Goal: Transaction & Acquisition: Purchase product/service

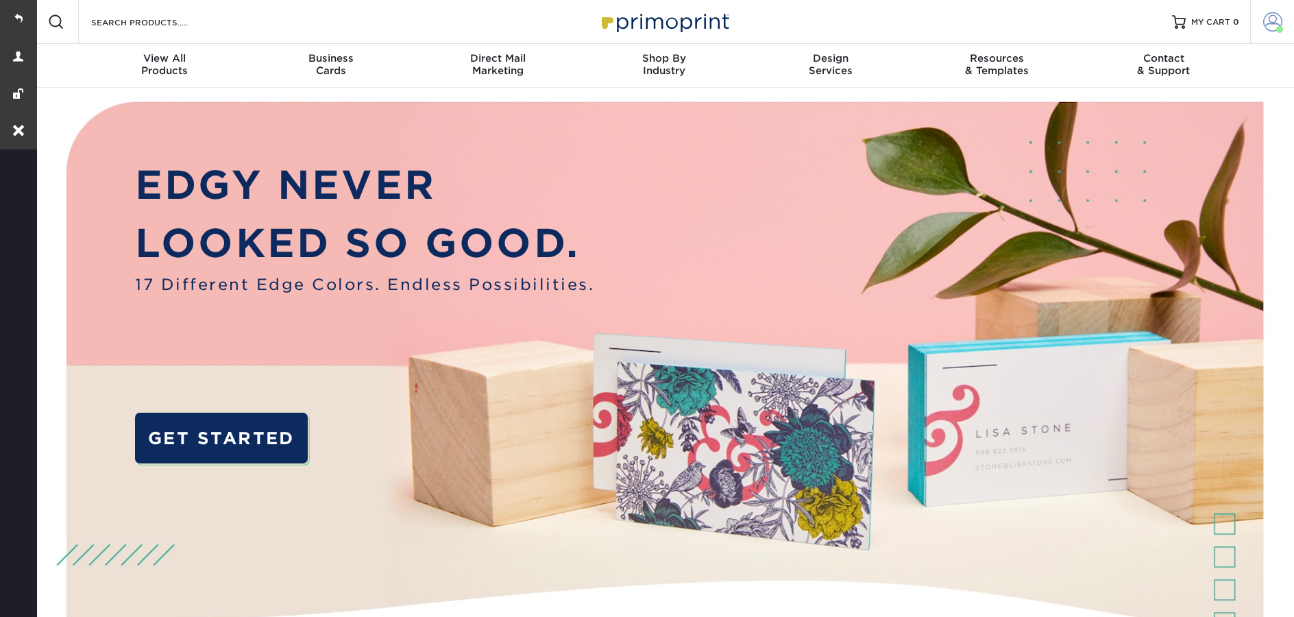
click at [1272, 23] on span at bounding box center [1273, 21] width 19 height 19
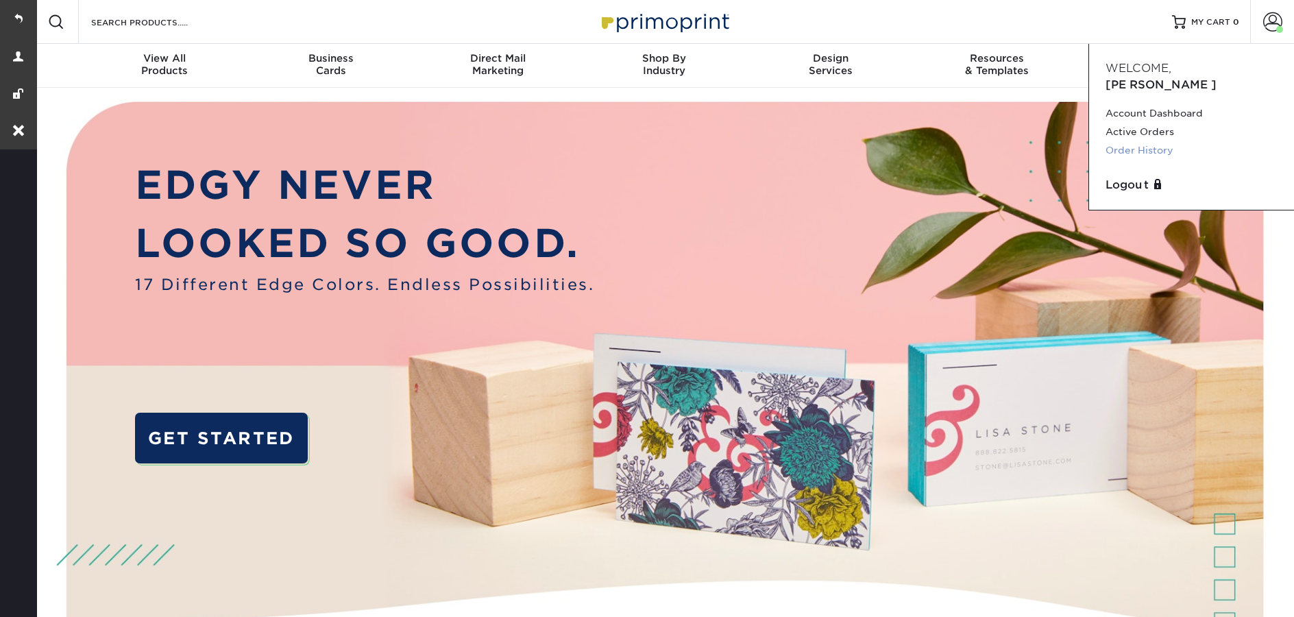
click at [1122, 141] on link "Order History" at bounding box center [1192, 150] width 172 height 19
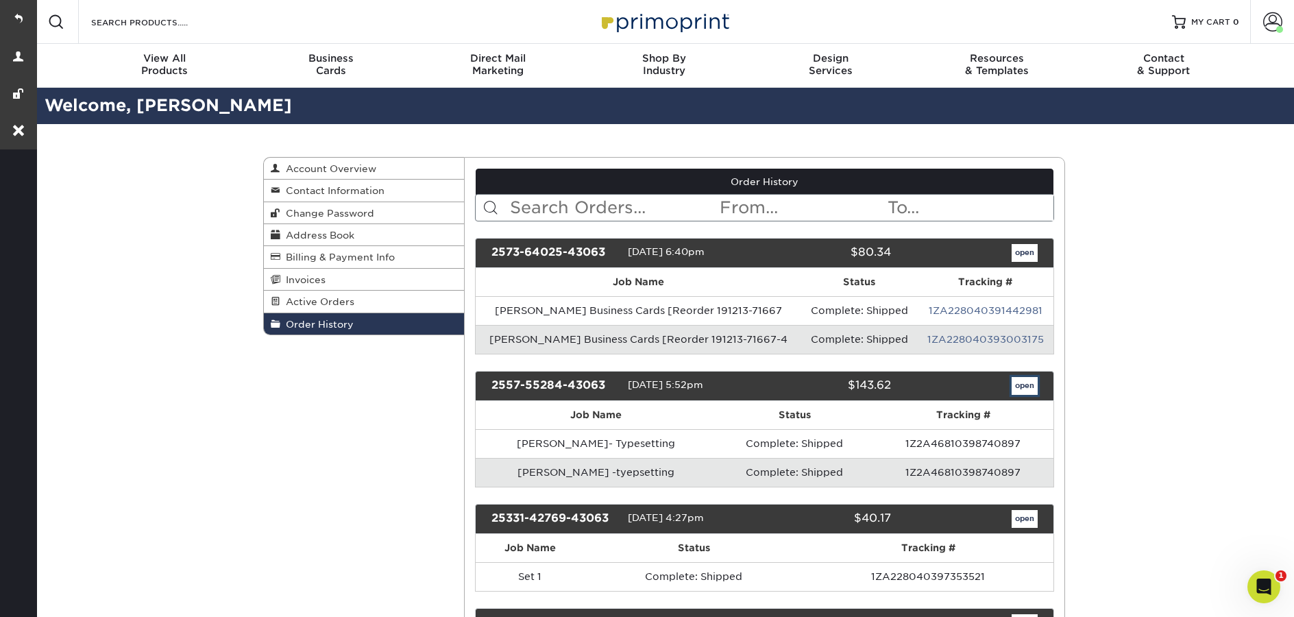
click at [1030, 388] on link "open" at bounding box center [1025, 386] width 26 height 18
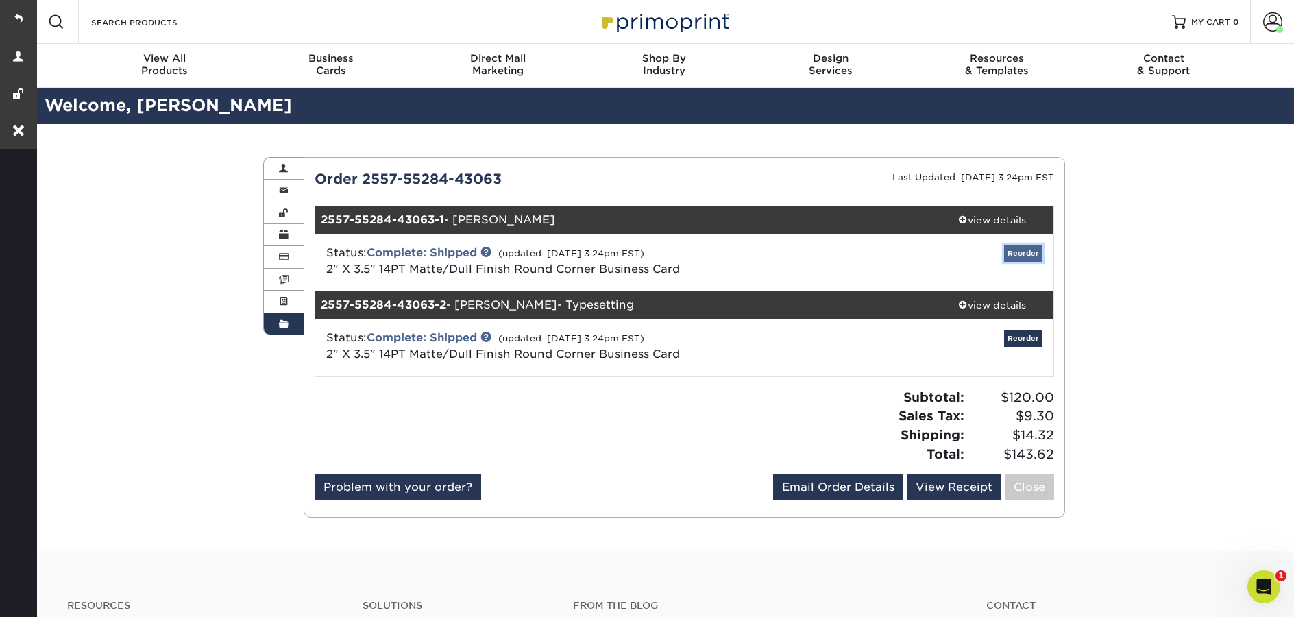
click at [1042, 257] on link "Reorder" at bounding box center [1023, 253] width 38 height 17
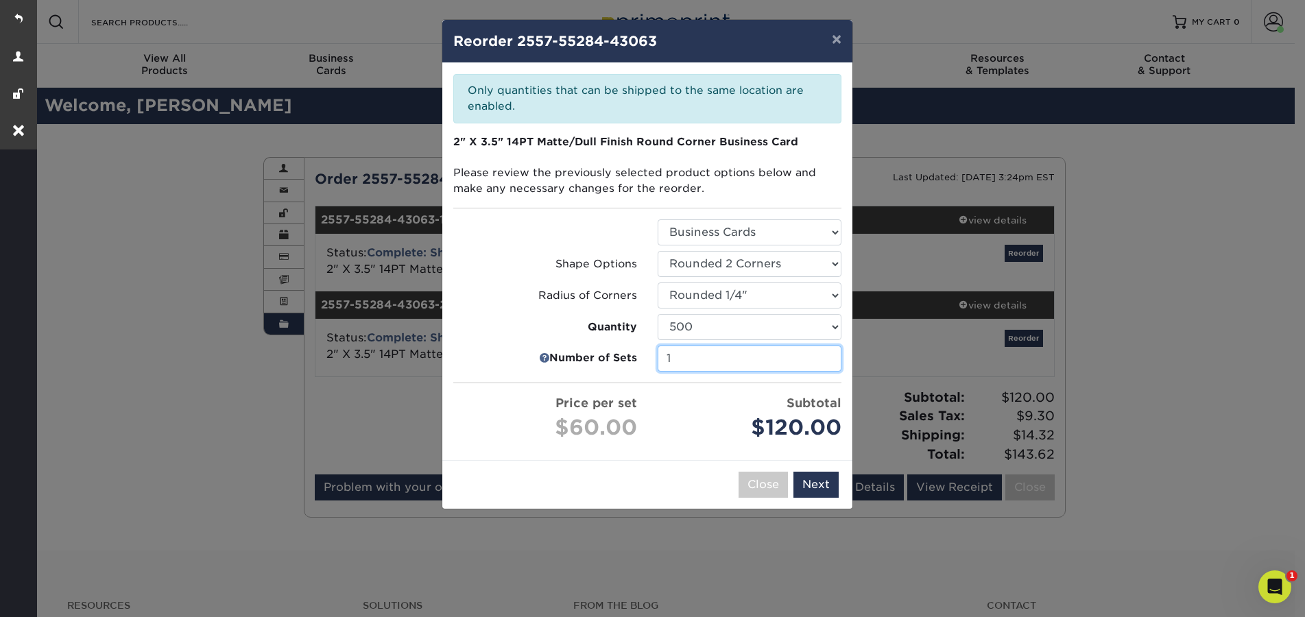
type input "1"
click at [829, 363] on input "1" at bounding box center [749, 359] width 184 height 26
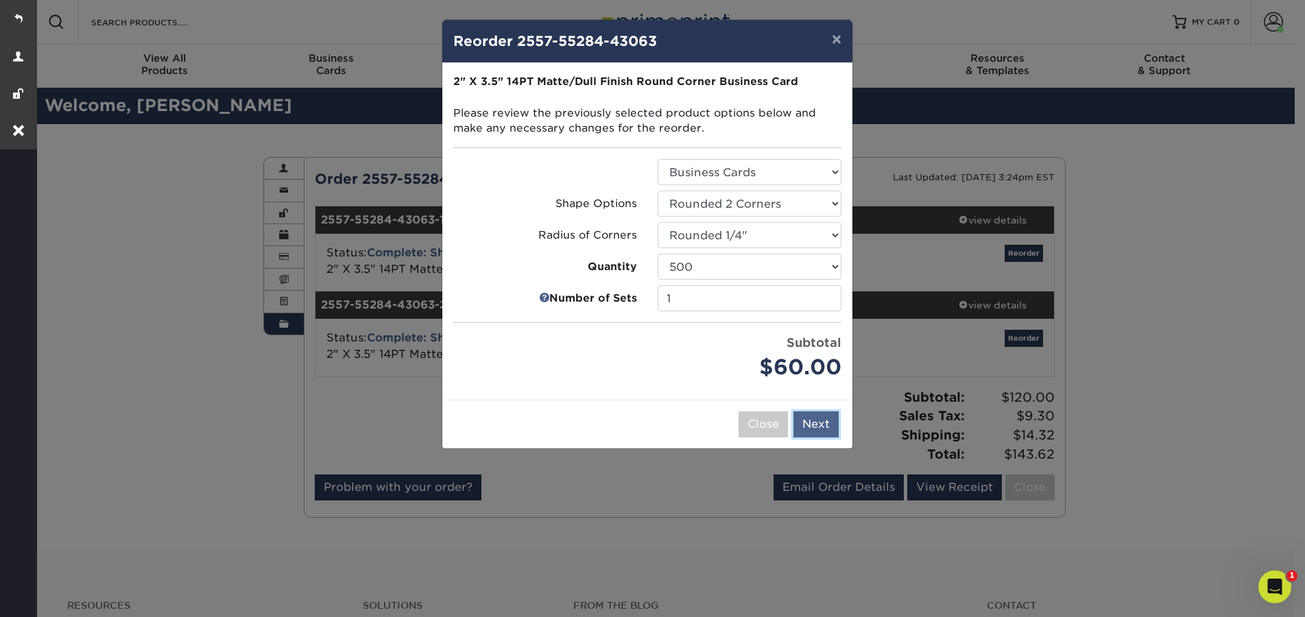
click at [832, 429] on button "Next" at bounding box center [815, 424] width 45 height 26
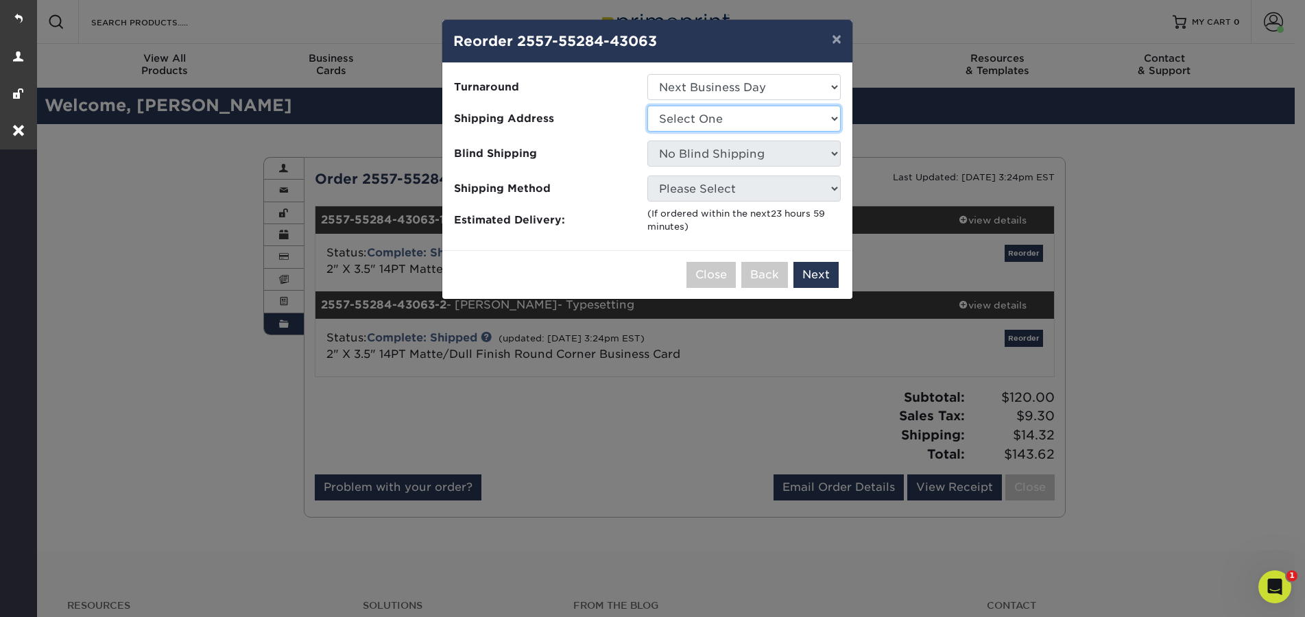
click at [721, 127] on select "Select One Miramar Showroom" at bounding box center [743, 119] width 193 height 26
select select "99813"
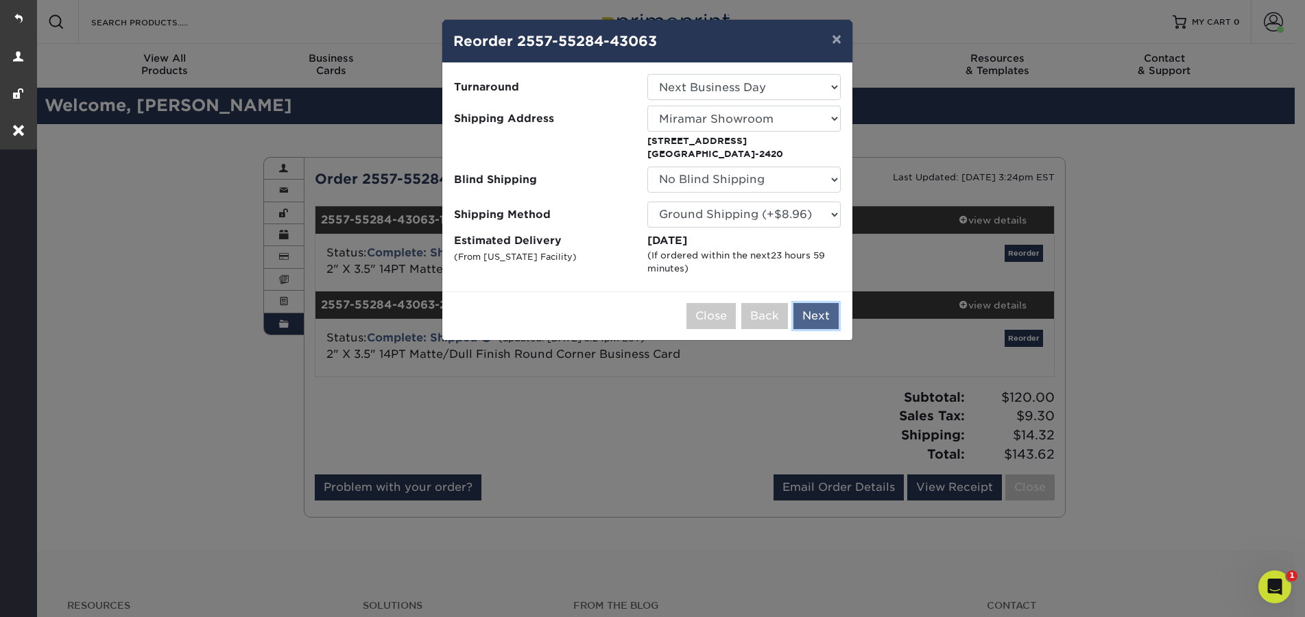
click at [808, 314] on button "Next" at bounding box center [815, 316] width 45 height 26
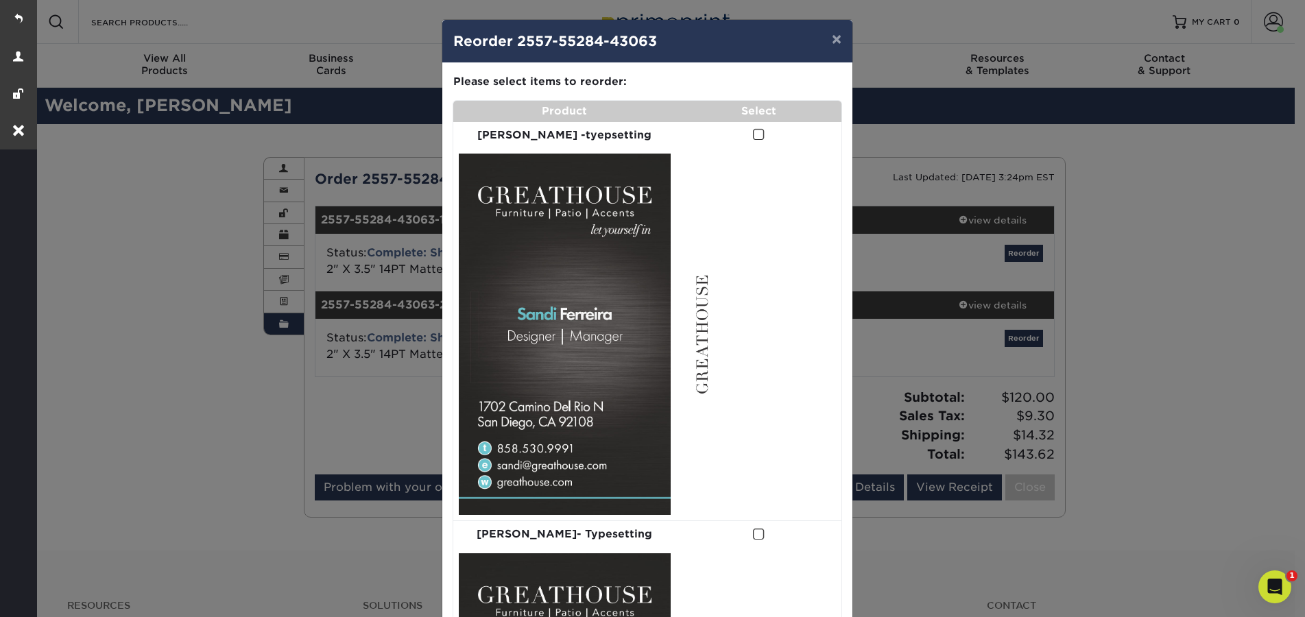
click at [753, 138] on span at bounding box center [759, 134] width 12 height 13
click at [0, 0] on input "checkbox" at bounding box center [0, 0] width 0 height 0
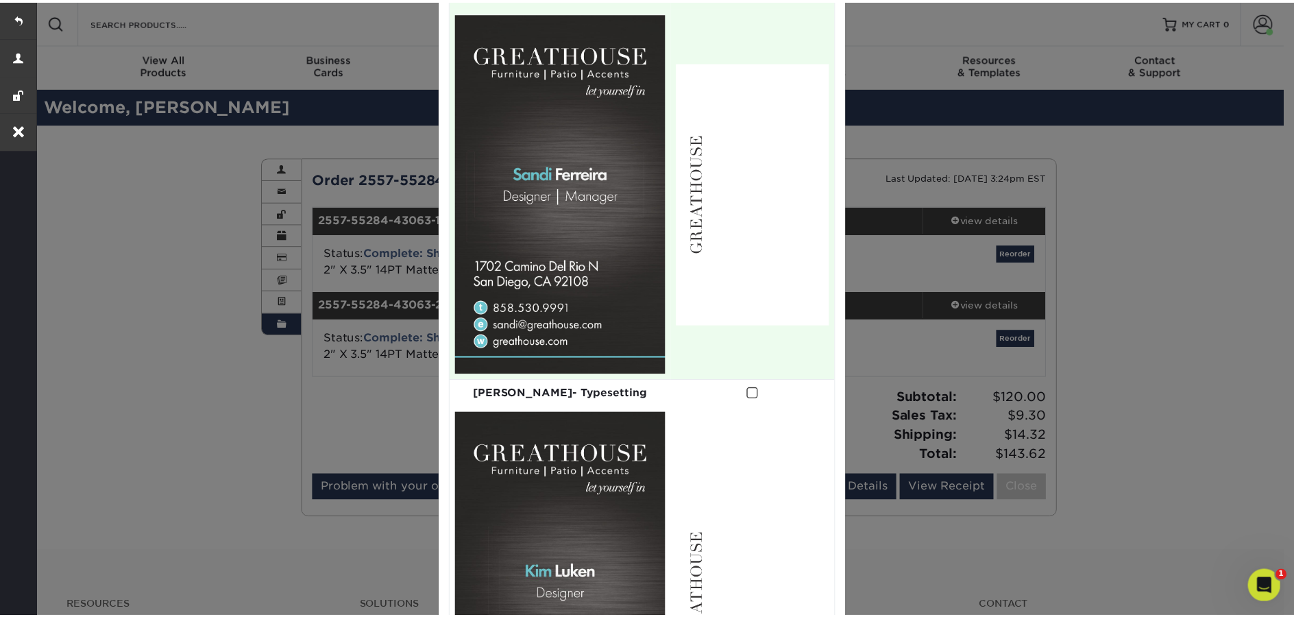
scroll to position [330, 0]
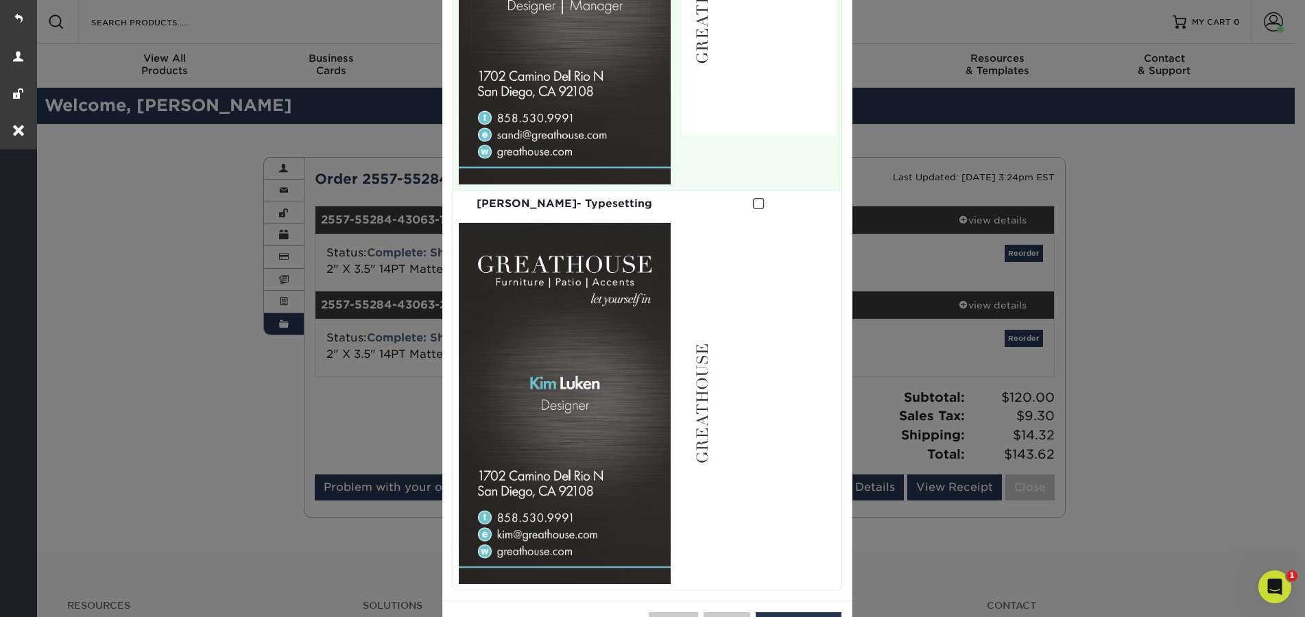
click at [814, 601] on div "Close Back 0 of 1 Selected Add to Cart" at bounding box center [647, 625] width 410 height 49
click at [809, 612] on button "Add to Cart" at bounding box center [799, 625] width 86 height 26
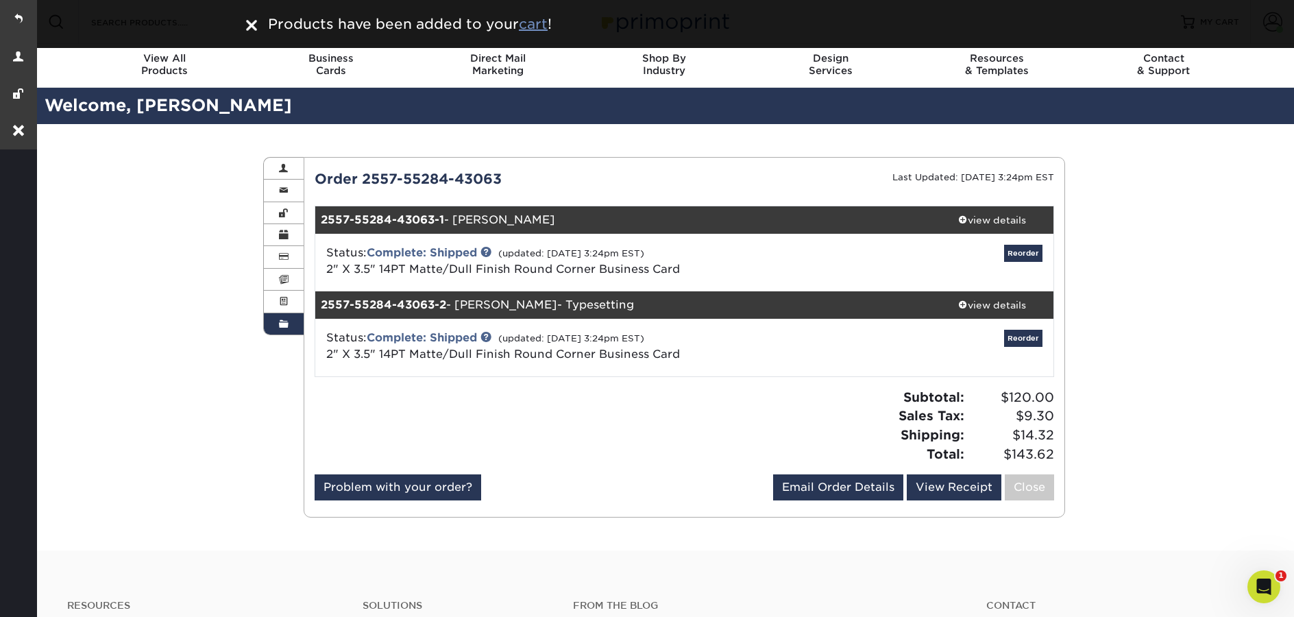
click at [531, 29] on u "cart" at bounding box center [533, 24] width 29 height 16
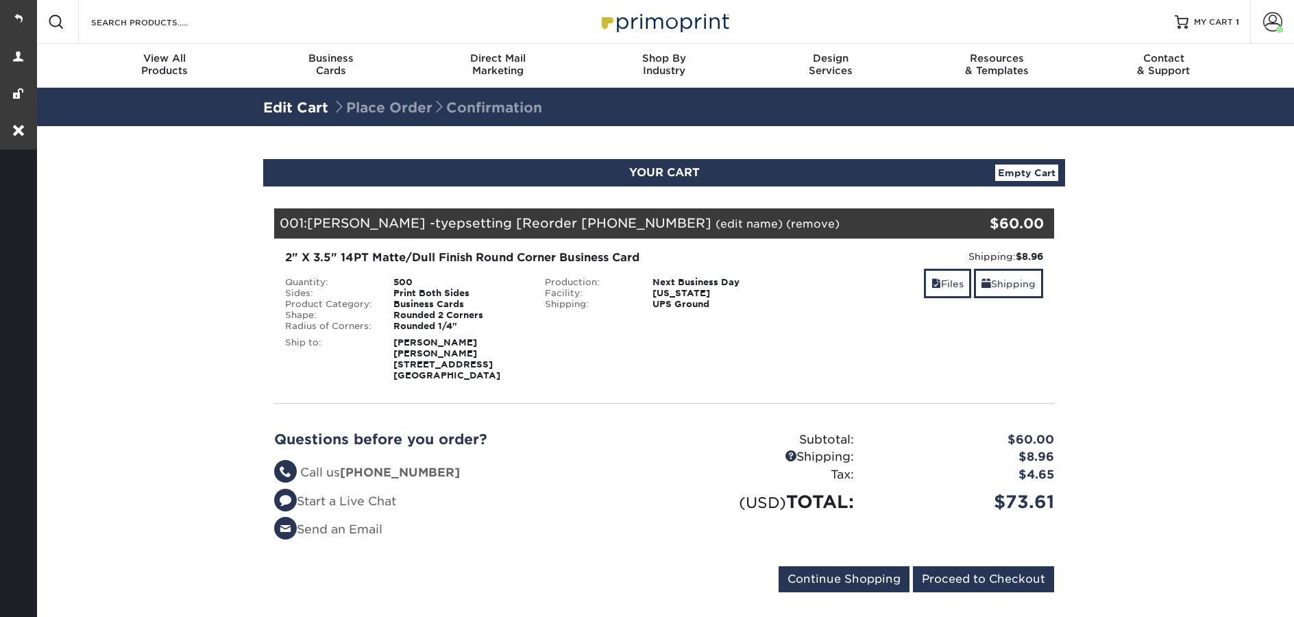
click at [716, 224] on link "(edit name)" at bounding box center [749, 223] width 67 height 13
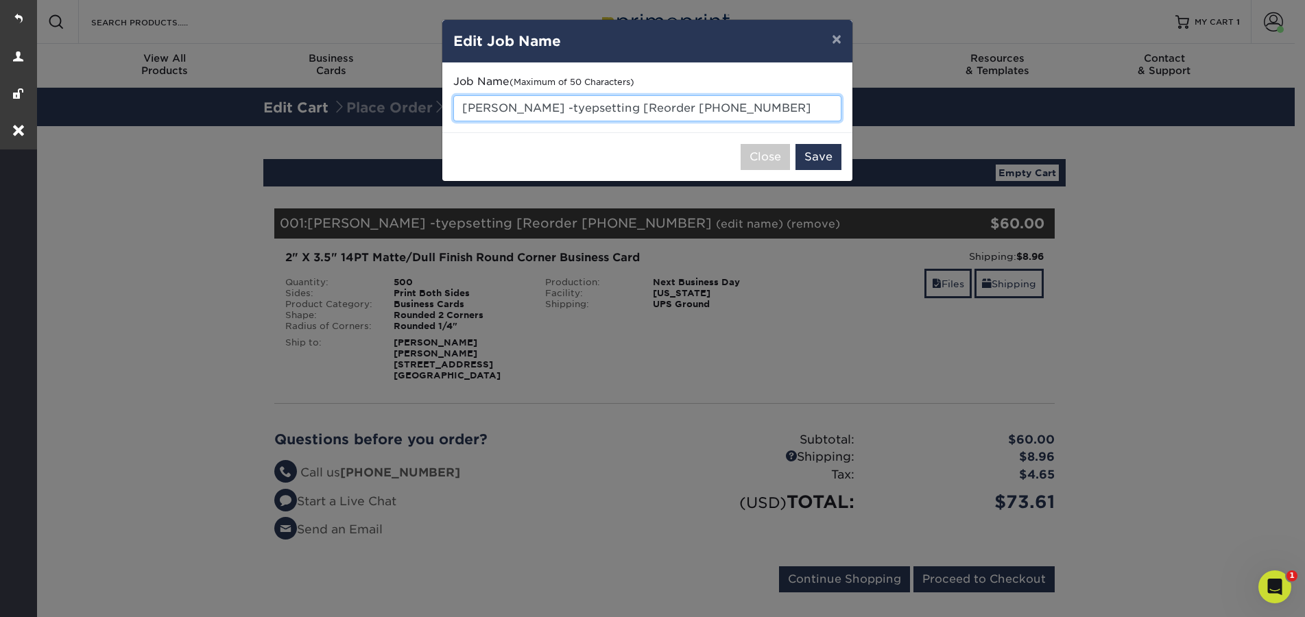
drag, startPoint x: 799, startPoint y: 102, endPoint x: 462, endPoint y: 106, distance: 336.7
click at [462, 106] on input "Sandi Ferreira -tyepsetting [Reorder 2557-55284-43" at bounding box center [647, 108] width 388 height 26
type input "Typesetting"
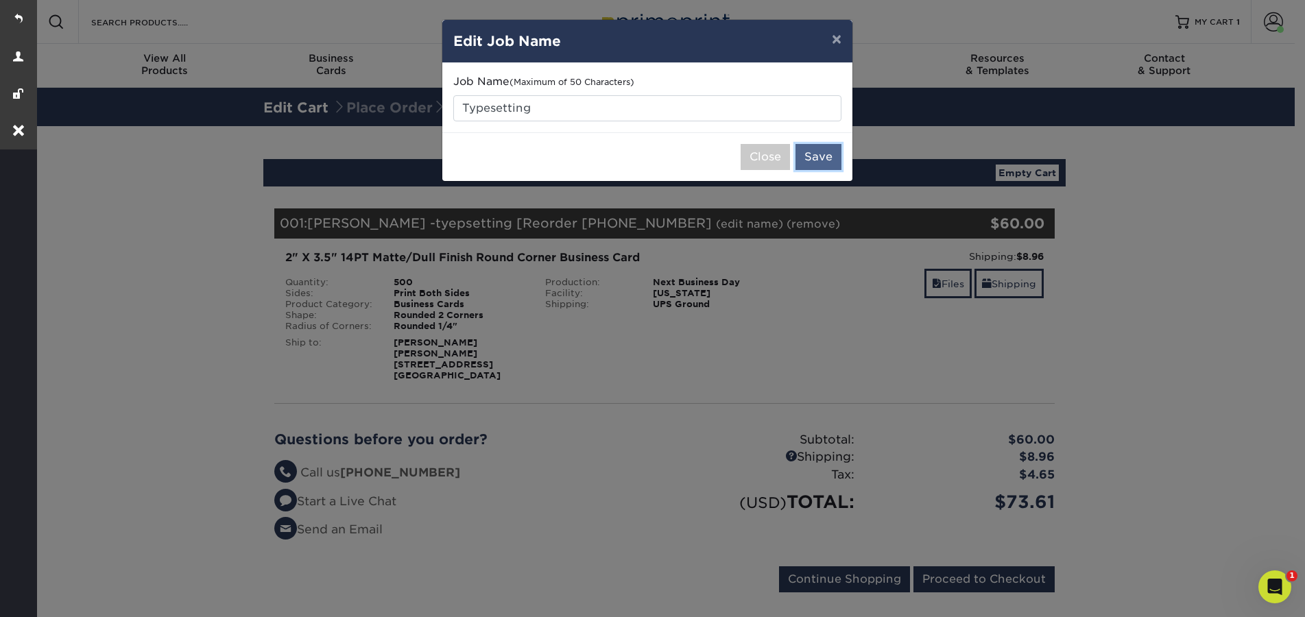
click at [827, 160] on button "Save" at bounding box center [818, 157] width 46 height 26
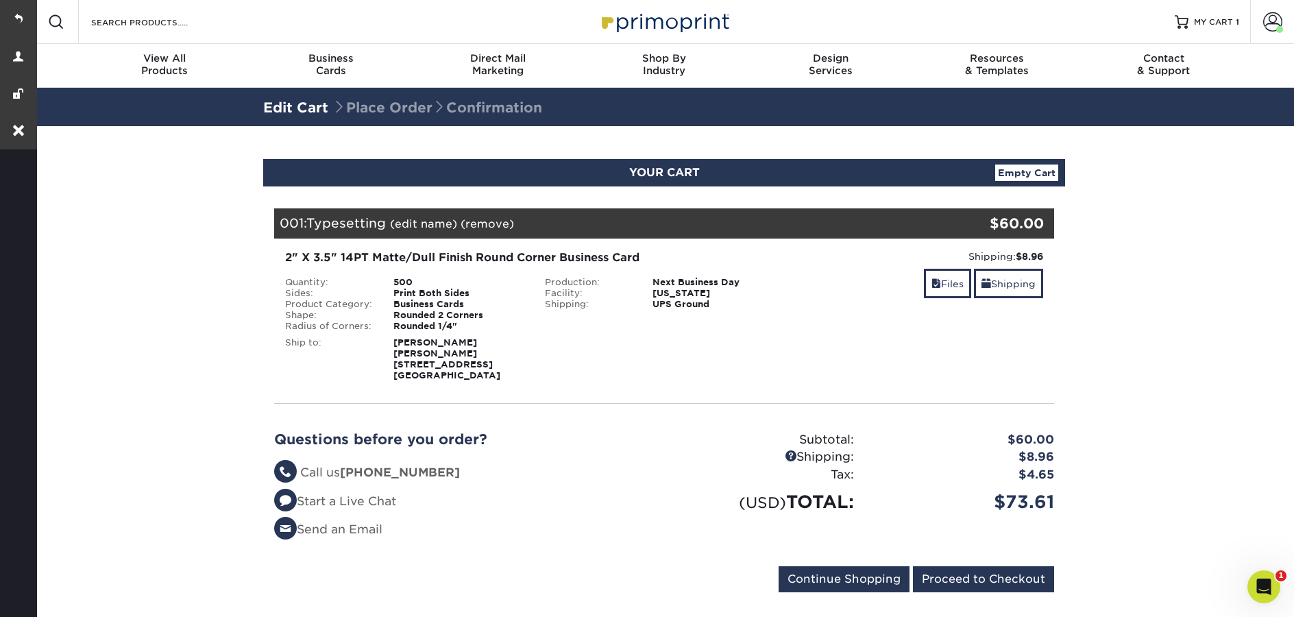
click at [481, 226] on link "(remove)" at bounding box center [487, 223] width 53 height 13
click at [738, 227] on link "Yes" at bounding box center [741, 223] width 19 height 13
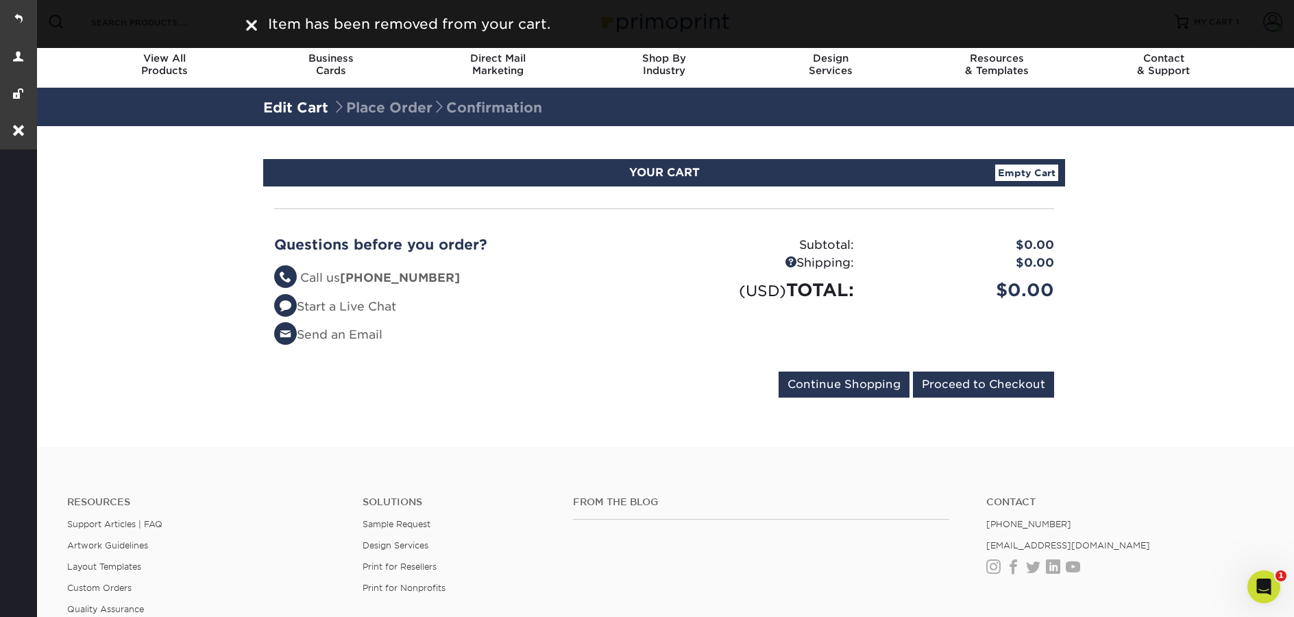
click at [541, 27] on span "Item has been removed from your cart." at bounding box center [409, 24] width 282 height 16
click at [1258, 60] on nav "Resources Menu Search Products Account Welcome, Paul Account Dashboard Active O…" at bounding box center [664, 44] width 1260 height 88
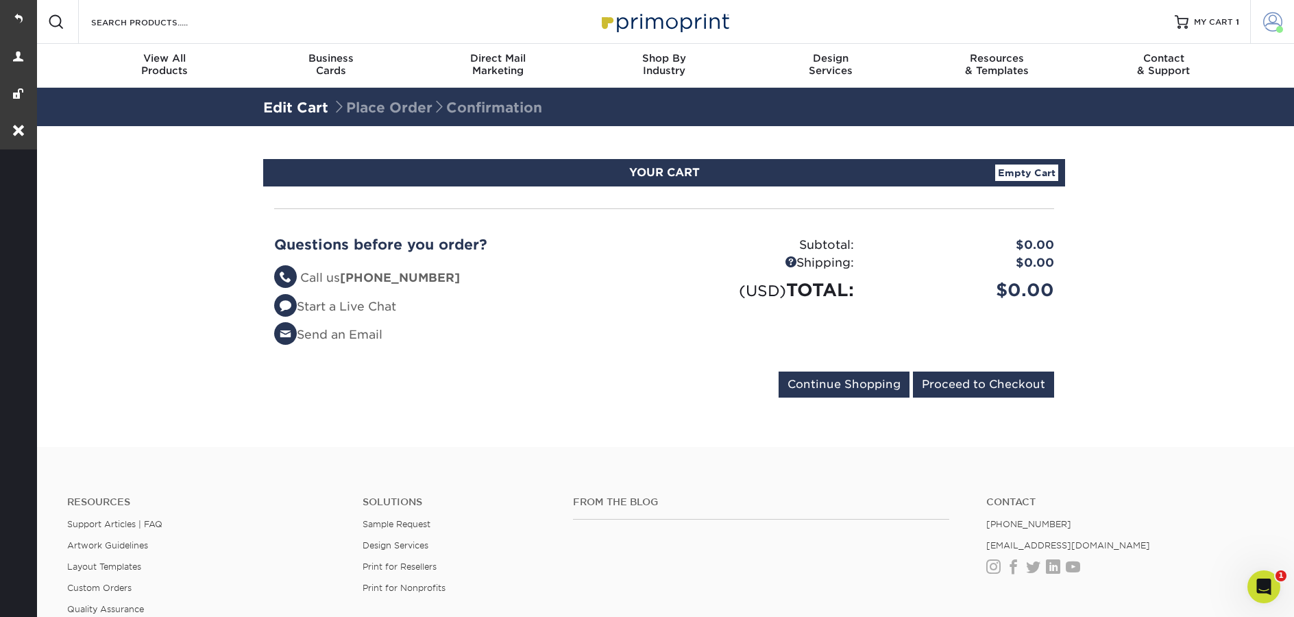
click at [1268, 27] on span at bounding box center [1273, 21] width 19 height 19
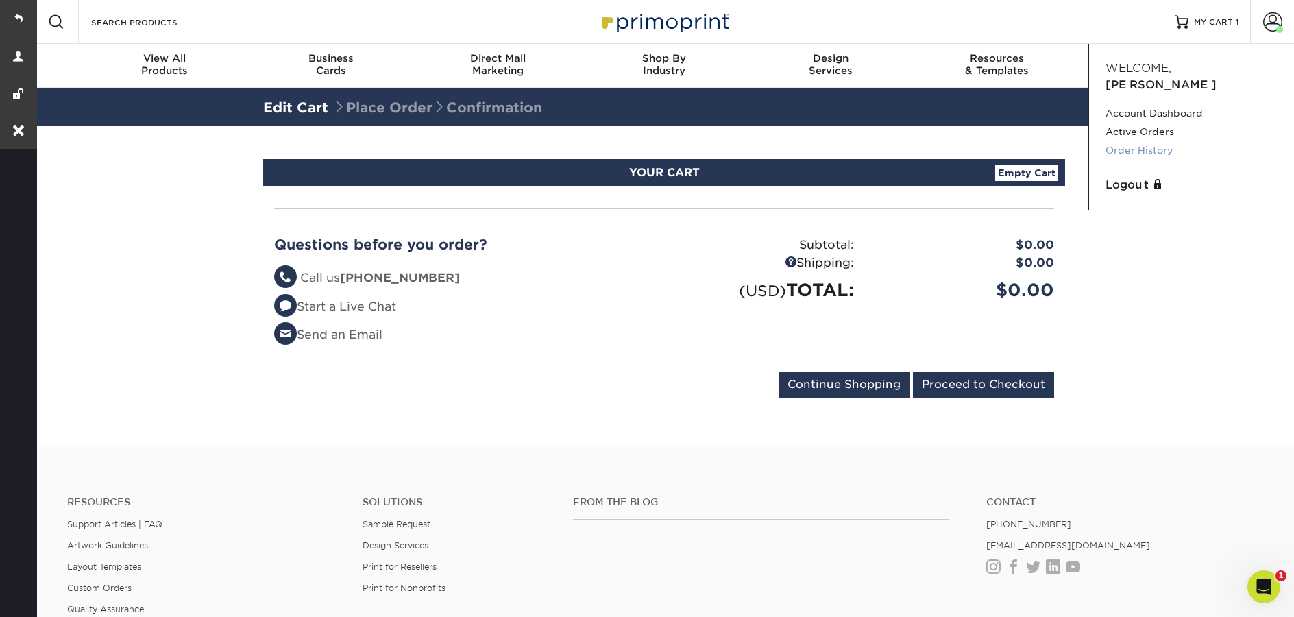
click at [1186, 141] on link "Order History" at bounding box center [1192, 150] width 172 height 19
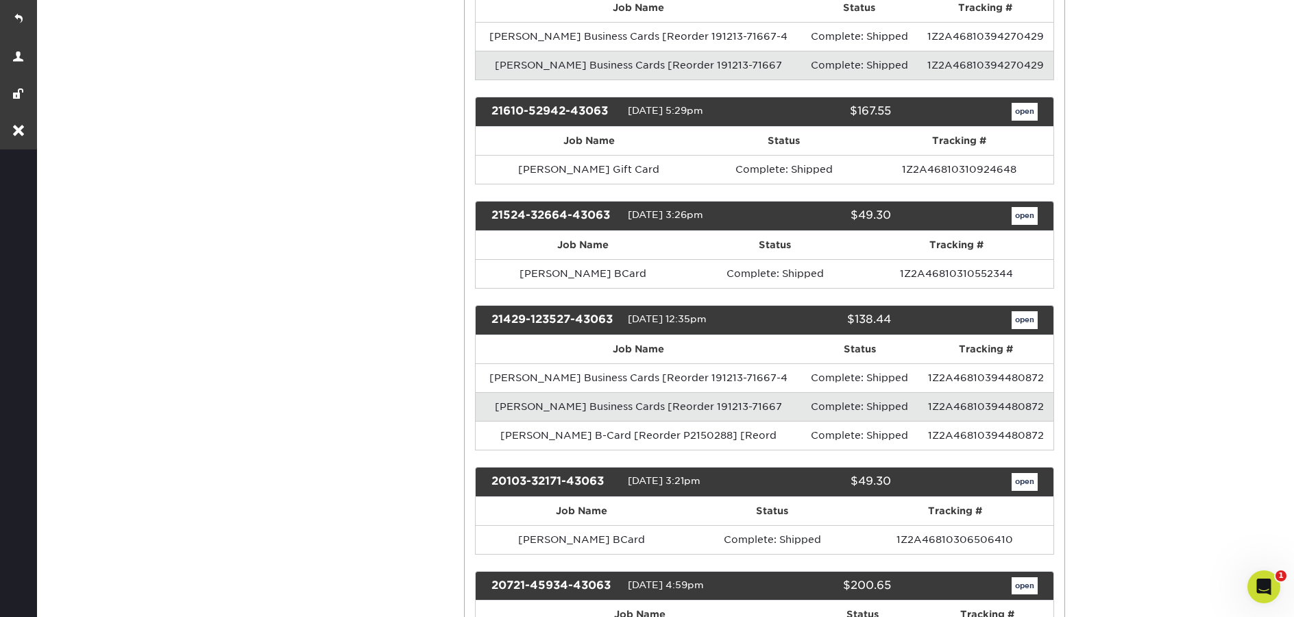
scroll to position [2529, 0]
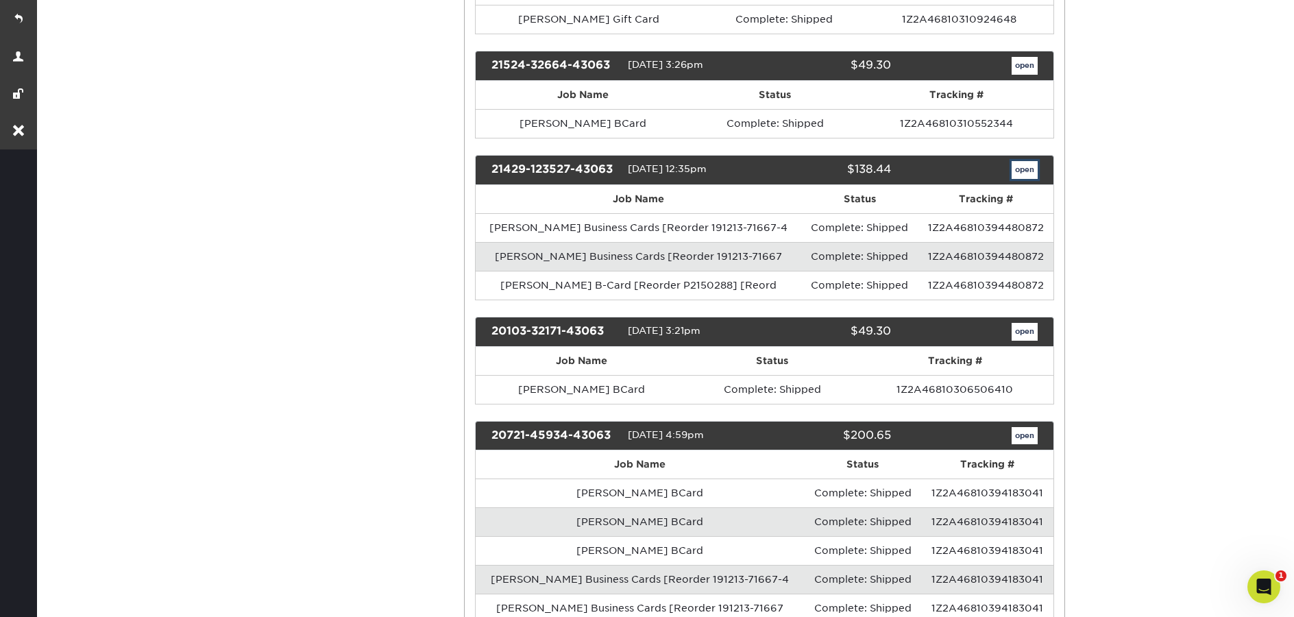
click at [1037, 171] on link "open" at bounding box center [1025, 170] width 26 height 18
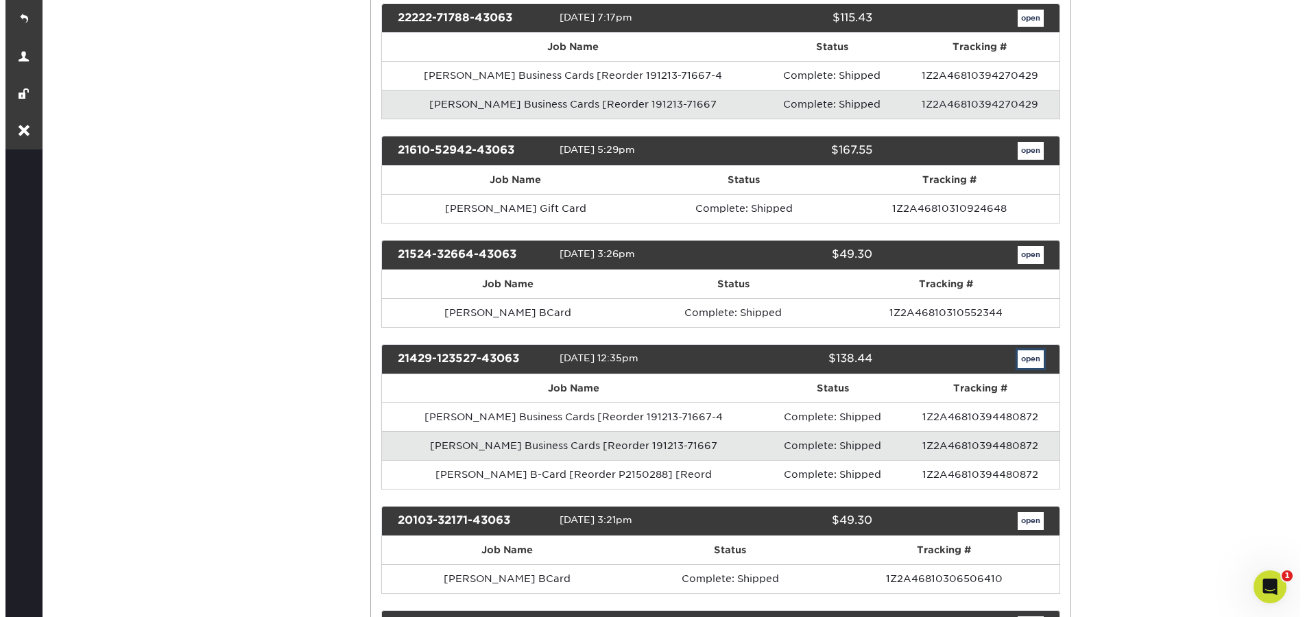
scroll to position [0, 0]
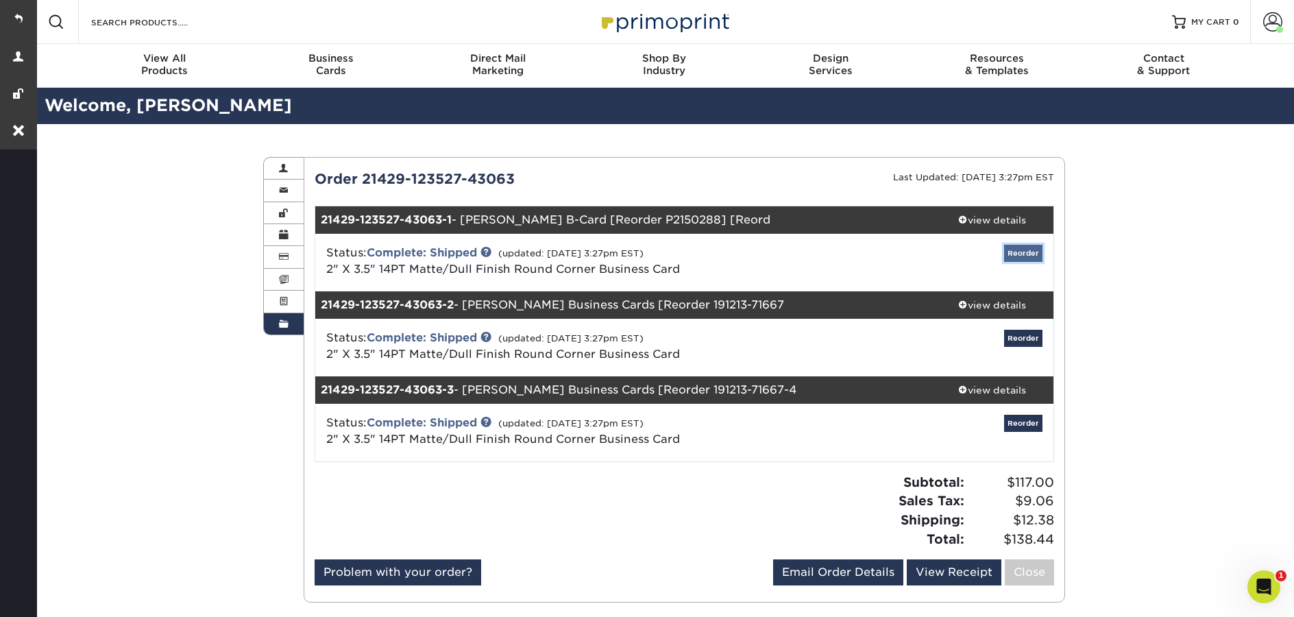
click at [1014, 252] on link "Reorder" at bounding box center [1023, 253] width 38 height 17
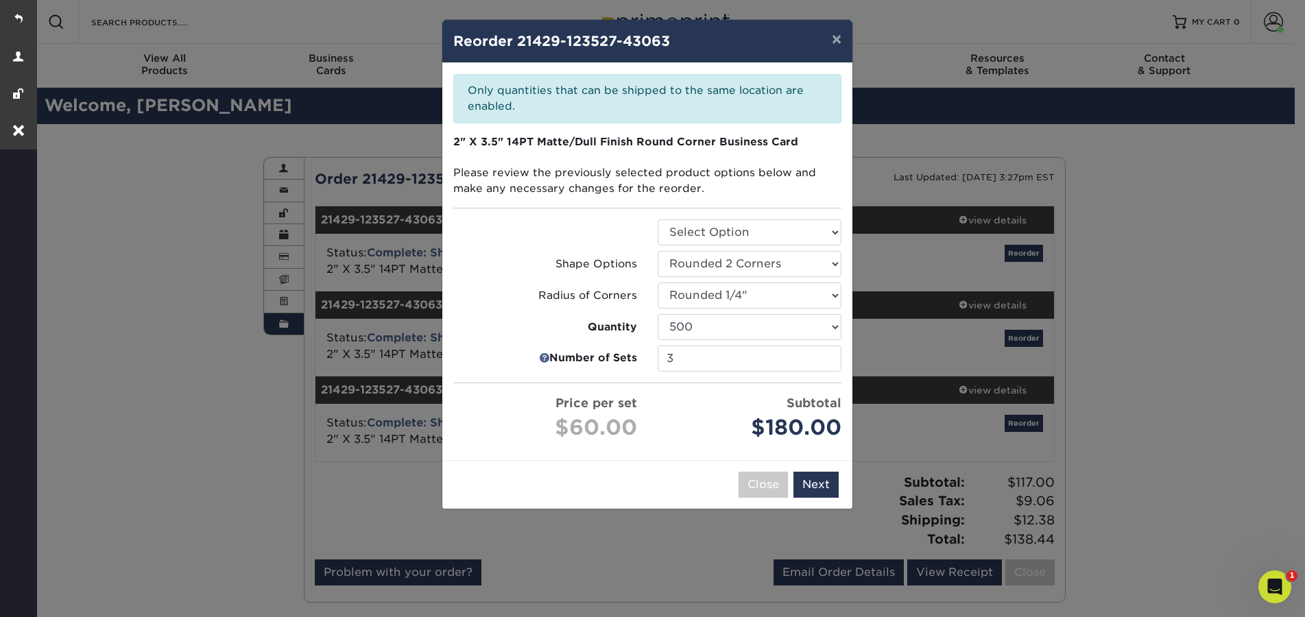
click at [839, 494] on div "Close Back Next Add to Cart" at bounding box center [647, 484] width 410 height 49
click at [819, 492] on button "Next" at bounding box center [815, 485] width 45 height 26
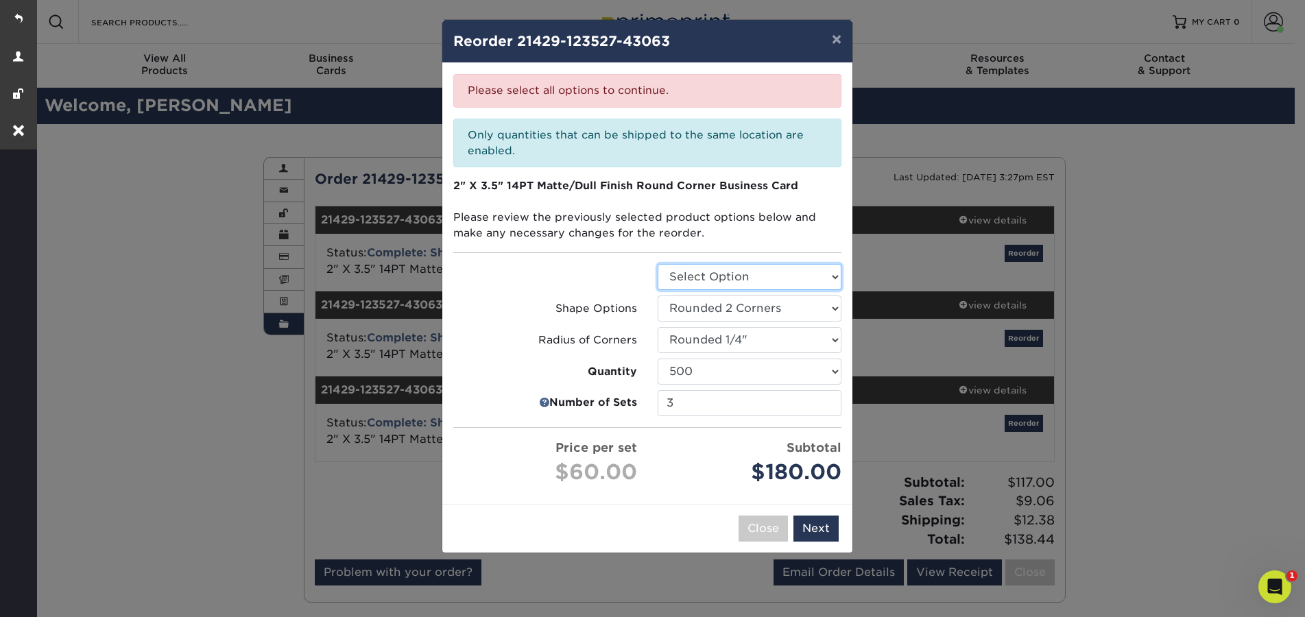
click at [761, 276] on select "Select Option Business Cards" at bounding box center [749, 277] width 184 height 26
select select "3b5148f1-0588-4f88-a218-97bcfdce65c1"
click at [657, 264] on select "Select Option Business Cards" at bounding box center [749, 277] width 184 height 26
click at [814, 529] on button "Next" at bounding box center [815, 529] width 45 height 26
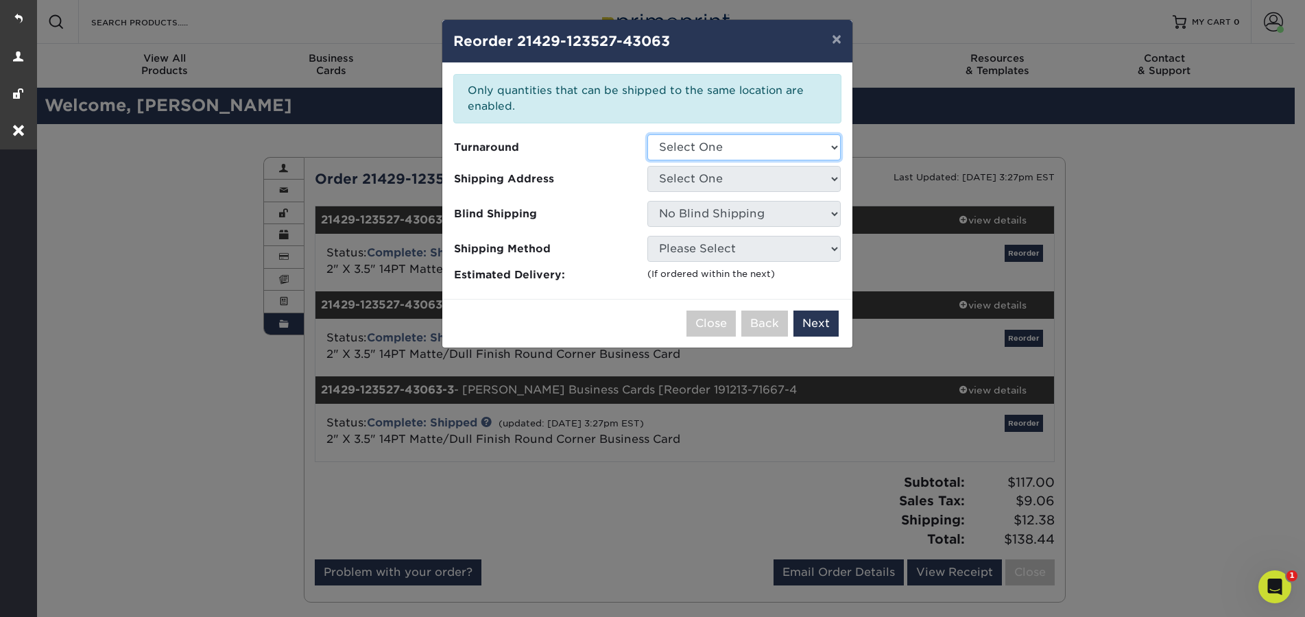
click at [741, 154] on select "Select One 2-4 Business Days 2 Day Next Business Day" at bounding box center [743, 147] width 193 height 26
select select "e68d12ae-54dd-41d0-a727-cb89d56687a2"
click at [647, 134] on select "Select One 2-4 Business Days 2 Day Next Business Day" at bounding box center [743, 147] width 193 height 26
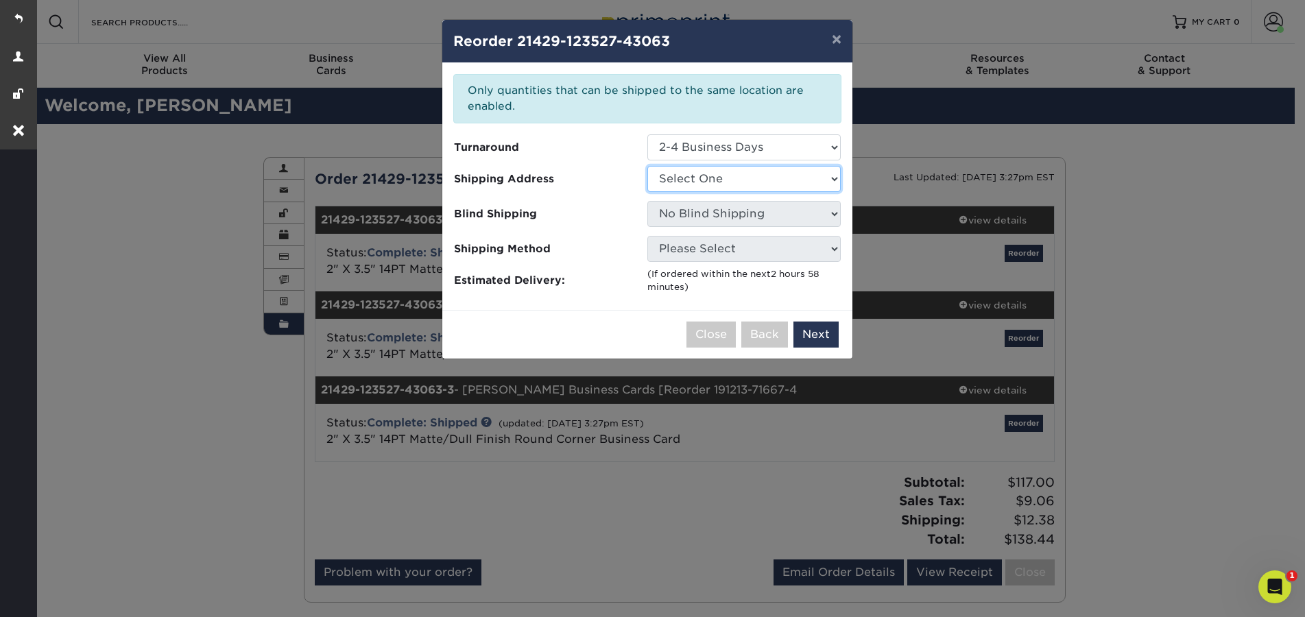
click at [703, 181] on select "Select One Miramar Showroom" at bounding box center [743, 179] width 193 height 26
select select "99813"
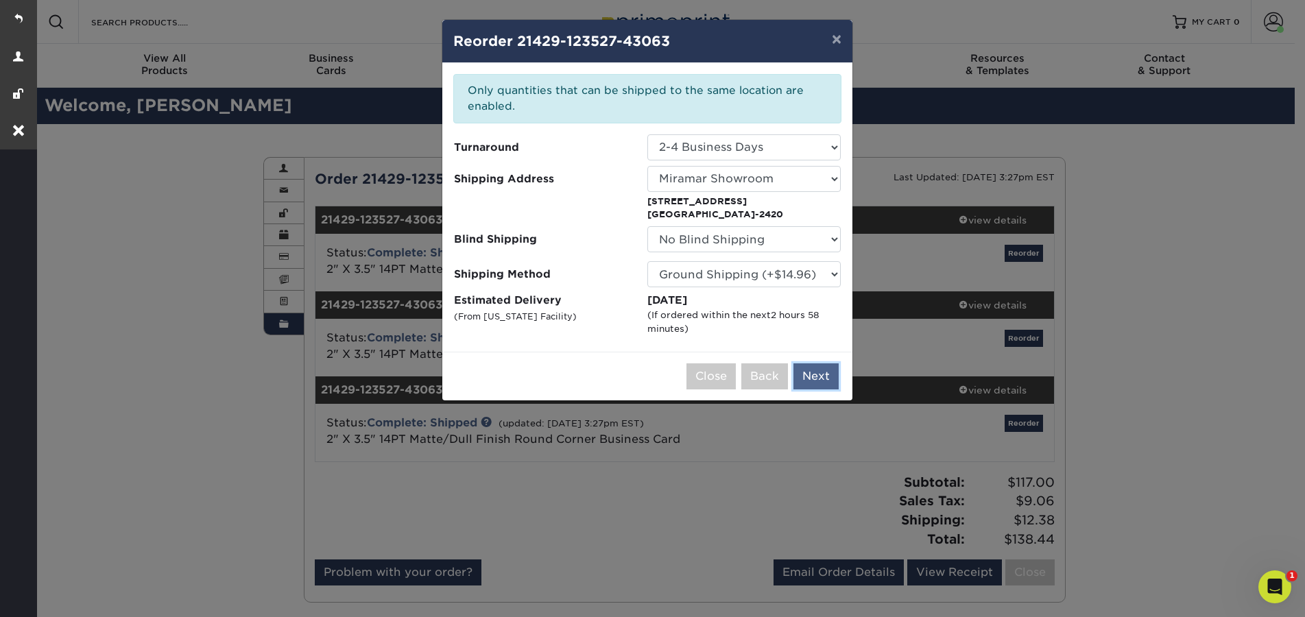
click at [825, 387] on button "Next" at bounding box center [815, 376] width 45 height 26
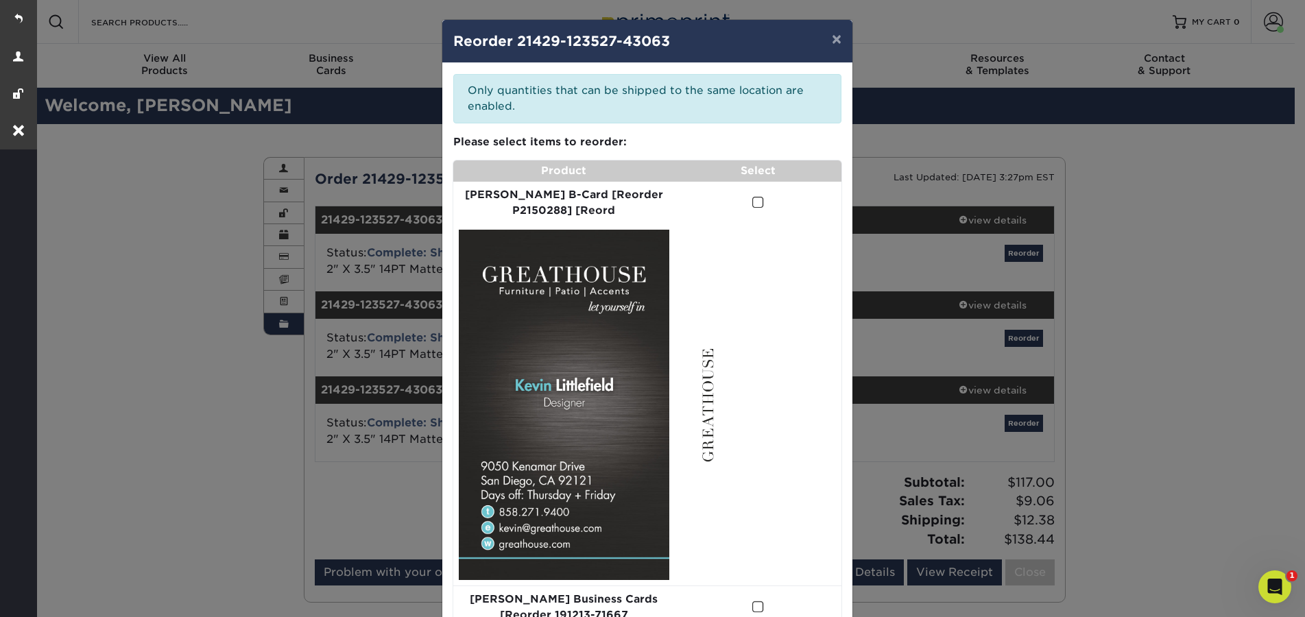
click at [752, 202] on span at bounding box center [758, 202] width 12 height 13
click at [0, 0] on input "checkbox" at bounding box center [0, 0] width 0 height 0
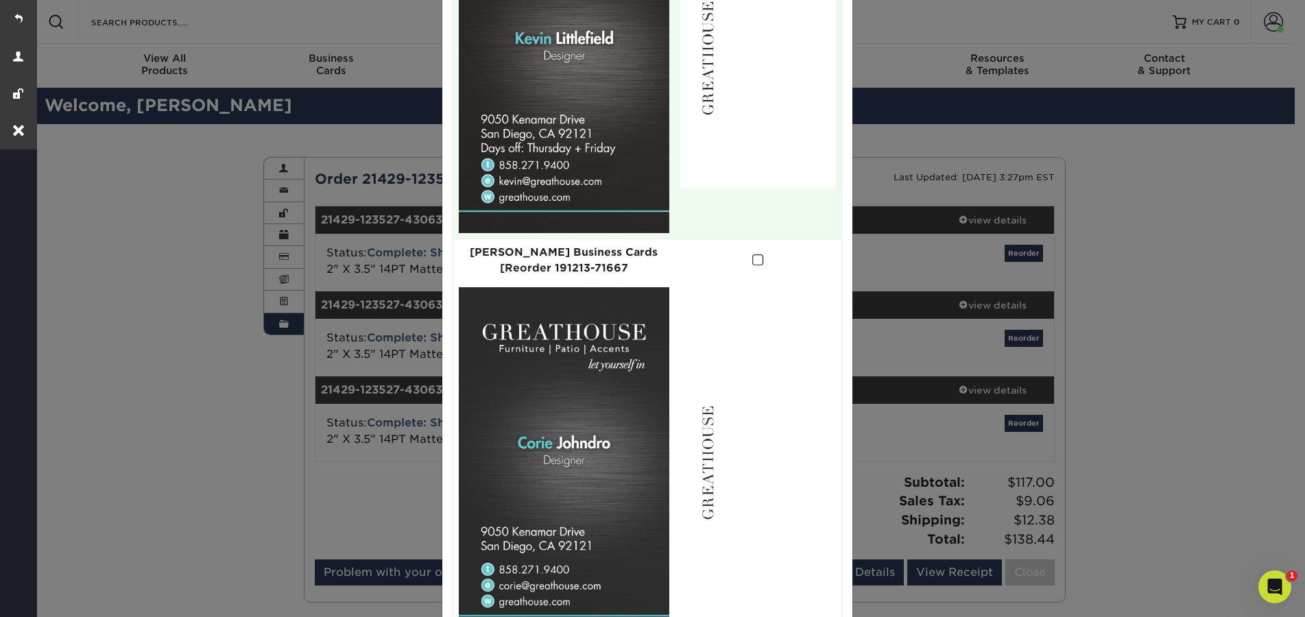
click at [752, 254] on span at bounding box center [758, 260] width 12 height 13
click at [0, 0] on input "checkbox" at bounding box center [0, 0] width 0 height 0
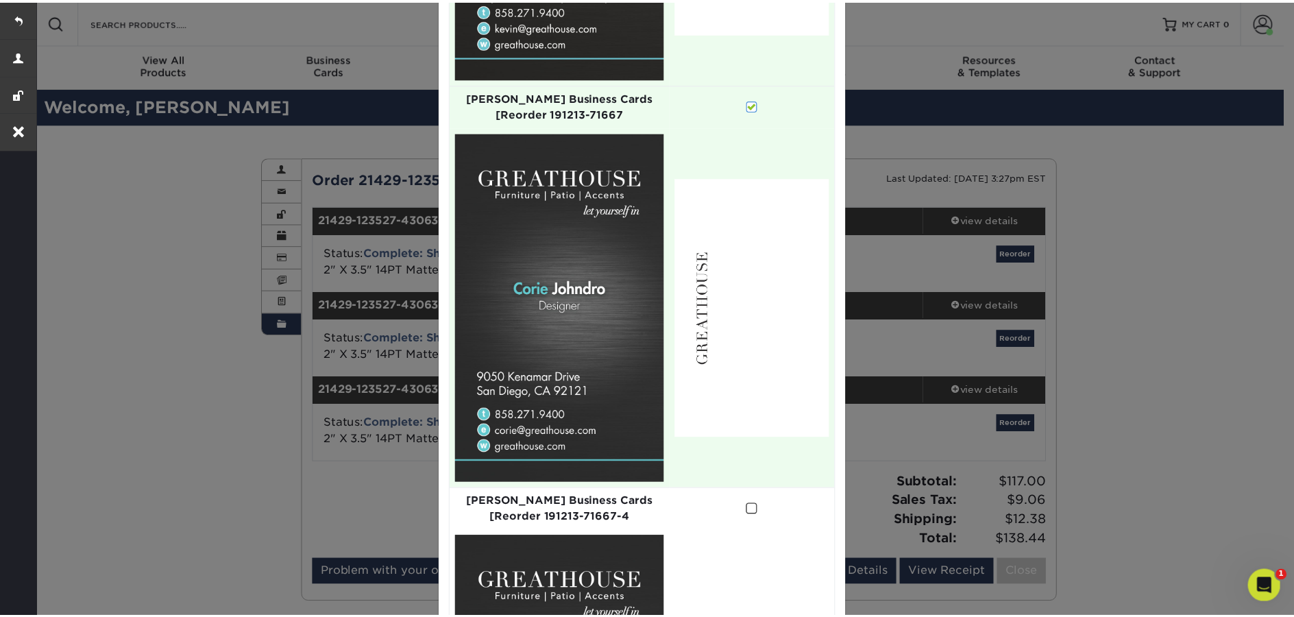
scroll to position [777, 0]
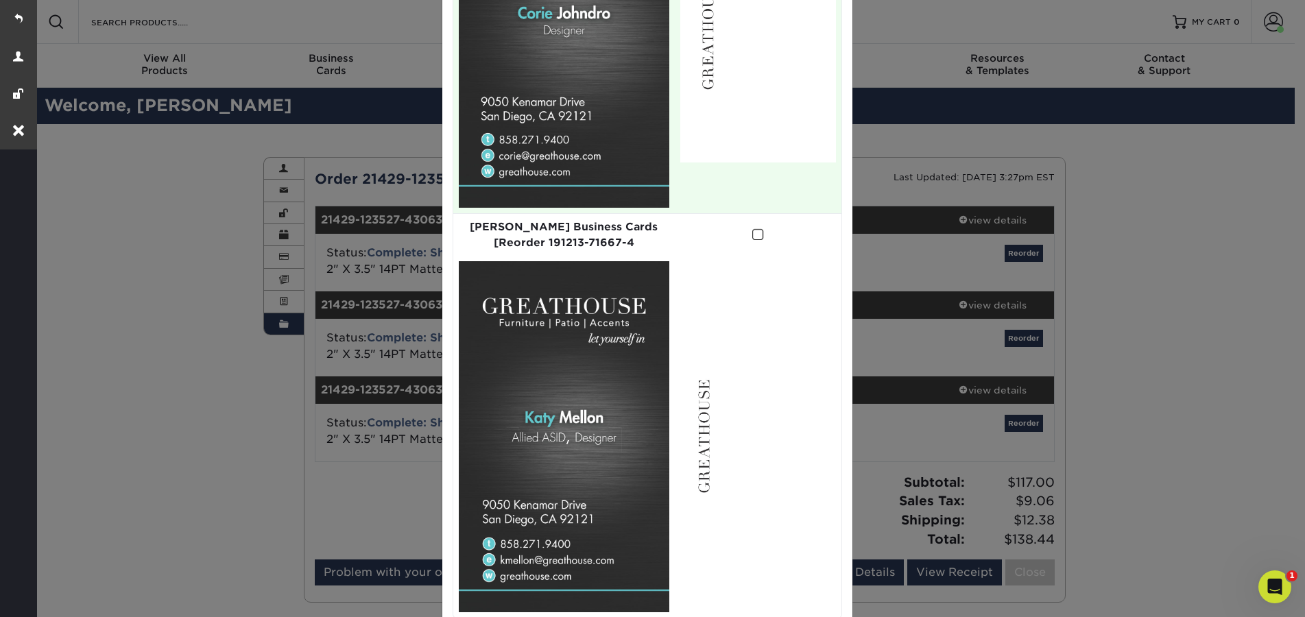
click at [752, 228] on span at bounding box center [758, 234] width 12 height 13
click at [0, 0] on input "checkbox" at bounding box center [0, 0] width 0 height 0
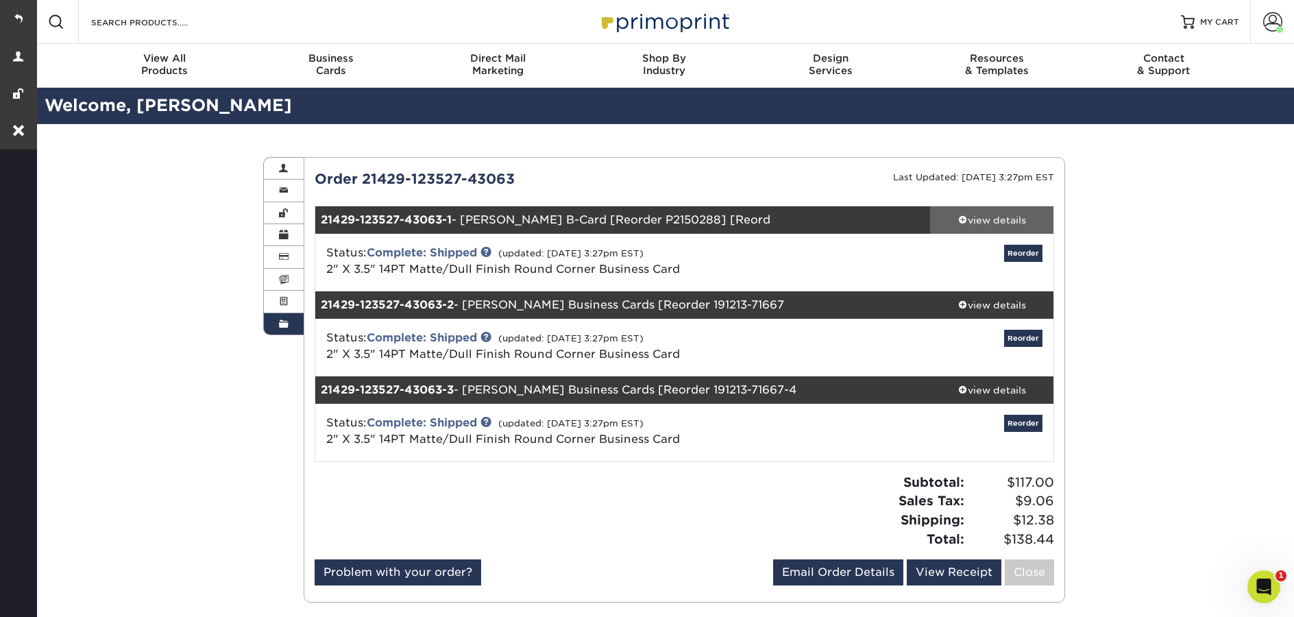
click at [994, 223] on div "view details" at bounding box center [991, 220] width 123 height 14
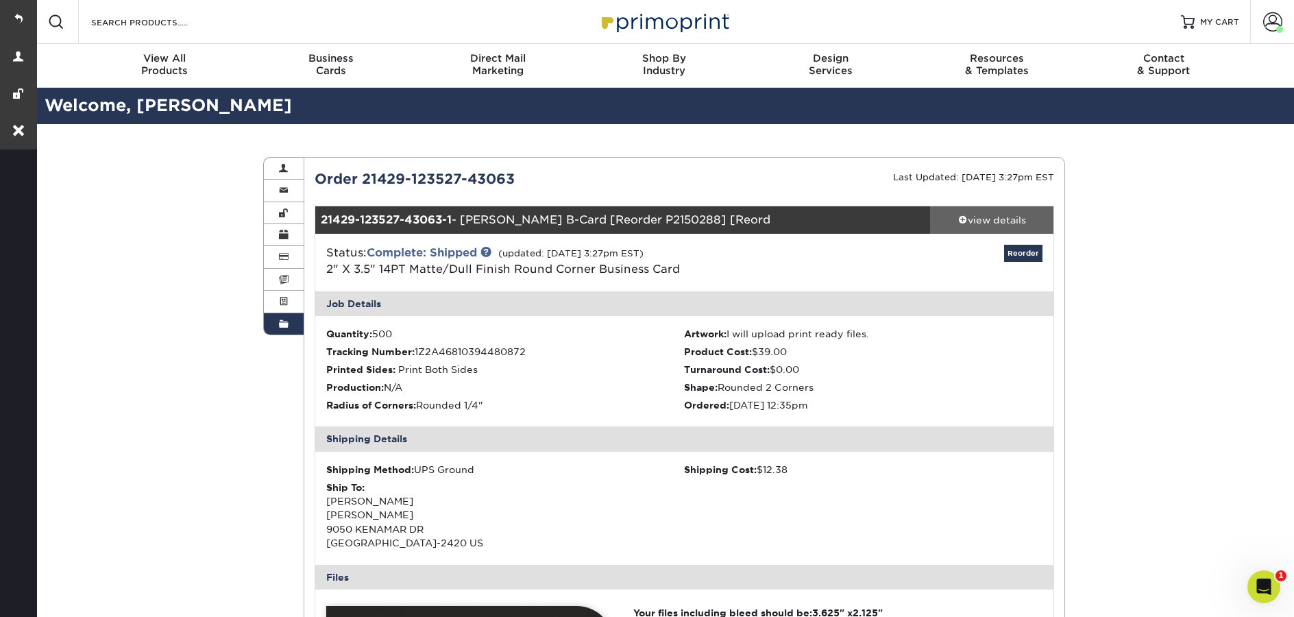
click at [1004, 221] on div "view details" at bounding box center [991, 220] width 123 height 14
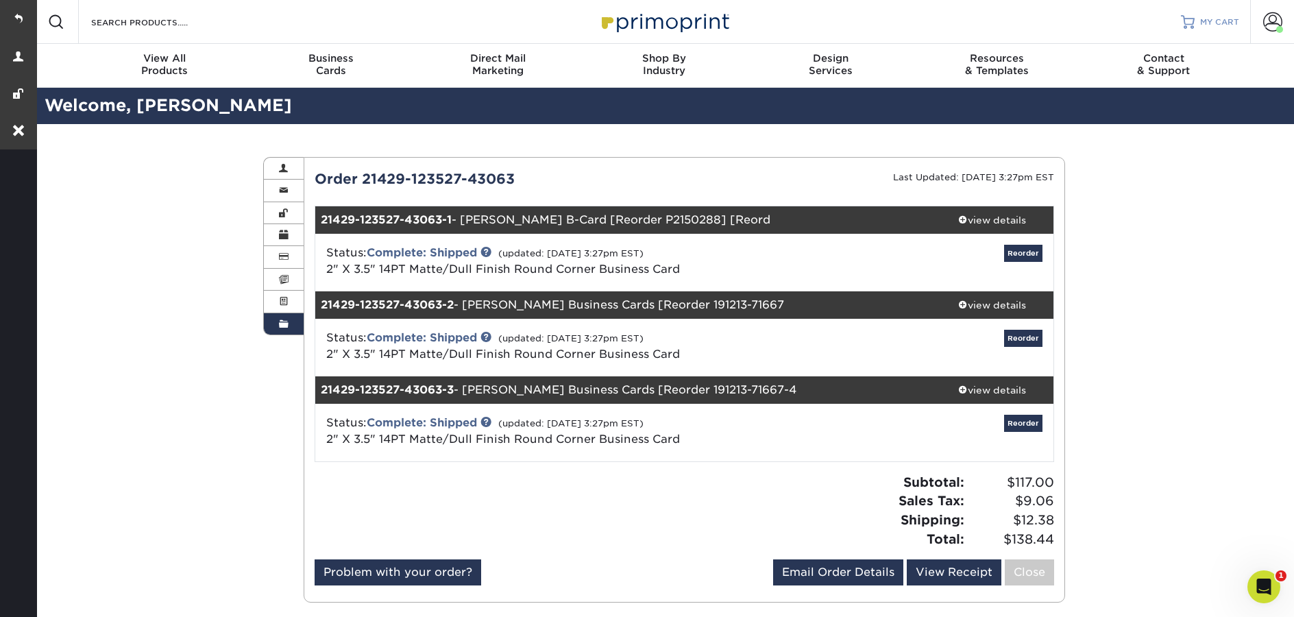
click at [1210, 22] on span "MY CART" at bounding box center [1219, 22] width 39 height 12
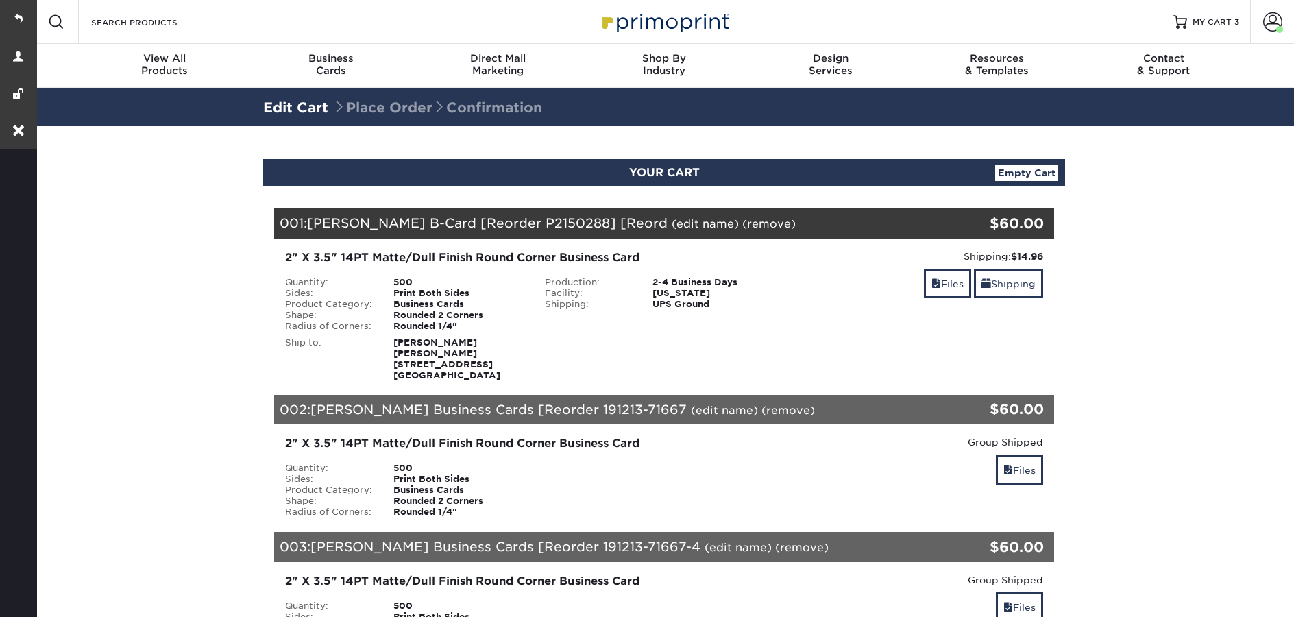
click at [686, 224] on link "(edit name)" at bounding box center [705, 223] width 67 height 13
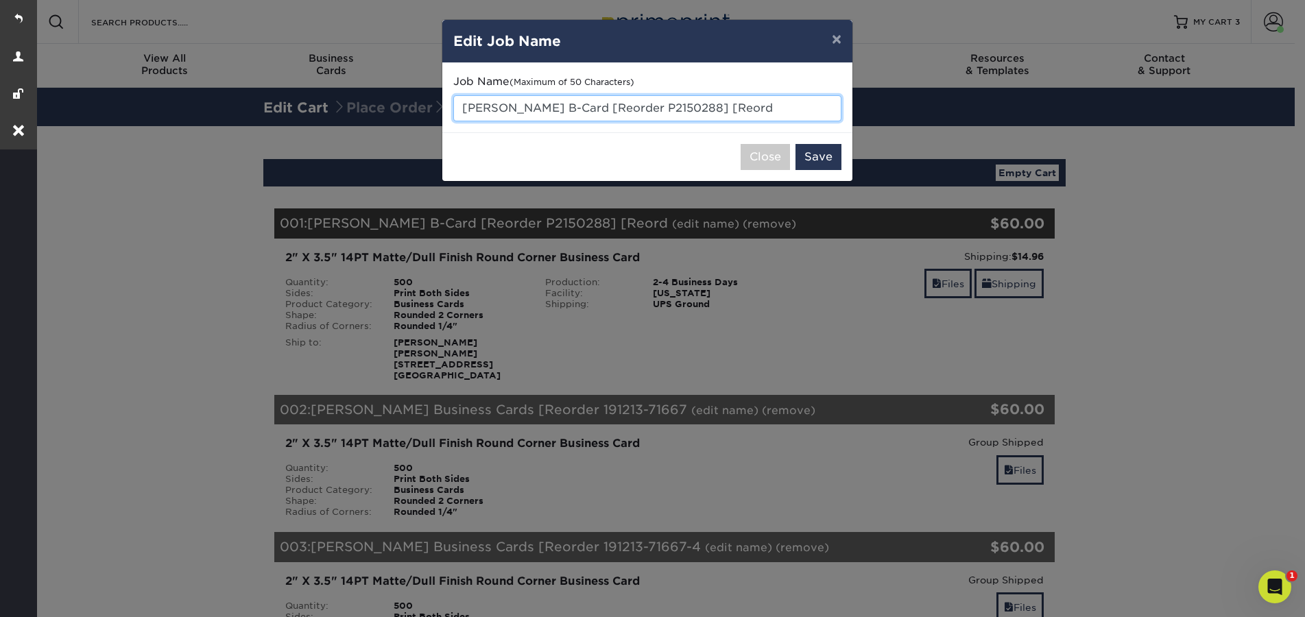
drag, startPoint x: 782, startPoint y: 108, endPoint x: 461, endPoint y: 110, distance: 320.2
click at [461, 110] on input "[PERSON_NAME] B-Card [Reorder P2150288] [Reord" at bounding box center [647, 108] width 388 height 26
paste input "[PERSON_NAME],"
click at [520, 114] on input "[PERSON_NAME], - typesetting" at bounding box center [647, 108] width 388 height 26
type input "[PERSON_NAME] - typesetting"
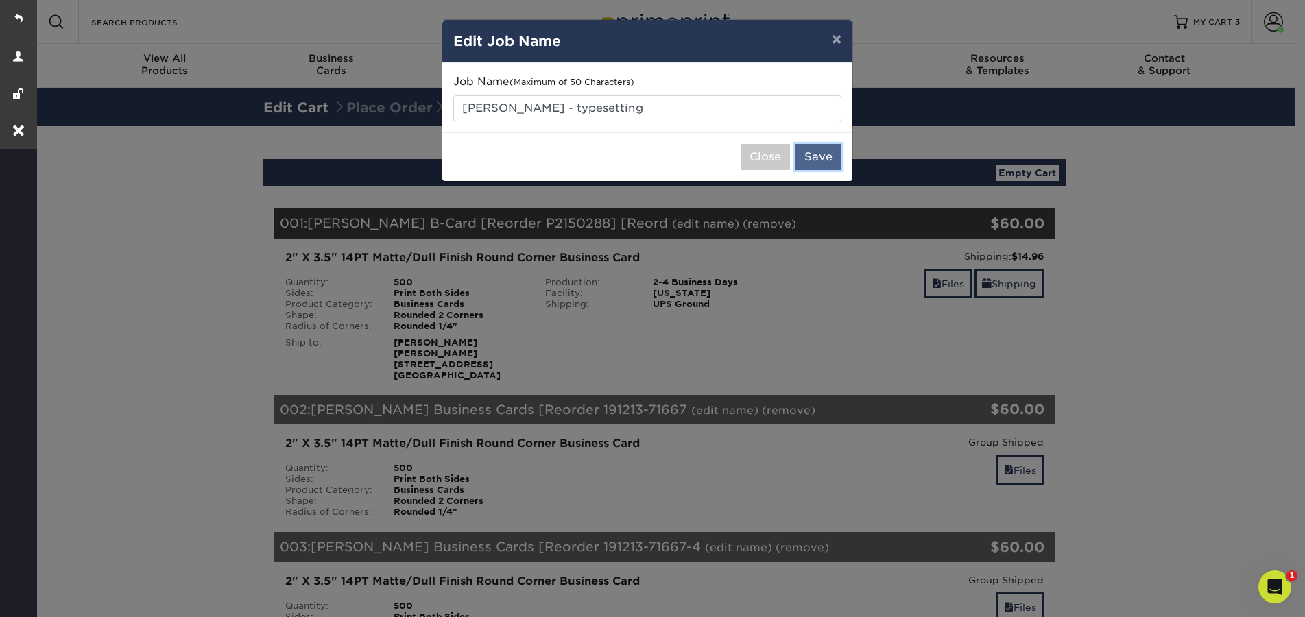
click at [804, 161] on button "Save" at bounding box center [818, 157] width 46 height 26
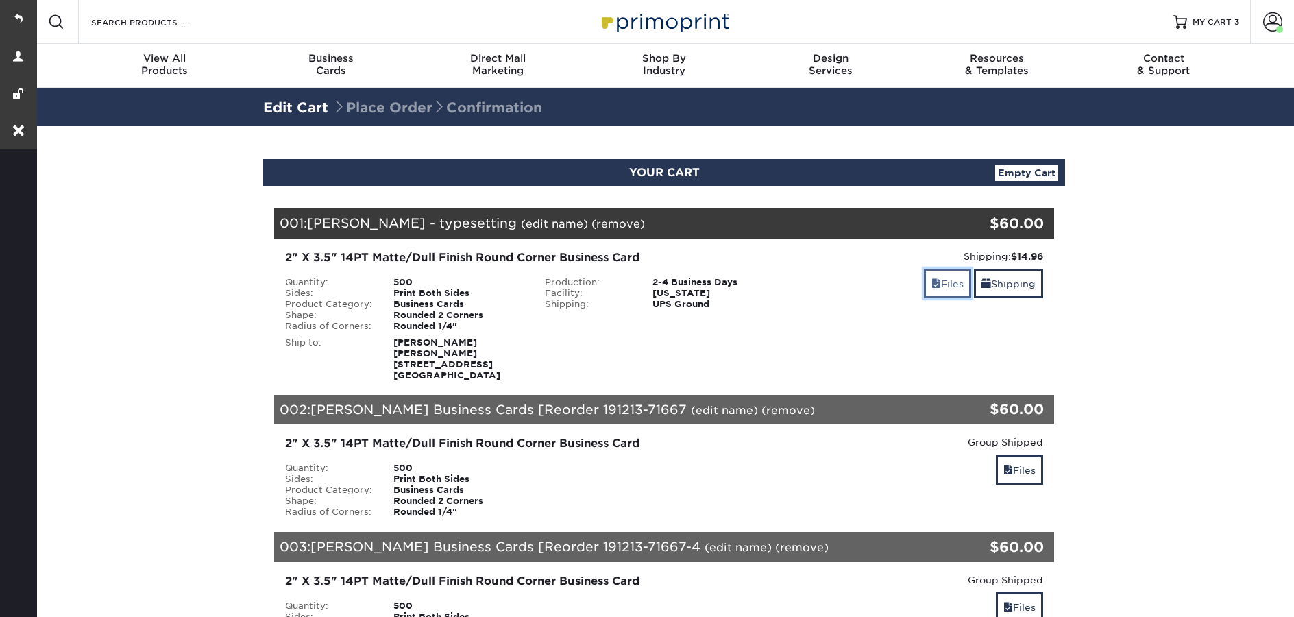
click at [945, 283] on link "Files" at bounding box center [947, 283] width 47 height 29
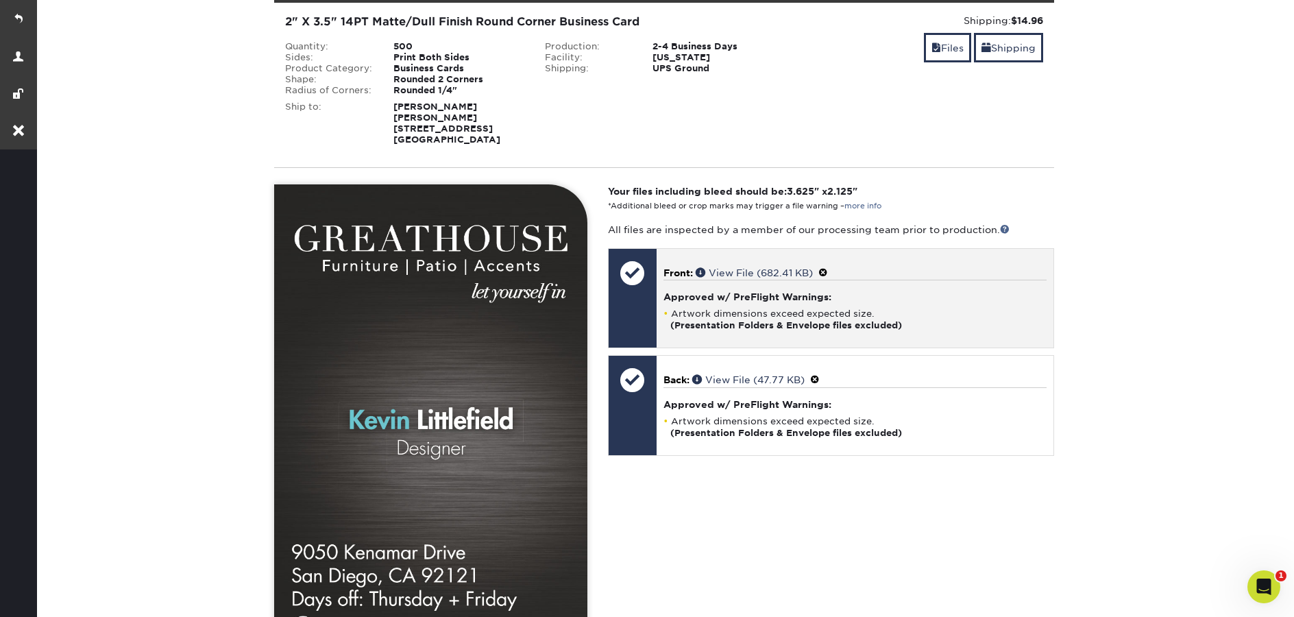
click at [827, 272] on span at bounding box center [824, 272] width 10 height 11
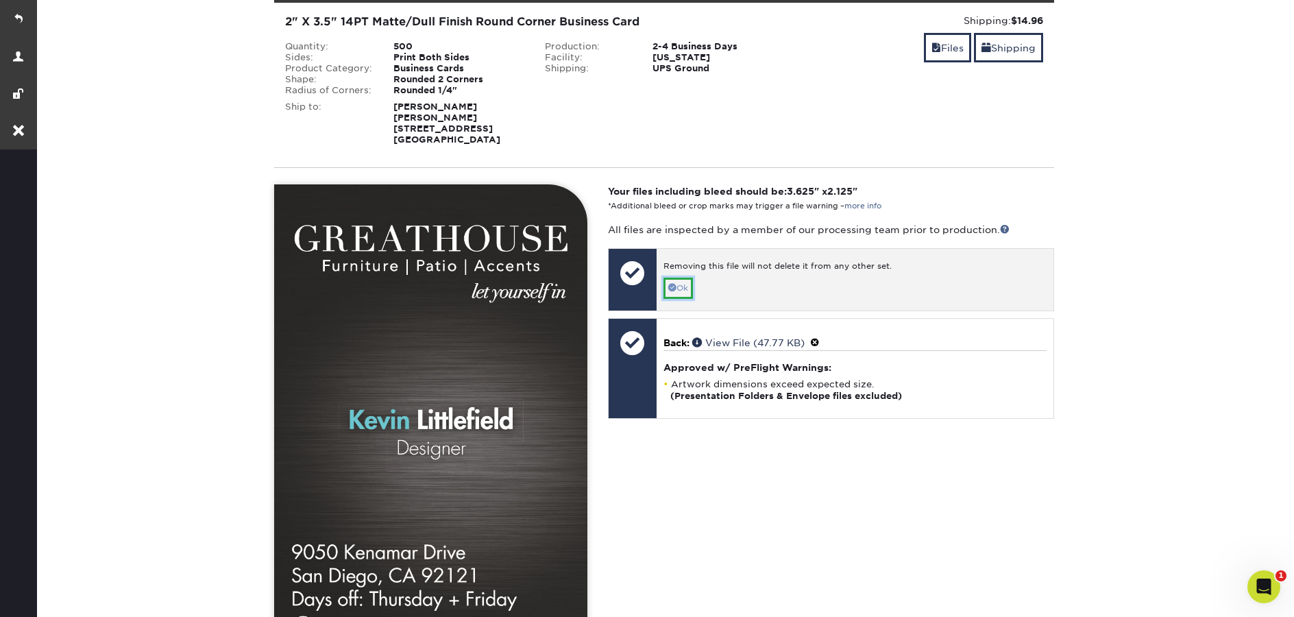
click at [682, 293] on link "Ok" at bounding box center [678, 288] width 29 height 21
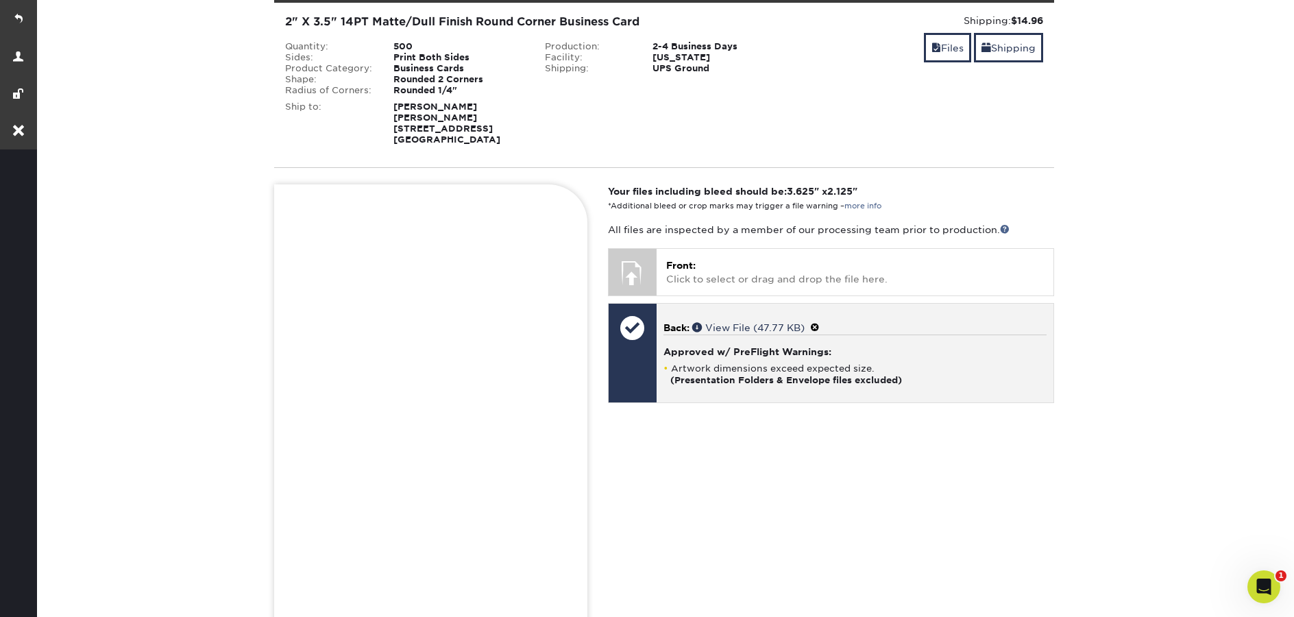
click at [819, 327] on span at bounding box center [815, 327] width 10 height 11
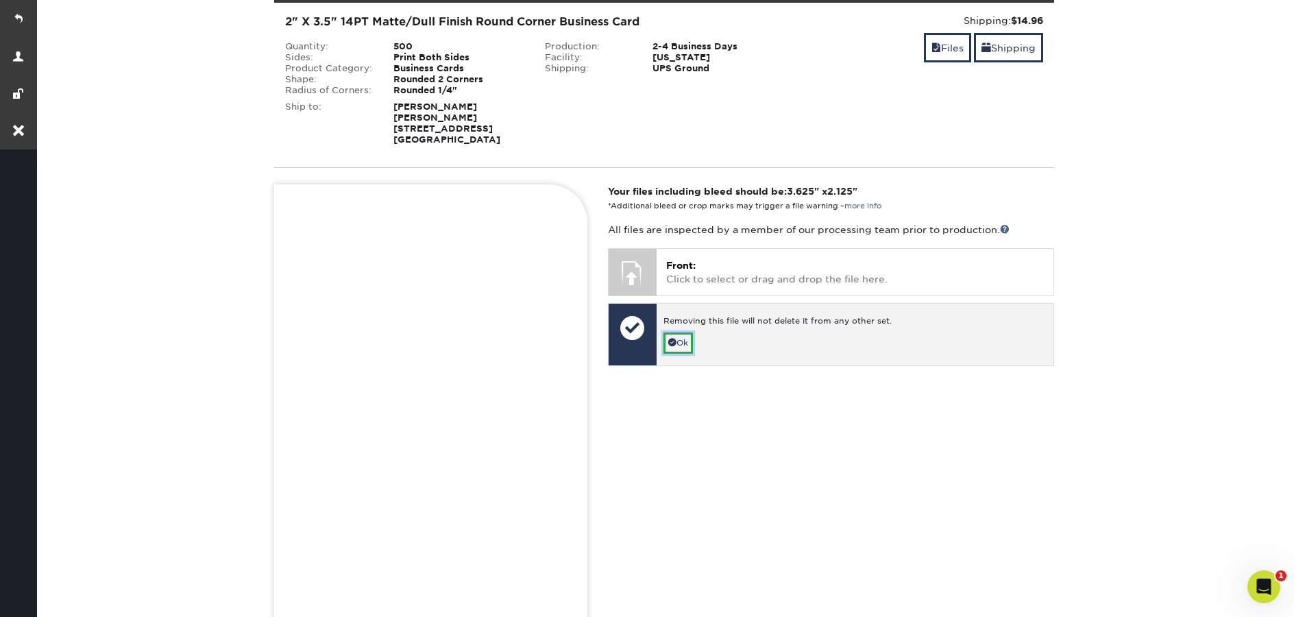
click at [673, 342] on span at bounding box center [672, 342] width 8 height 8
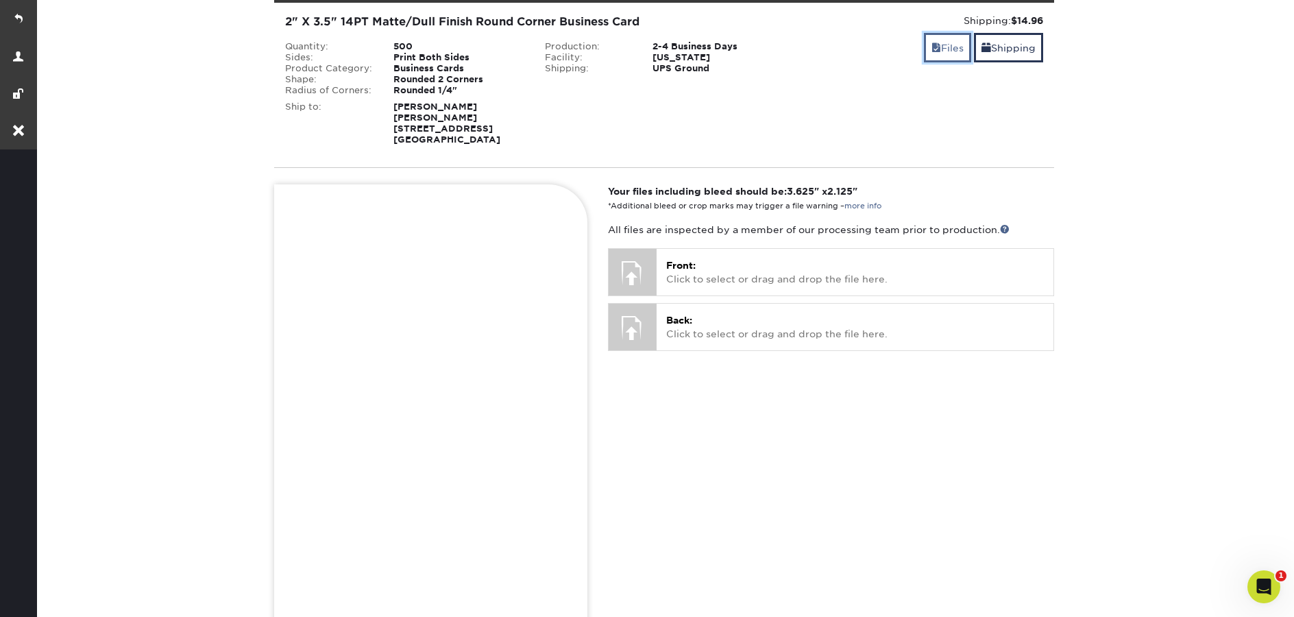
click at [950, 47] on link "Files" at bounding box center [947, 47] width 47 height 29
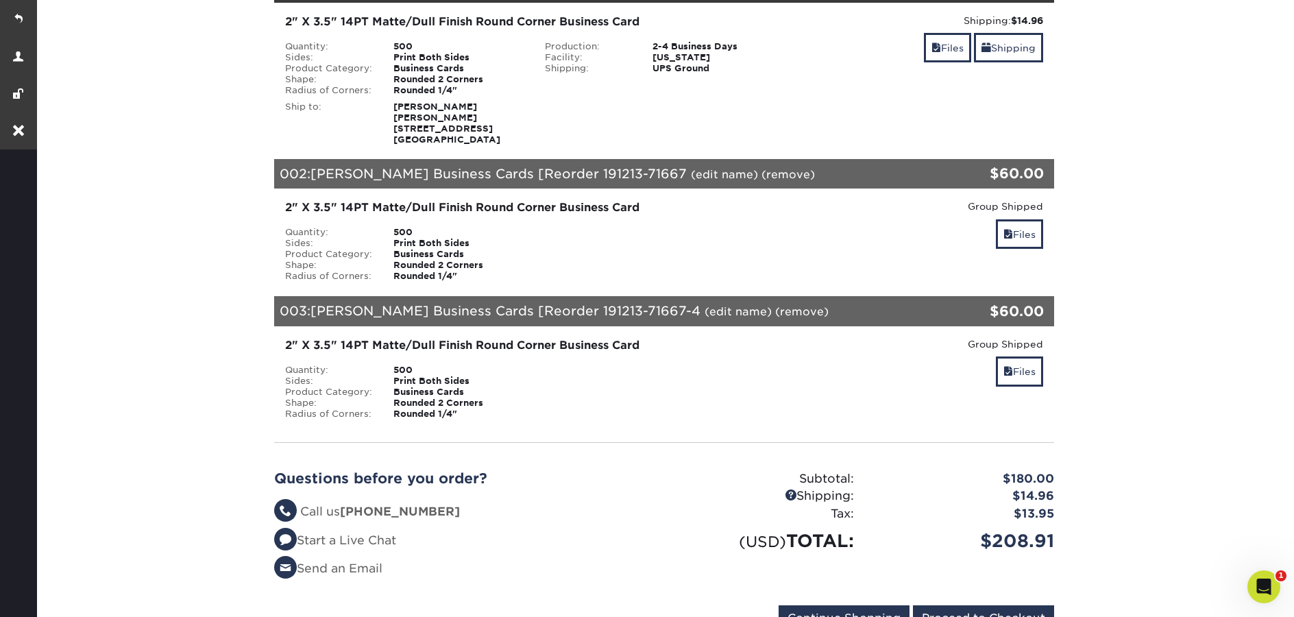
click at [711, 170] on link "(edit name)" at bounding box center [724, 174] width 67 height 13
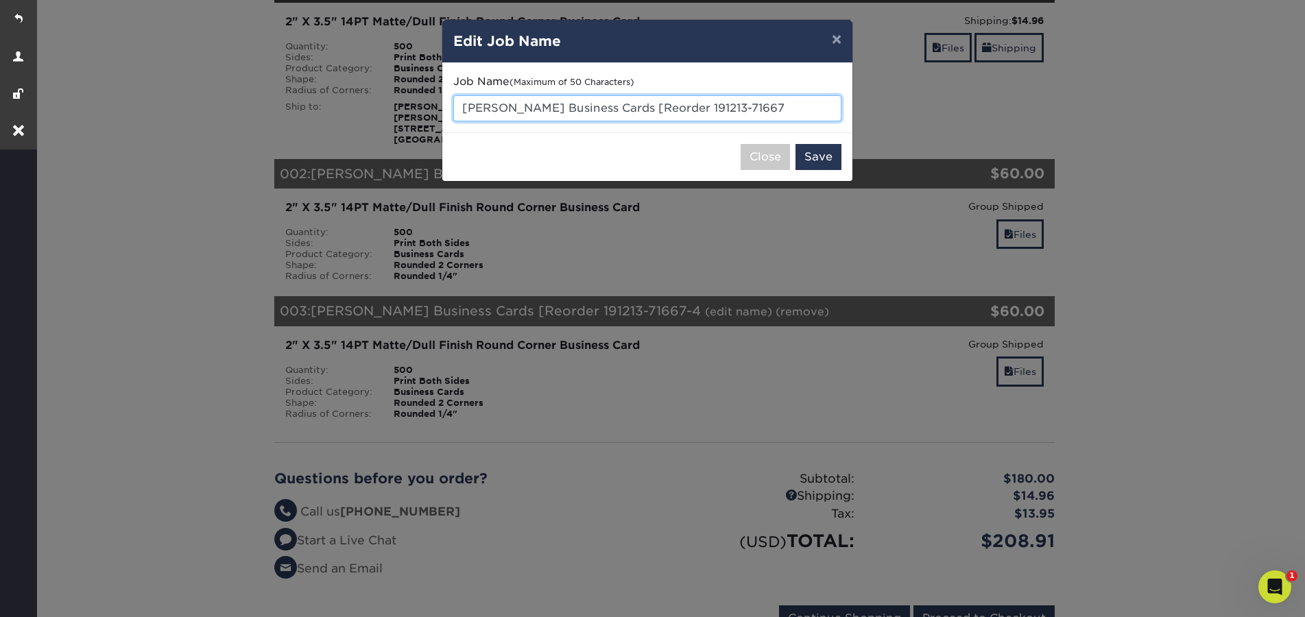
drag, startPoint x: 794, startPoint y: 112, endPoint x: 466, endPoint y: 102, distance: 328.6
click at [466, 102] on input "Corie Johndro Business Cards [Reorder 191213-71667" at bounding box center [647, 108] width 388 height 26
paste input "text"
type input "[PERSON_NAME] - typesetting"
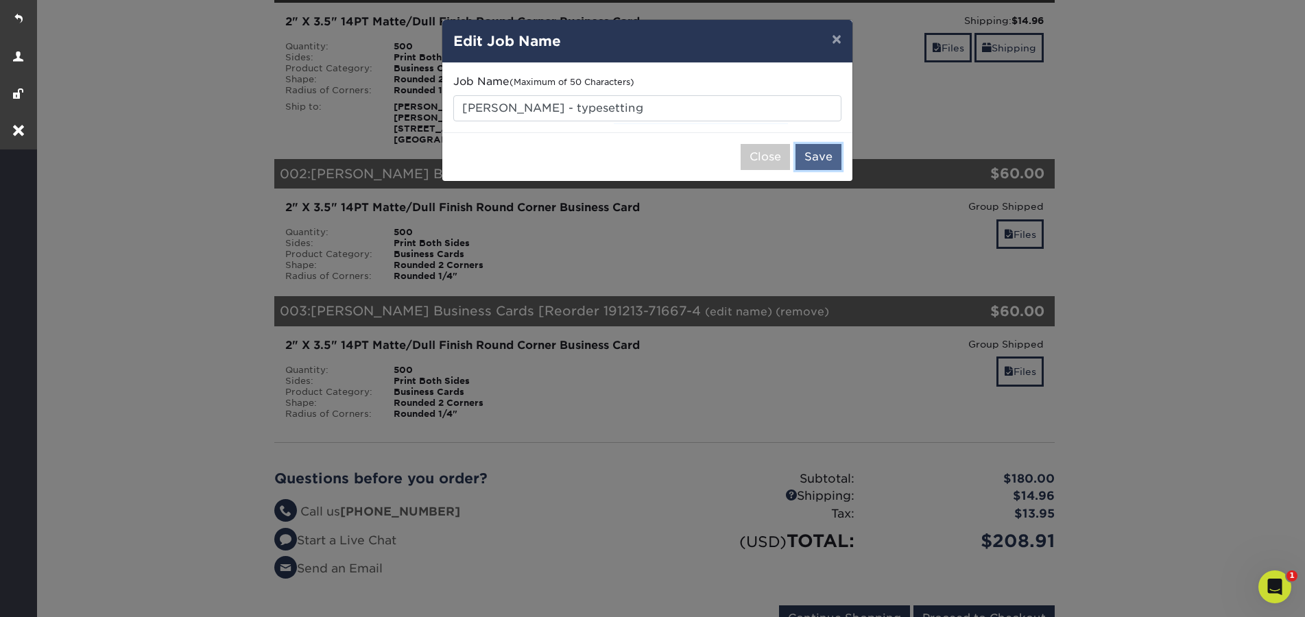
click at [819, 162] on button "Save" at bounding box center [818, 157] width 46 height 26
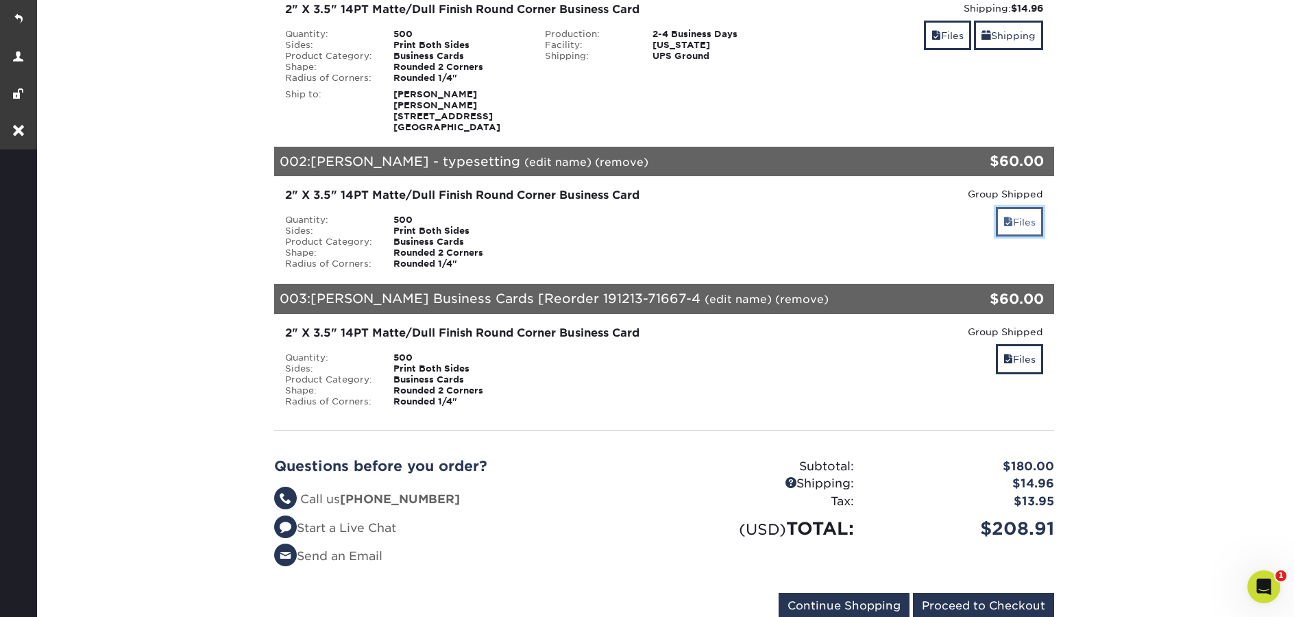
click at [1030, 217] on link "Files" at bounding box center [1019, 221] width 47 height 29
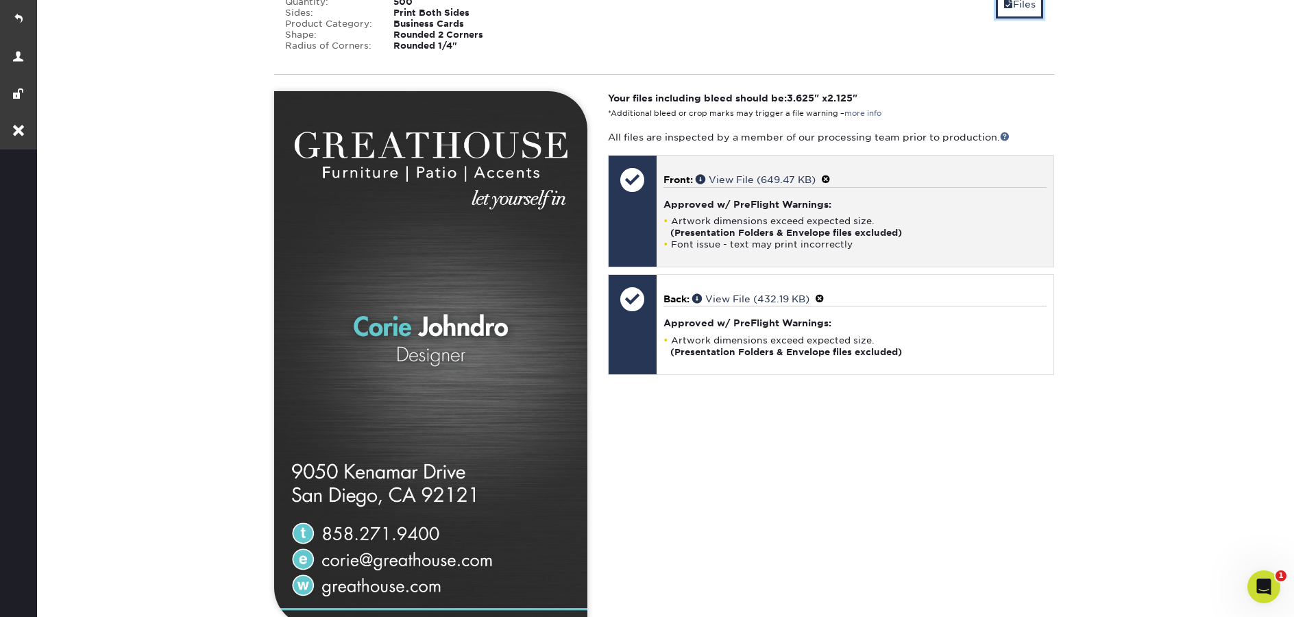
scroll to position [471, 0]
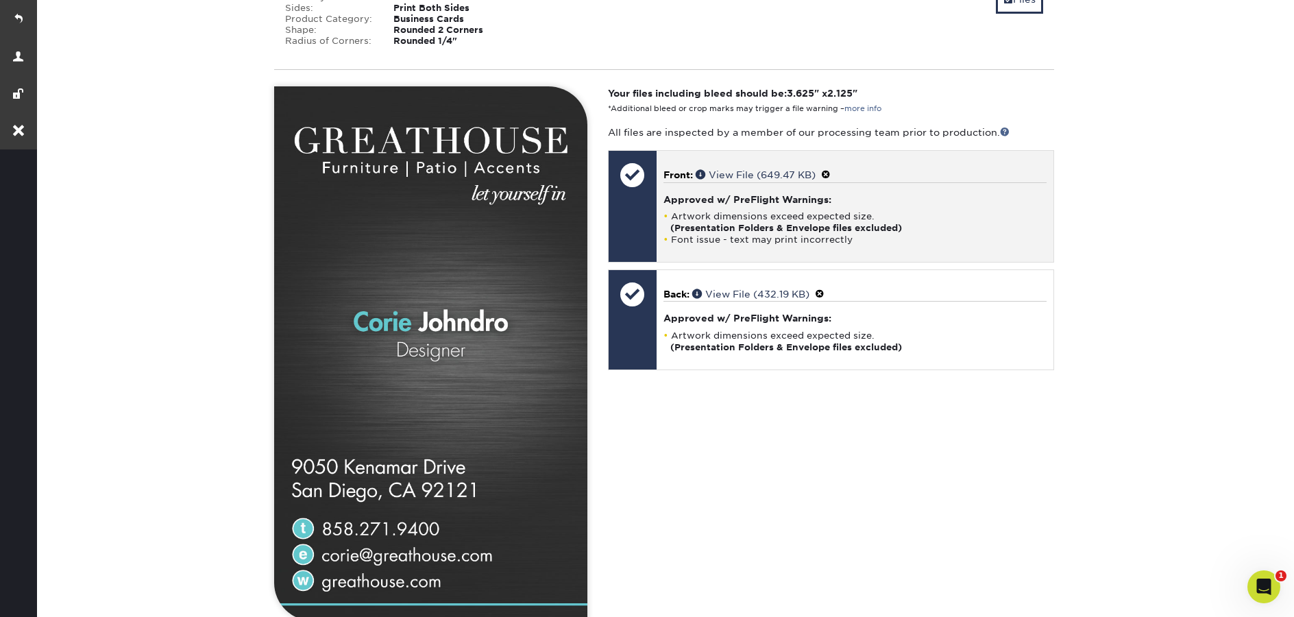
click at [831, 173] on span at bounding box center [826, 174] width 10 height 11
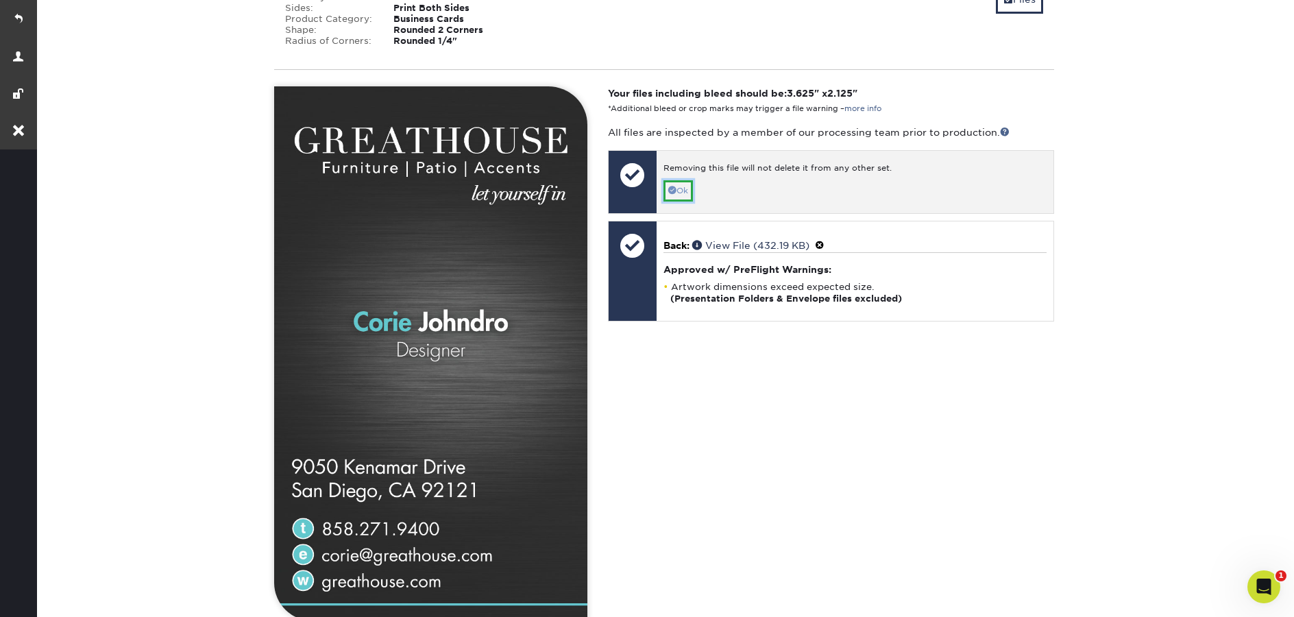
click at [686, 196] on link "Ok" at bounding box center [678, 190] width 29 height 21
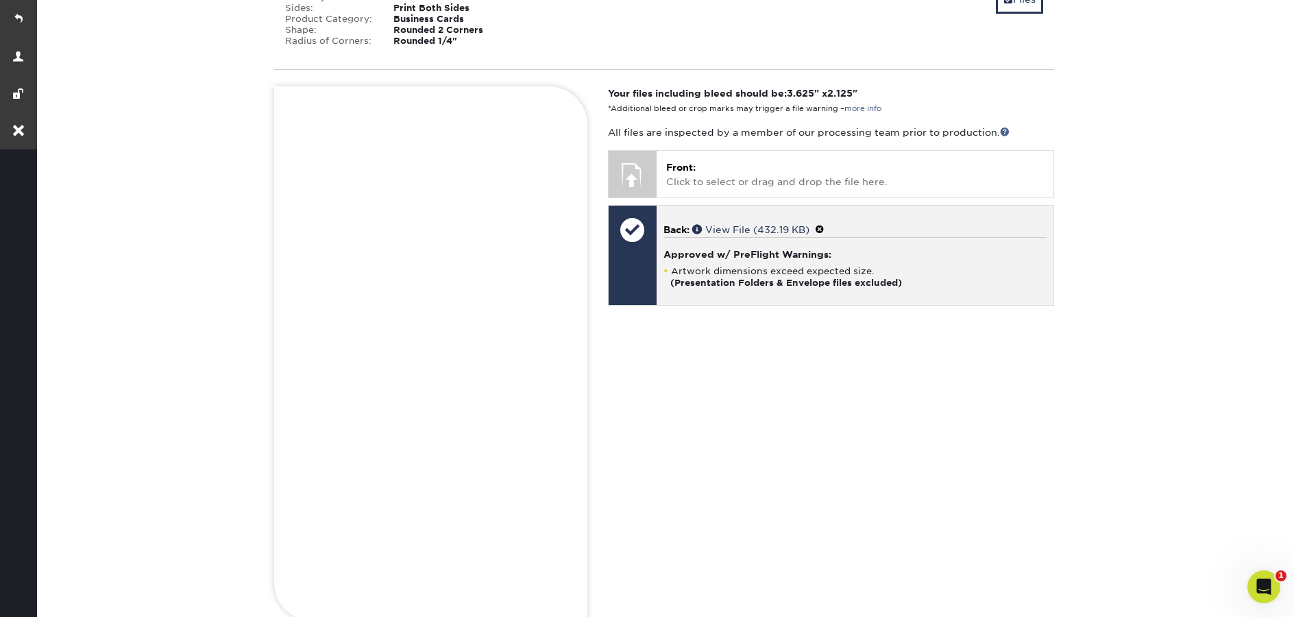
click at [825, 229] on span at bounding box center [820, 229] width 10 height 11
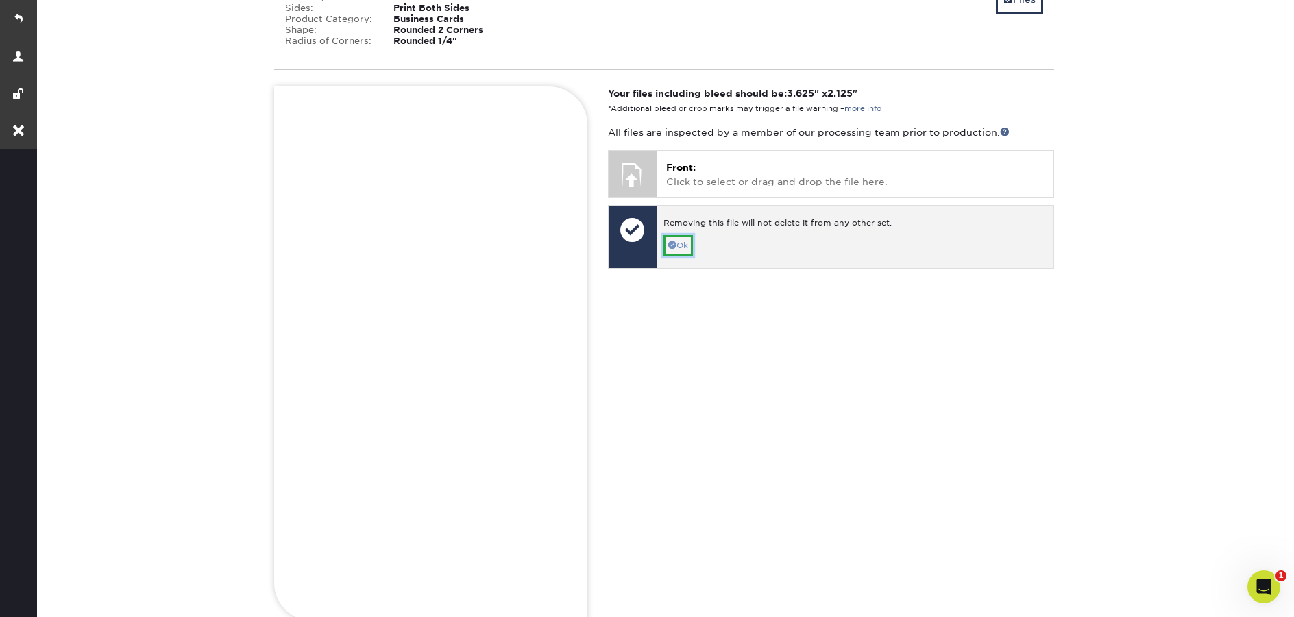
click at [688, 246] on link "Ok" at bounding box center [678, 245] width 29 height 21
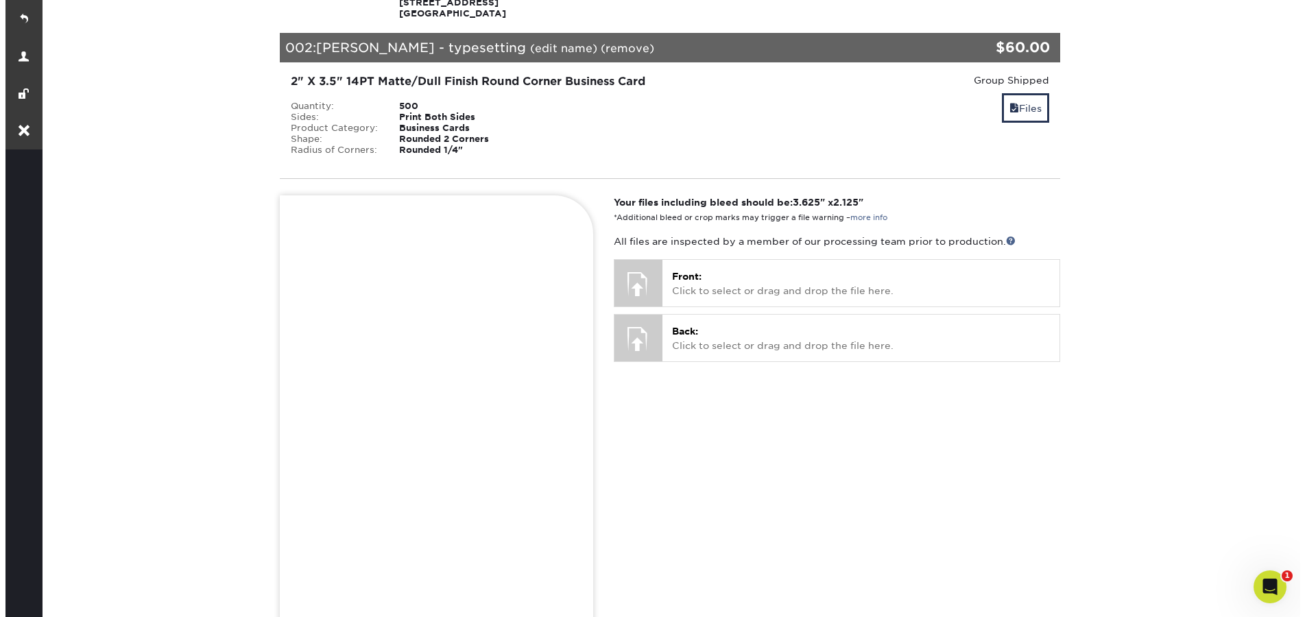
scroll to position [343, 0]
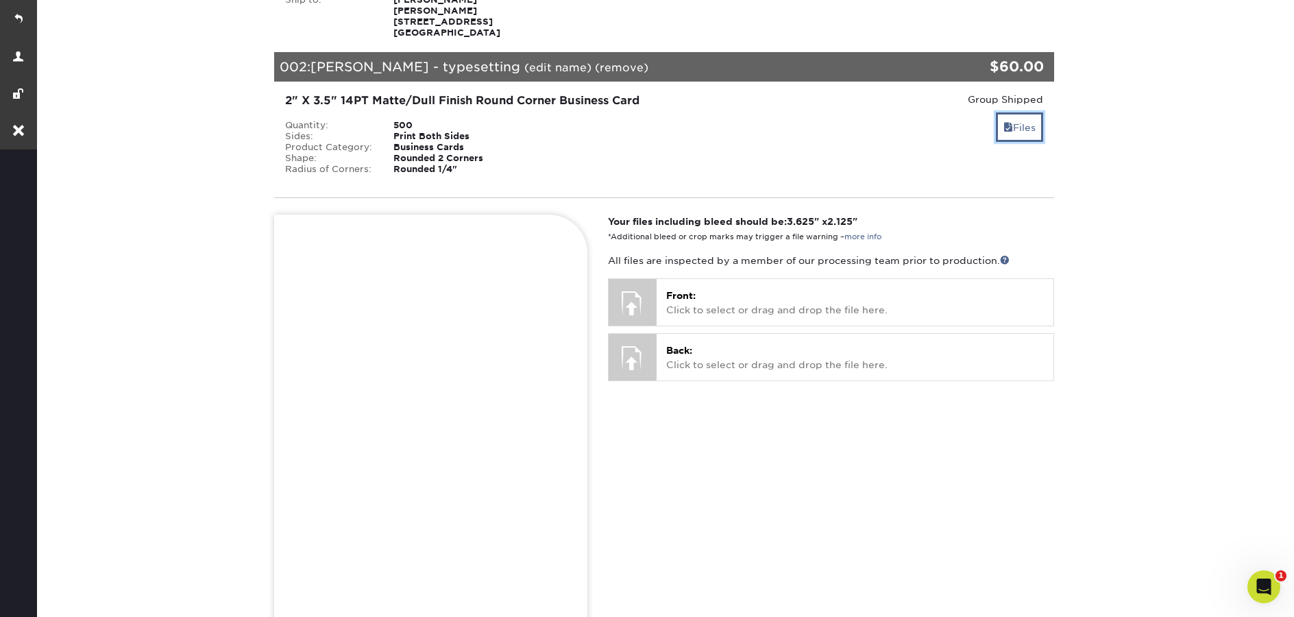
click at [1009, 122] on span at bounding box center [1009, 127] width 10 height 11
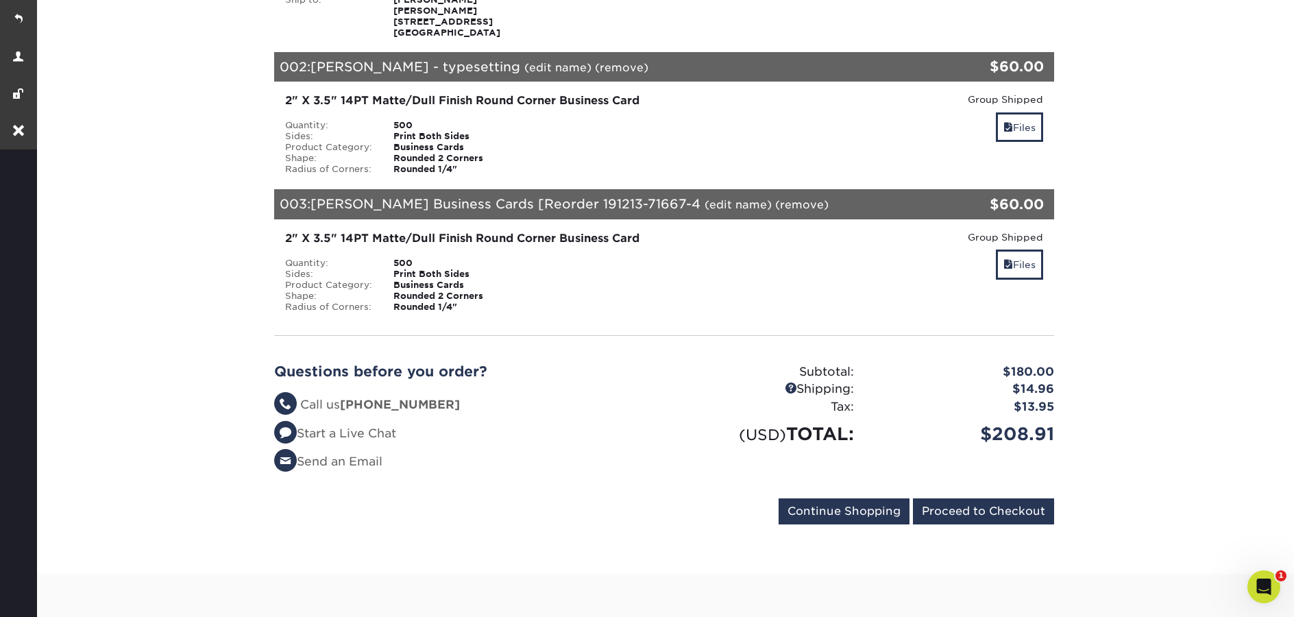
click at [705, 209] on link "(edit name)" at bounding box center [738, 204] width 67 height 13
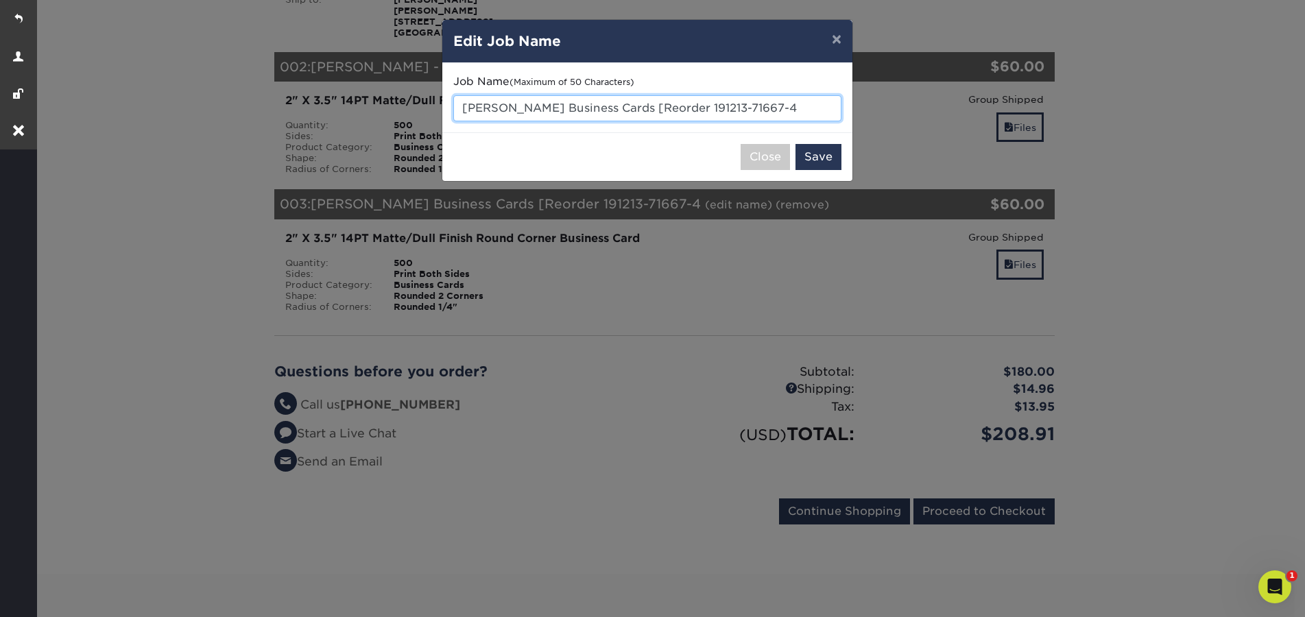
drag, startPoint x: 784, startPoint y: 104, endPoint x: 461, endPoint y: 102, distance: 322.9
click at [461, 102] on input "Katy Mellon Business Cards [Reorder 191213-71667-4" at bounding box center [647, 108] width 388 height 26
paste input "text"
type input "[PERSON_NAME] - typesetting"
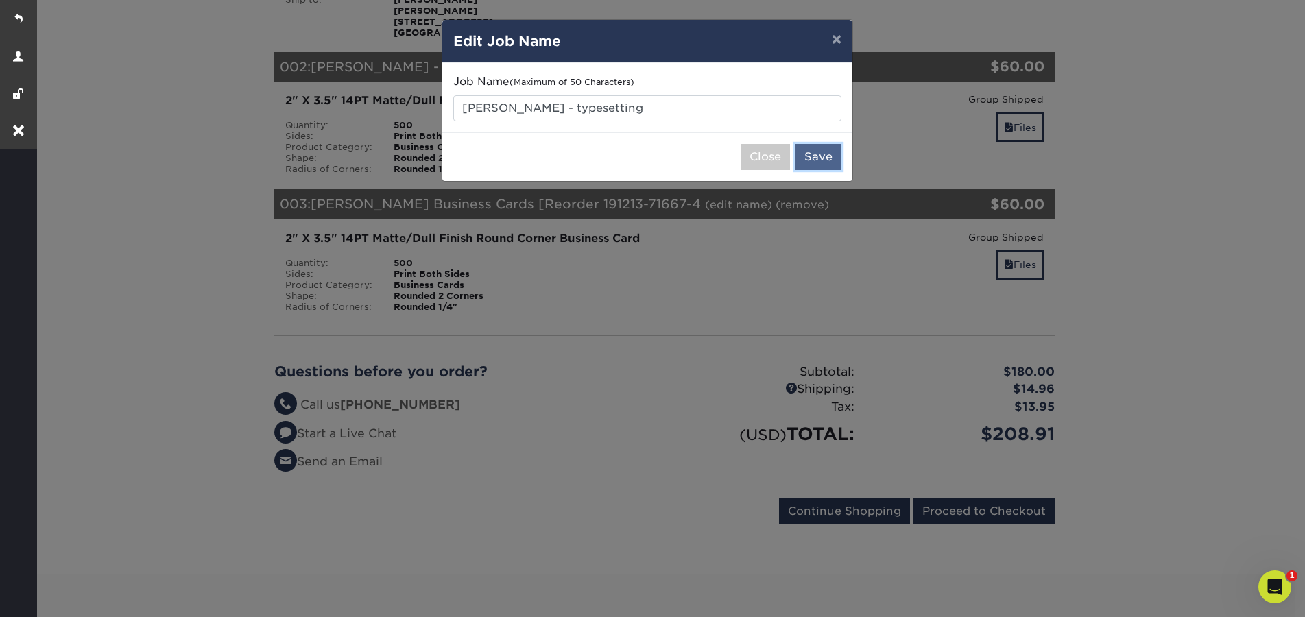
click at [834, 159] on button "Save" at bounding box center [818, 157] width 46 height 26
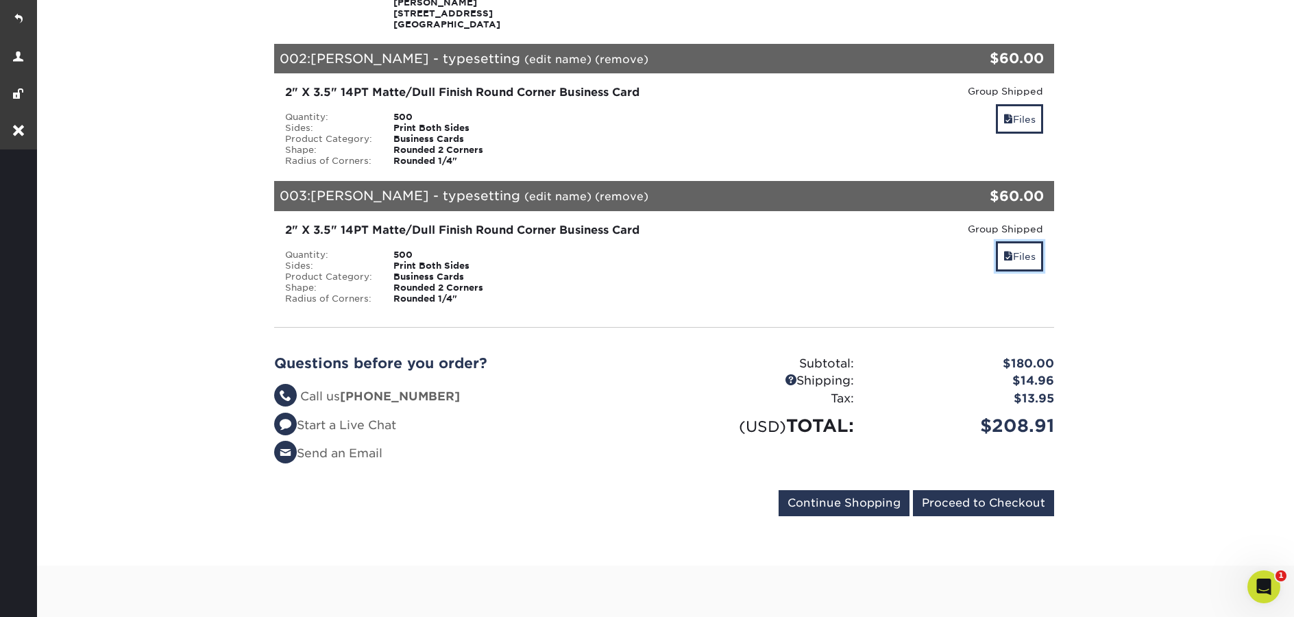
scroll to position [357, 0]
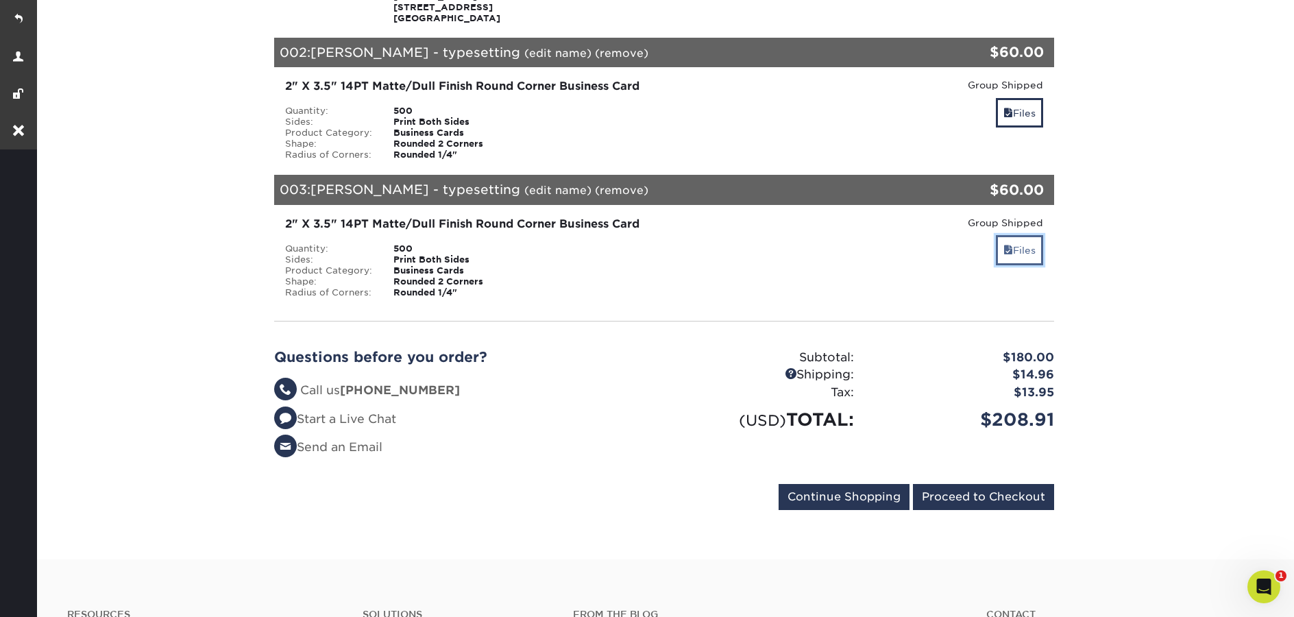
click at [1011, 243] on link "Files" at bounding box center [1019, 249] width 47 height 29
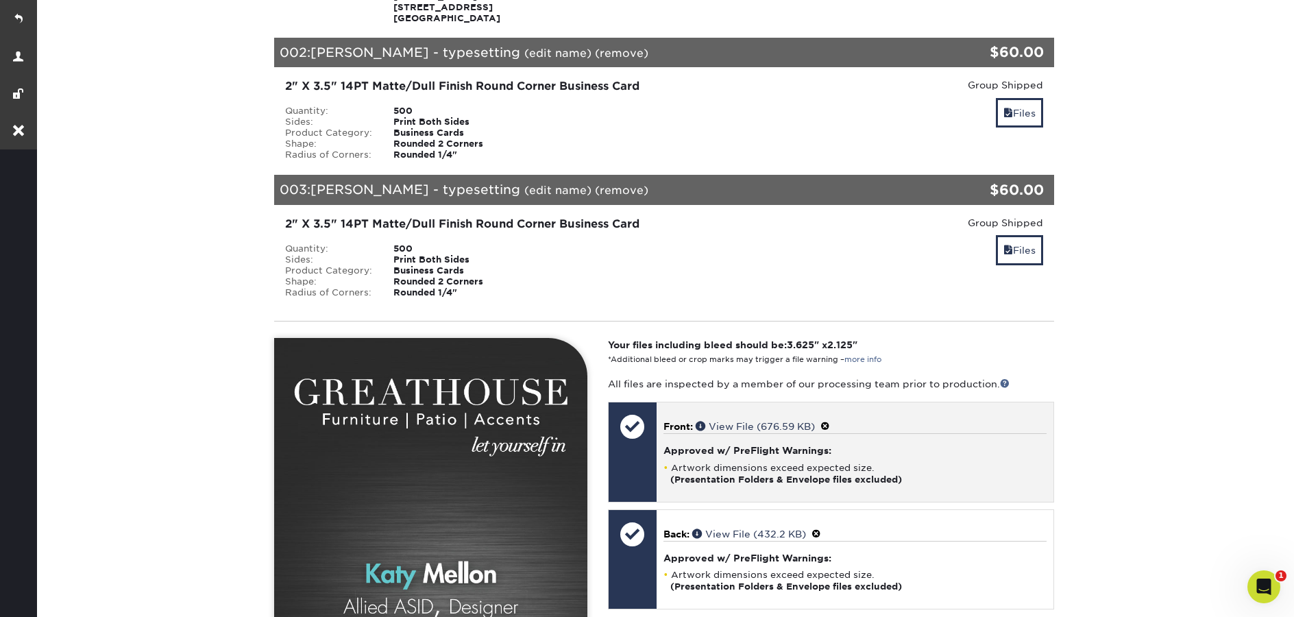
click at [830, 425] on span at bounding box center [826, 426] width 10 height 11
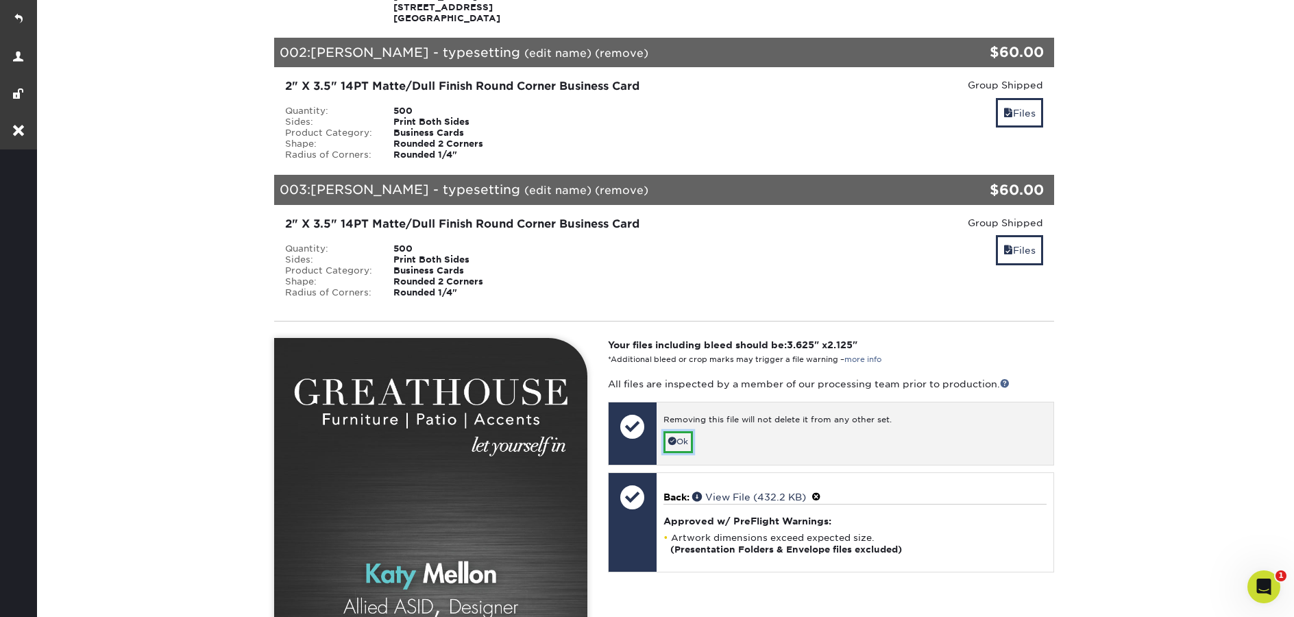
drag, startPoint x: 684, startPoint y: 433, endPoint x: 694, endPoint y: 436, distance: 10.2
click at [684, 433] on link "Ok" at bounding box center [678, 441] width 29 height 21
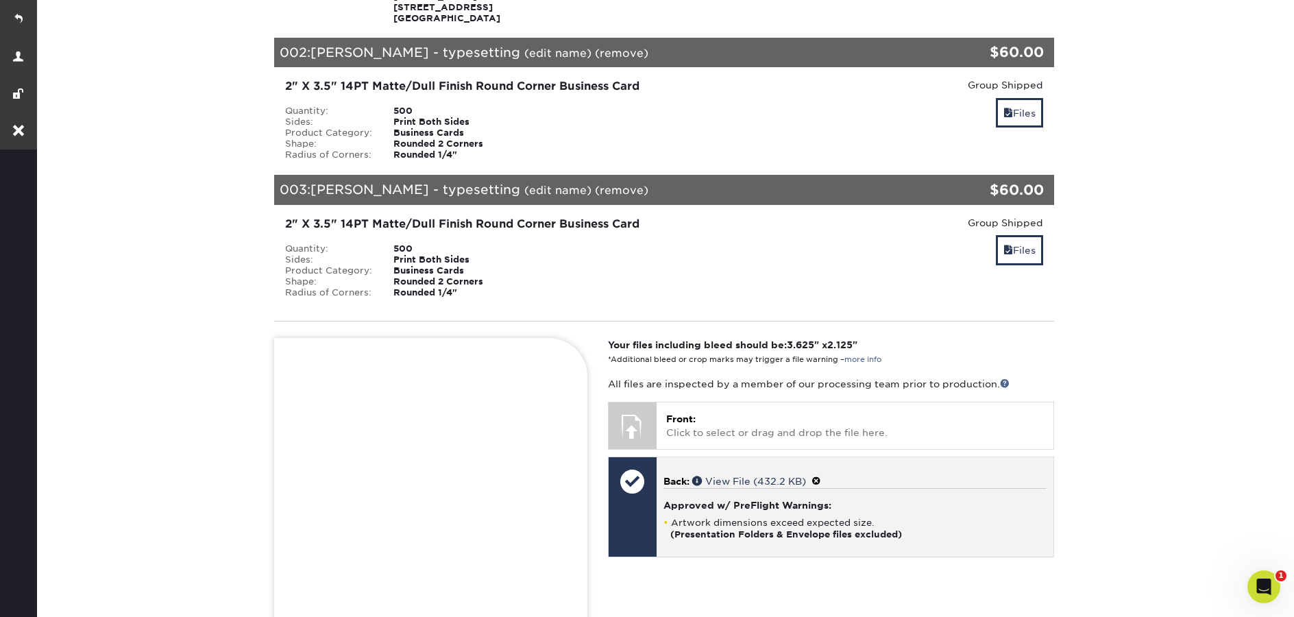
click at [821, 480] on span at bounding box center [817, 481] width 10 height 11
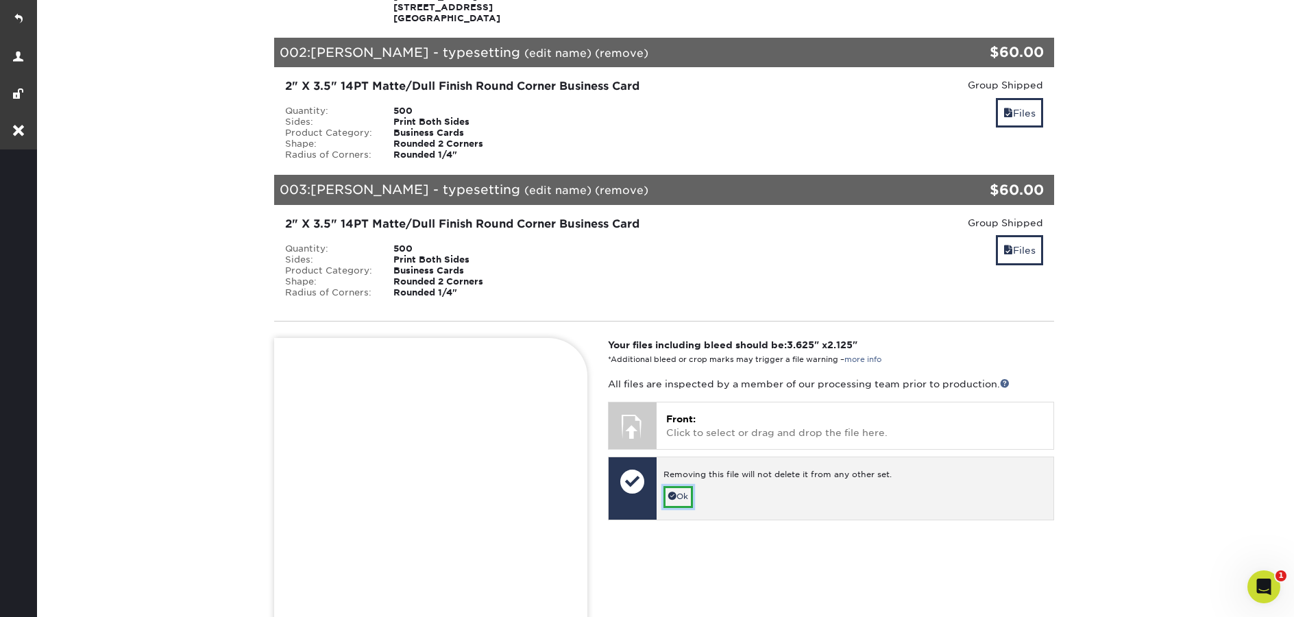
click at [668, 498] on link "Ok" at bounding box center [678, 496] width 29 height 21
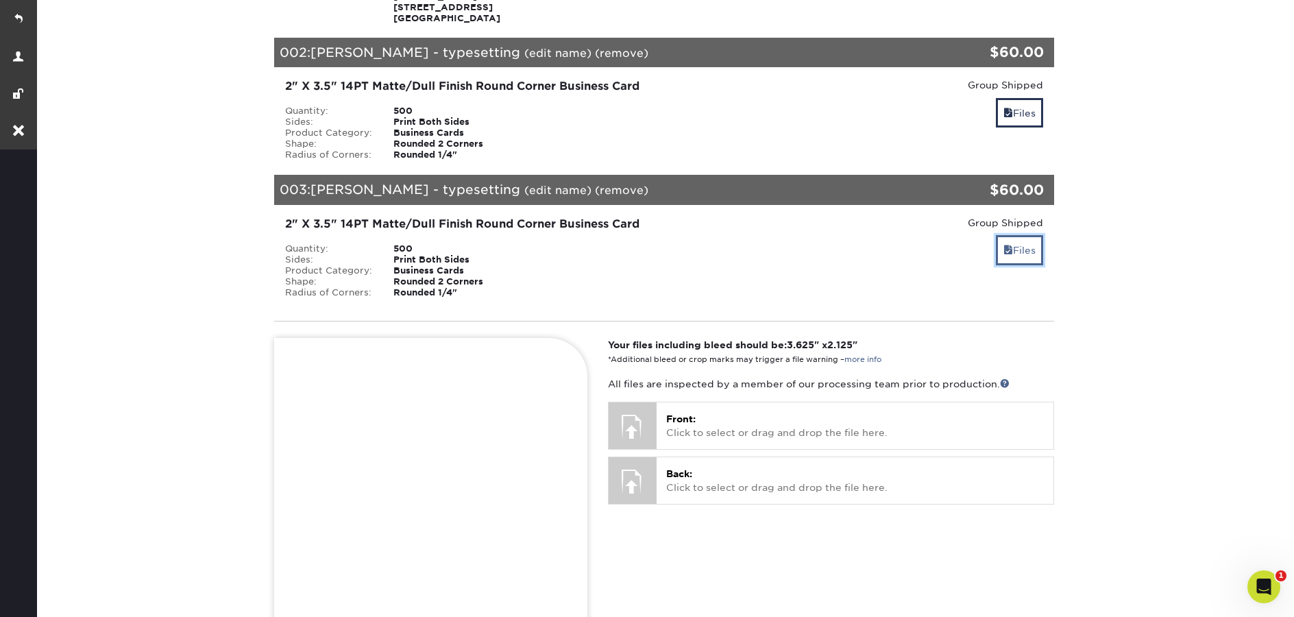
click at [1028, 247] on link "Files" at bounding box center [1019, 249] width 47 height 29
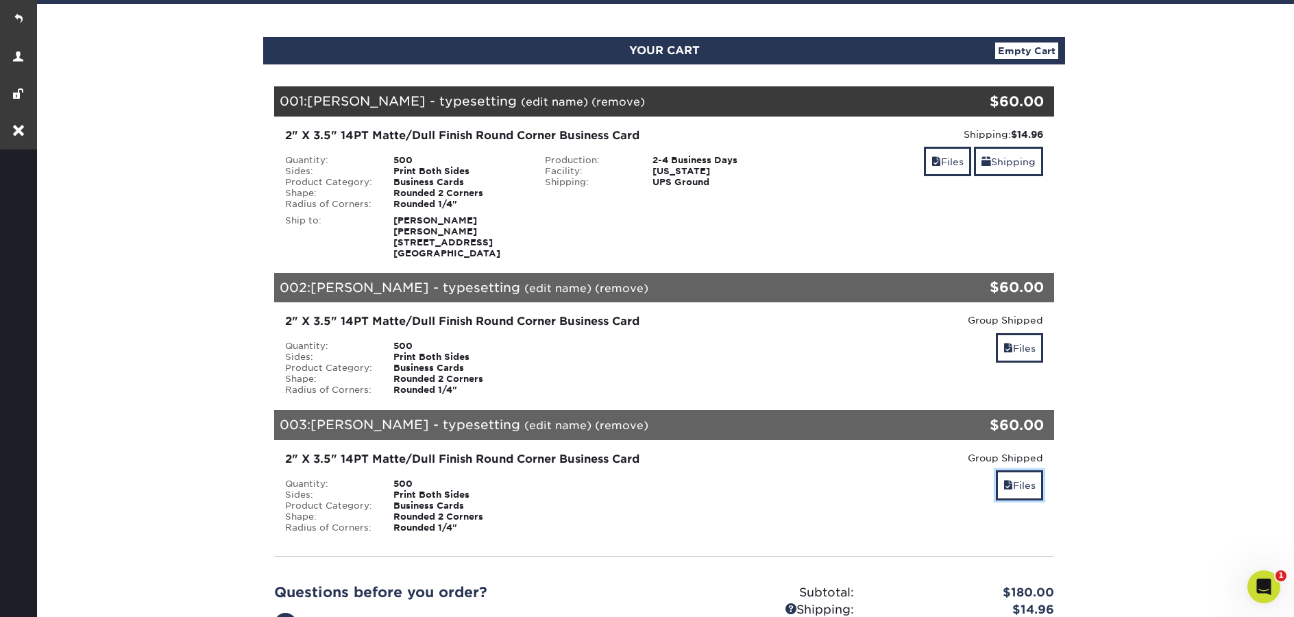
scroll to position [0, 0]
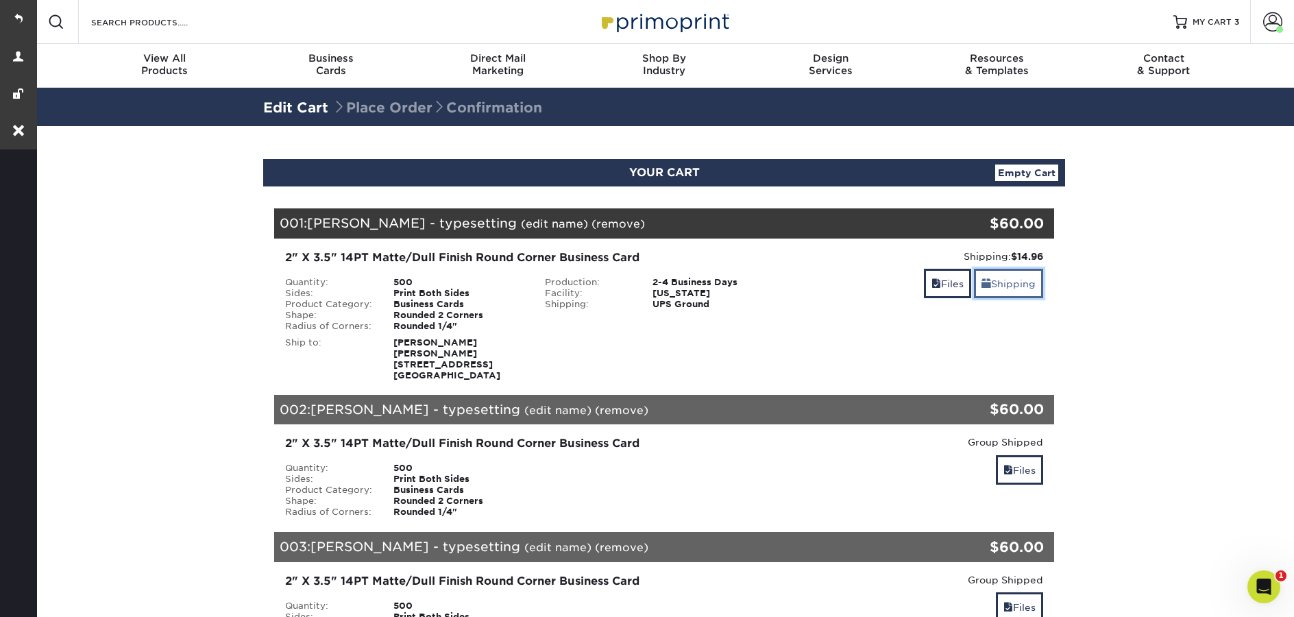
click at [1008, 291] on link "Shipping" at bounding box center [1008, 283] width 69 height 29
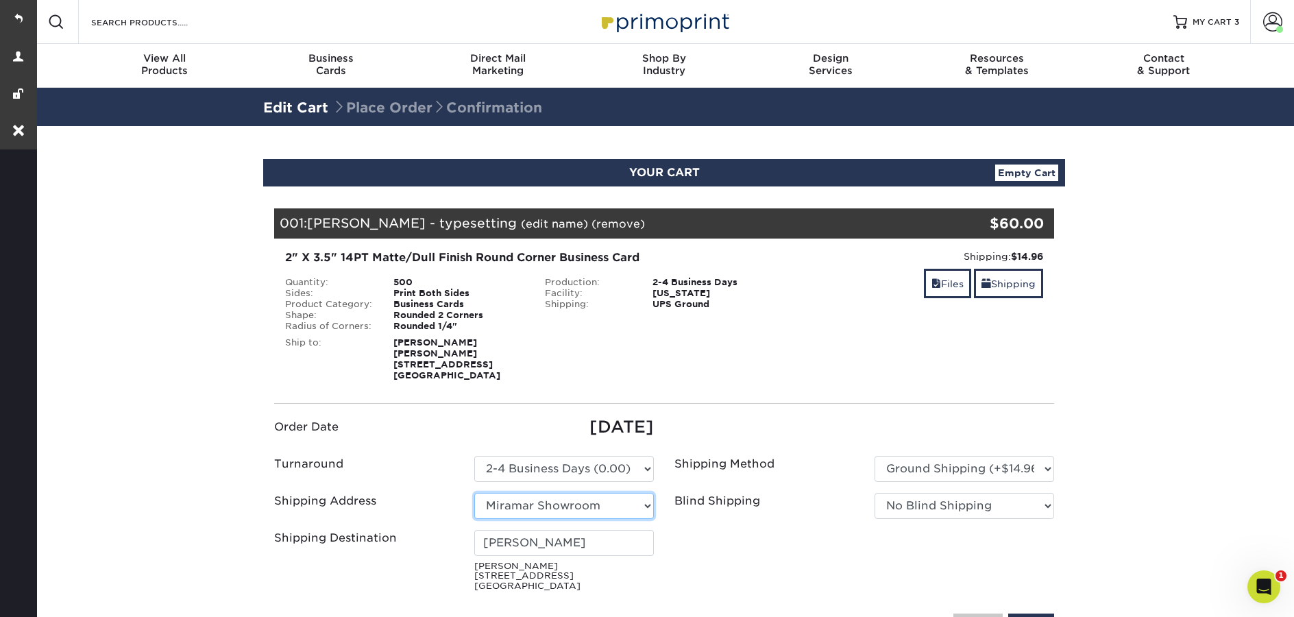
click at [596, 497] on select "Select One Miramar Showroom + Add New Address" at bounding box center [564, 506] width 180 height 26
click at [474, 493] on select "Select One Miramar Showroom + Add New Address" at bounding box center [564, 506] width 180 height 26
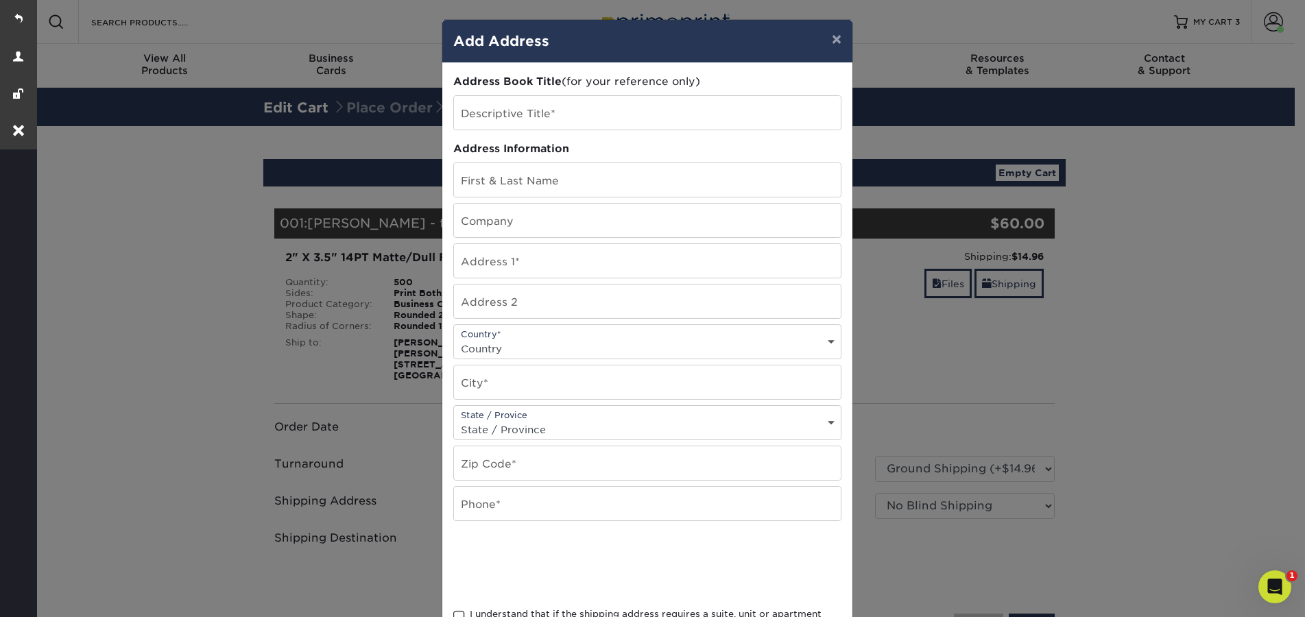
click at [206, 248] on div "× Add Address Address Book Title (for your reference only) Descriptive Title* A…" at bounding box center [652, 308] width 1305 height 617
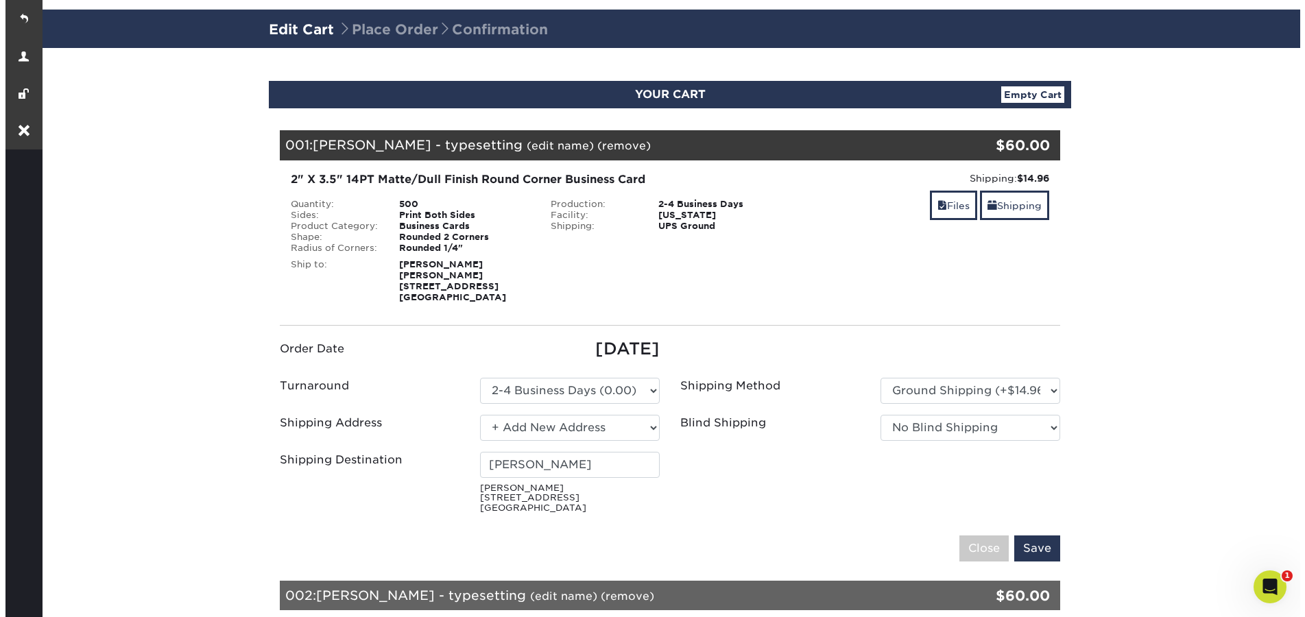
scroll to position [147, 0]
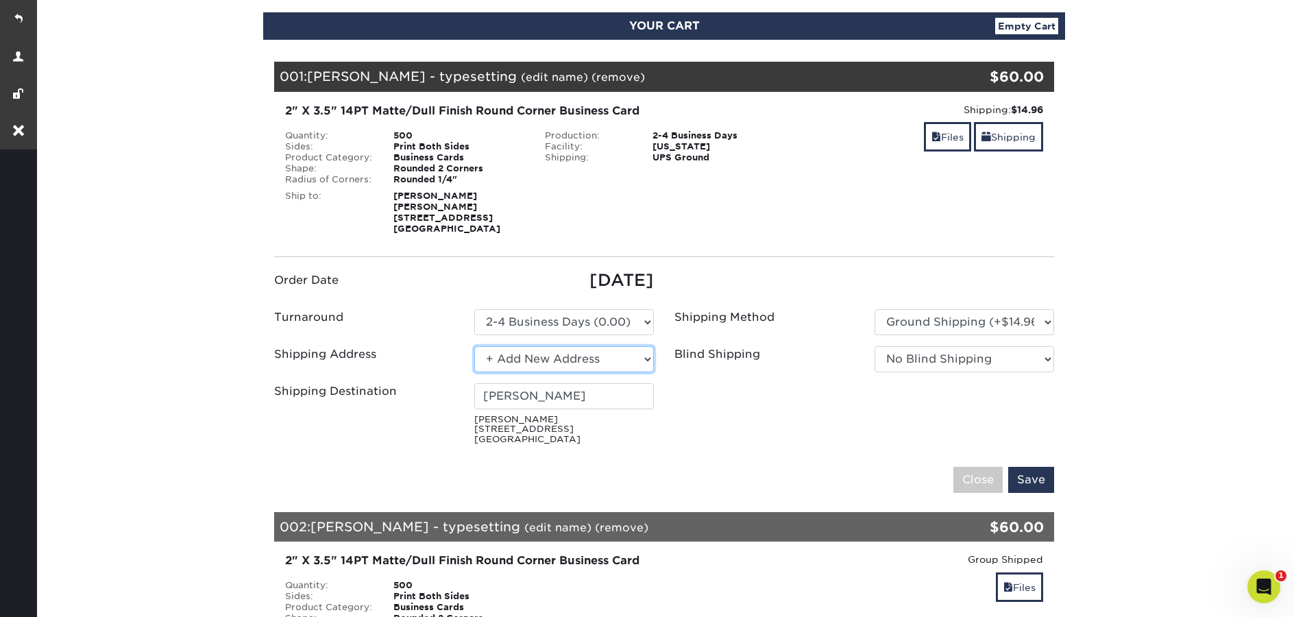
click at [583, 353] on select "Select One Miramar Showroom + Add New Address" at bounding box center [564, 359] width 180 height 26
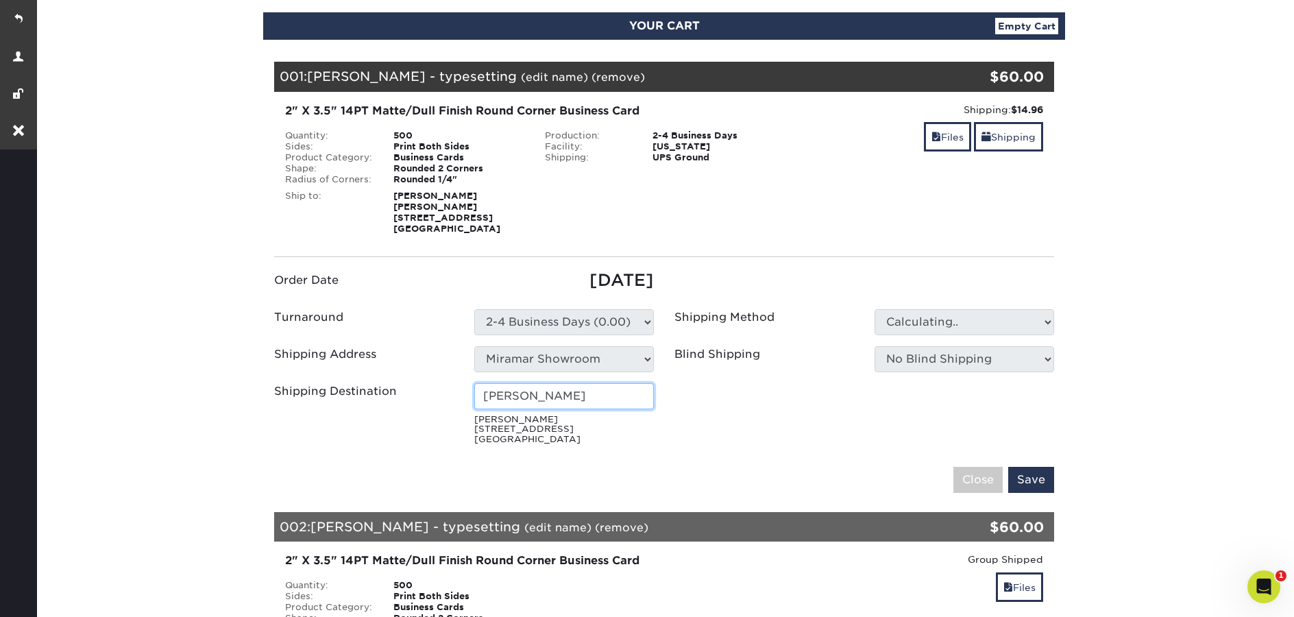
click at [590, 400] on input "[PERSON_NAME]" at bounding box center [564, 396] width 180 height 26
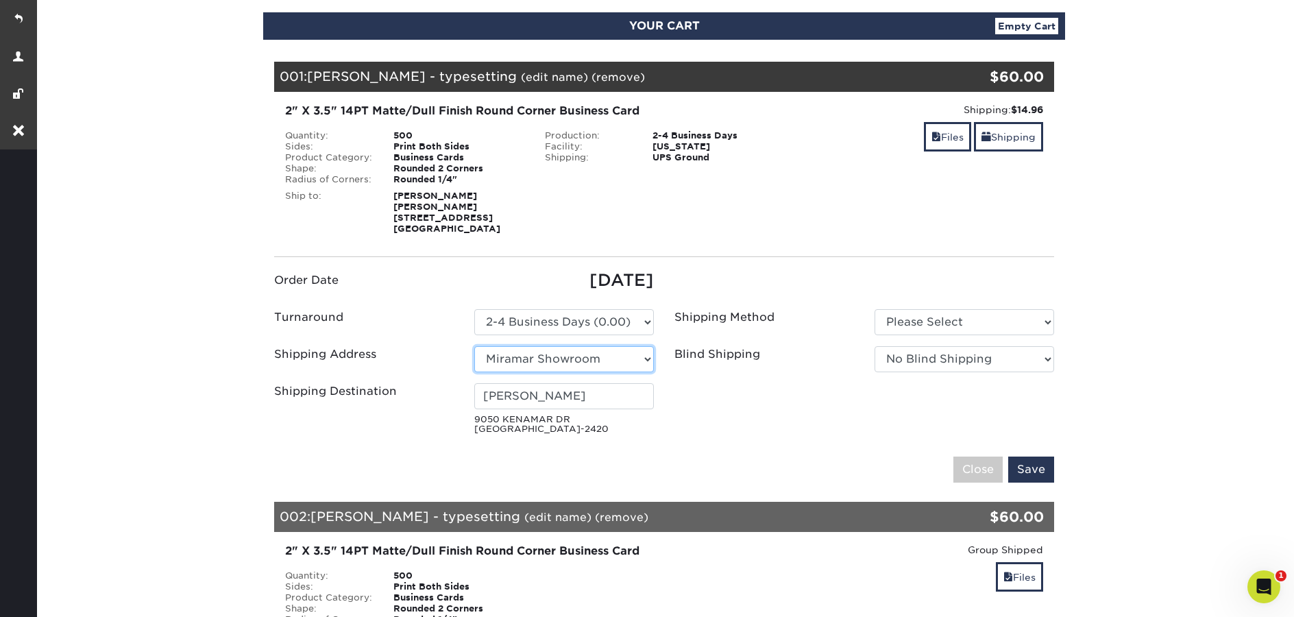
click at [641, 360] on select "Select One Miramar Showroom + Add New Address" at bounding box center [564, 359] width 180 height 26
select select "newaddress"
click at [474, 346] on select "Select One Miramar Showroom + Add New Address" at bounding box center [564, 359] width 180 height 26
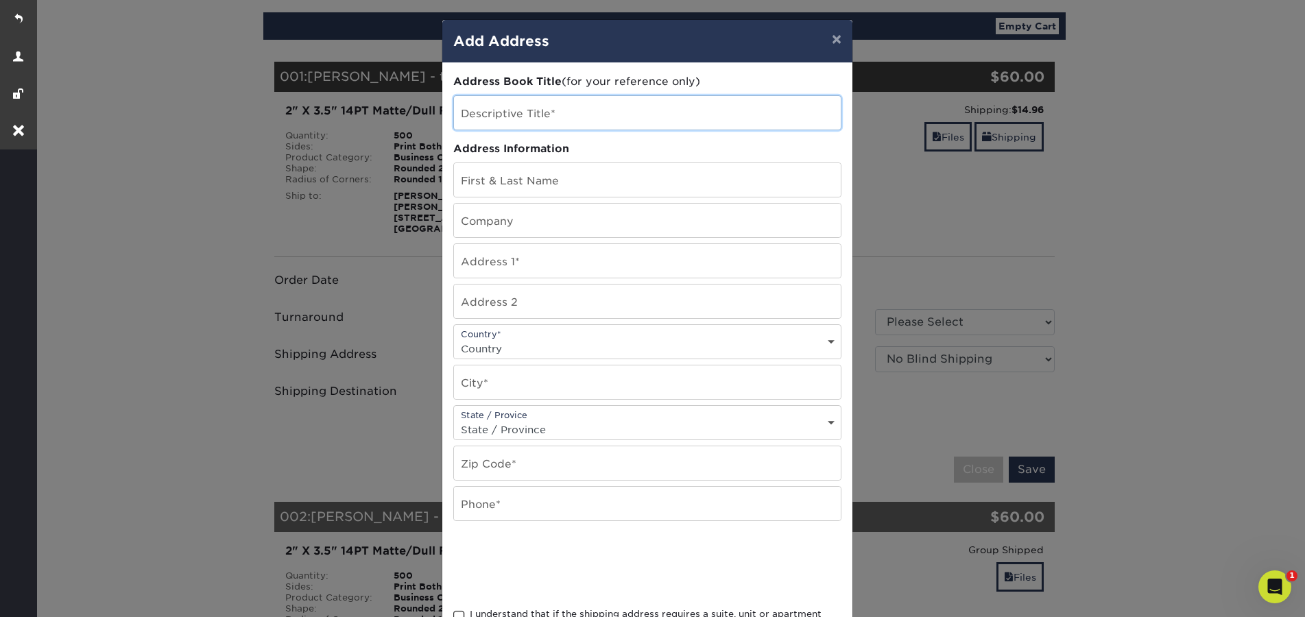
click at [533, 117] on input "text" at bounding box center [647, 113] width 387 height 34
type input "Miramar Showroom - New"
click at [557, 182] on input "text" at bounding box center [647, 180] width 387 height 34
paste input "[PERSON_NAME]"
type input "[PERSON_NAME]"
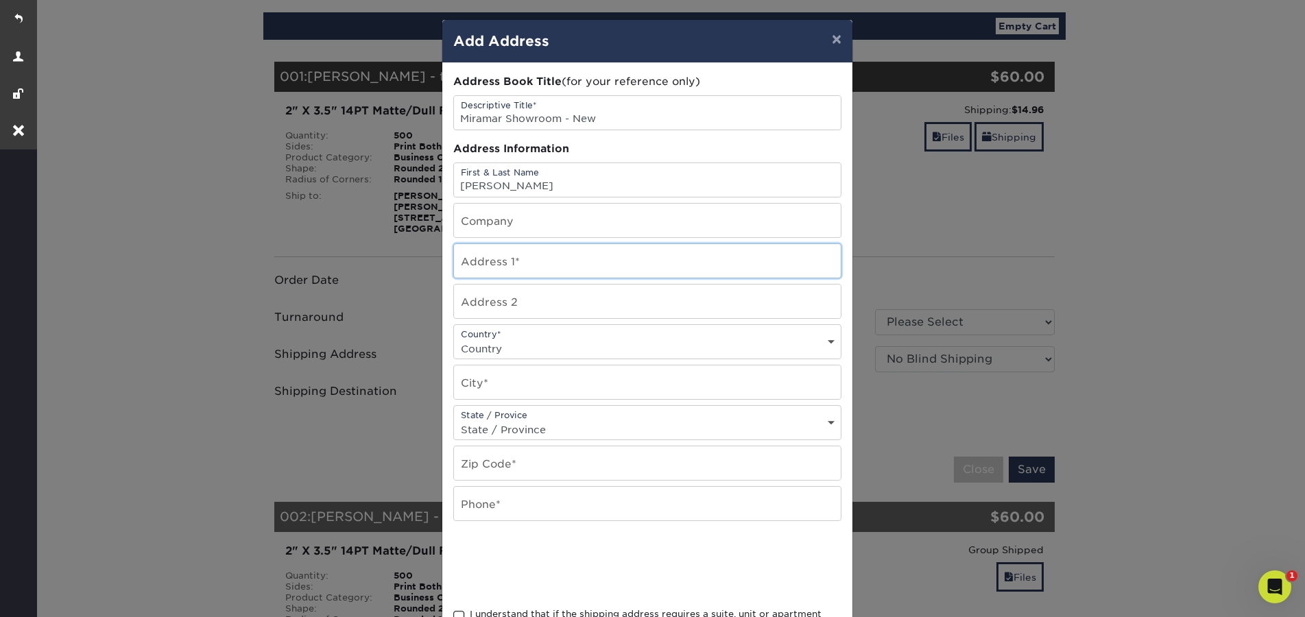
click at [494, 260] on input "text" at bounding box center [647, 261] width 387 height 34
paste input "[STREET_ADDRESS][PERSON_NAME]"
type input "[STREET_ADDRESS][PERSON_NAME]"
click at [511, 383] on input "text" at bounding box center [647, 382] width 387 height 34
type input "[GEOGRAPHIC_DATA]"
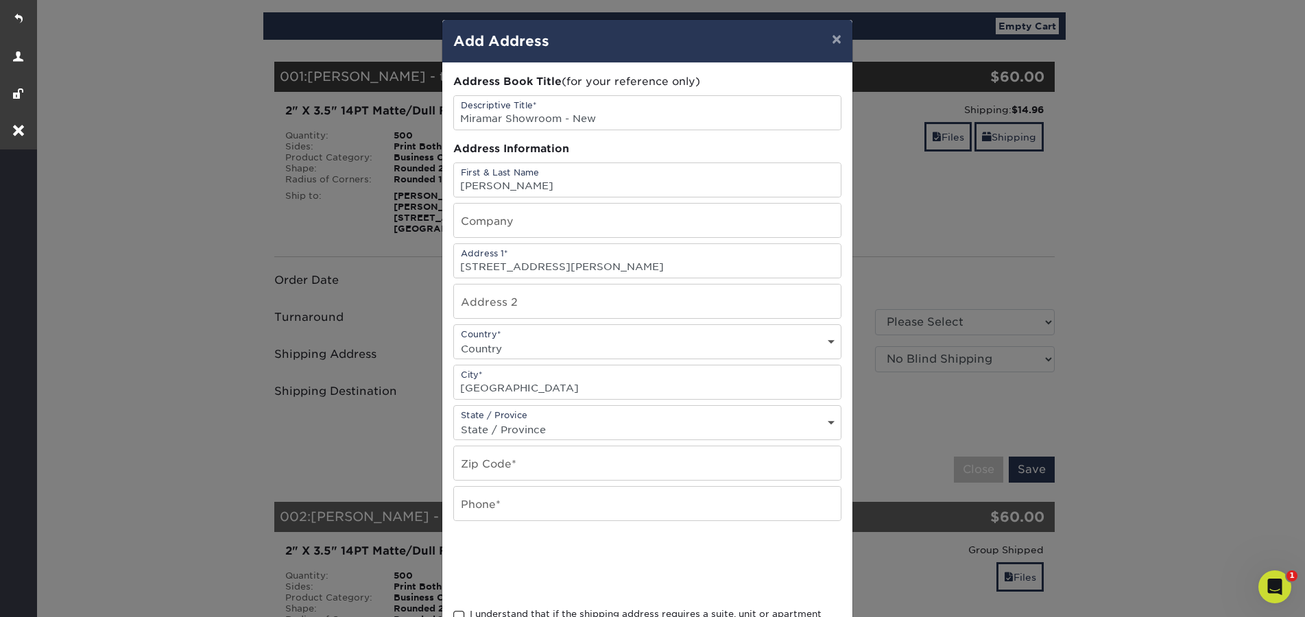
click at [505, 437] on select "State / Province [US_STATE] [US_STATE] [US_STATE] [US_STATE] [US_STATE] [US_STA…" at bounding box center [647, 430] width 387 height 20
select select "CA"
click at [454, 420] on select "State / Province [US_STATE] [US_STATE] [US_STATE] [US_STATE] [US_STATE] [US_STA…" at bounding box center [647, 430] width 387 height 20
click at [496, 462] on input "text" at bounding box center [647, 463] width 387 height 34
paste input "92126"
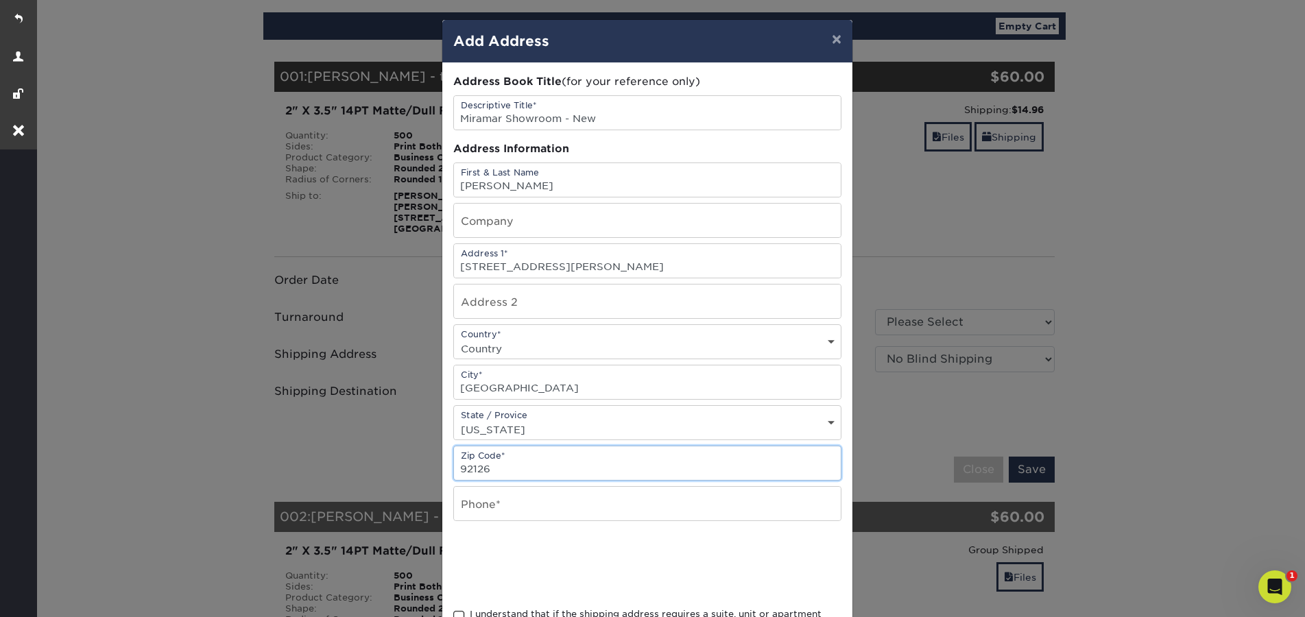
type input "92126"
click at [498, 506] on input "text" at bounding box center [647, 504] width 387 height 34
type input "0000000000"
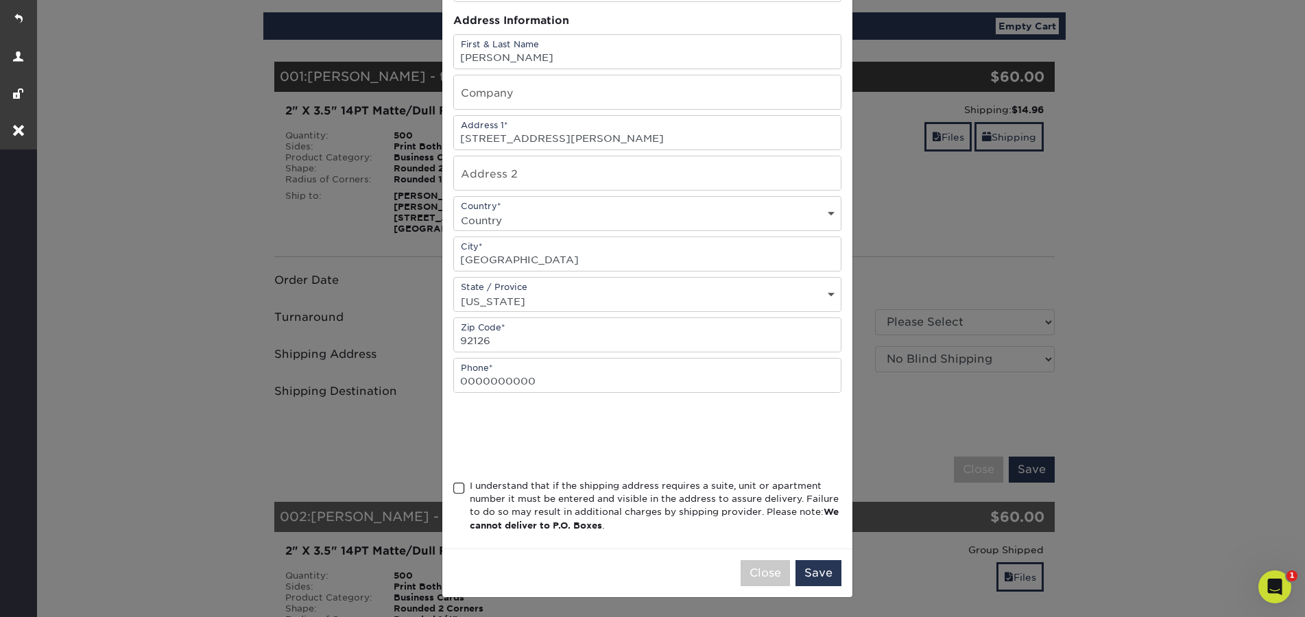
click at [455, 490] on span at bounding box center [459, 488] width 12 height 13
click at [0, 0] on input "I understand that if the shipping address requires a suite, unit or apartment n…" at bounding box center [0, 0] width 0 height 0
click at [812, 572] on button "Save" at bounding box center [818, 573] width 46 height 26
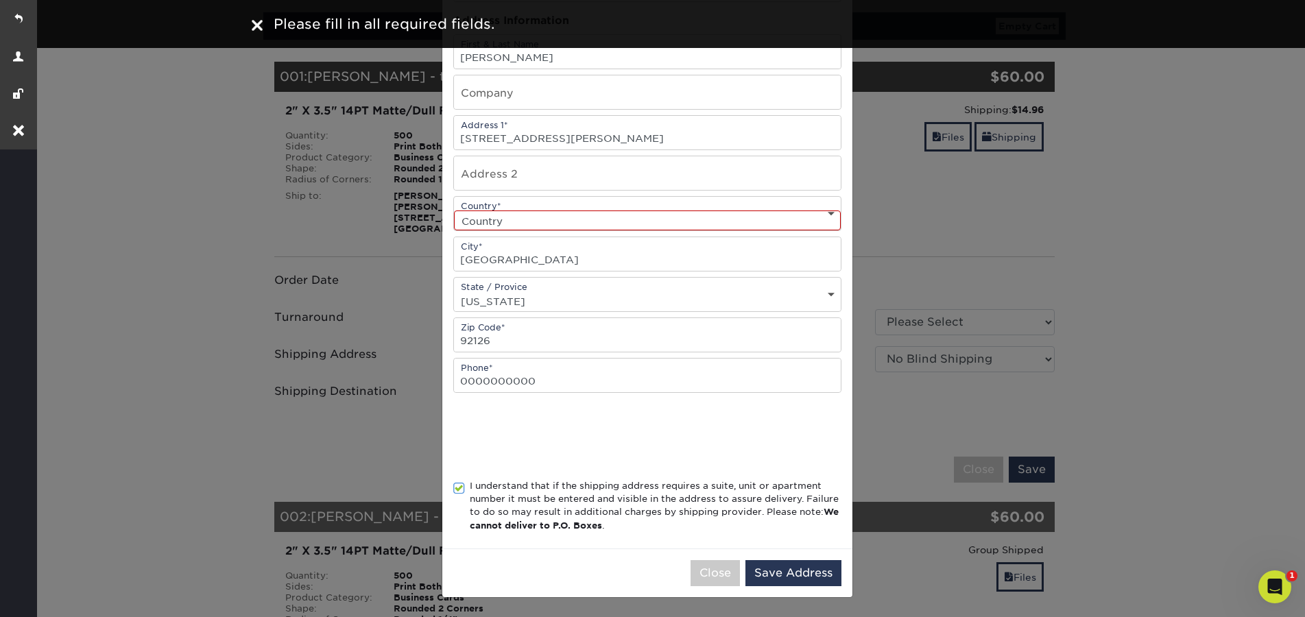
click at [562, 221] on select "Country [GEOGRAPHIC_DATA] [GEOGRAPHIC_DATA] ----------------------------- [GEOG…" at bounding box center [647, 220] width 387 height 20
select select "US"
click at [454, 210] on select "Country [GEOGRAPHIC_DATA] [GEOGRAPHIC_DATA] ----------------------------- [GEOG…" at bounding box center [647, 220] width 387 height 20
click at [797, 572] on button "Save Address" at bounding box center [793, 573] width 96 height 26
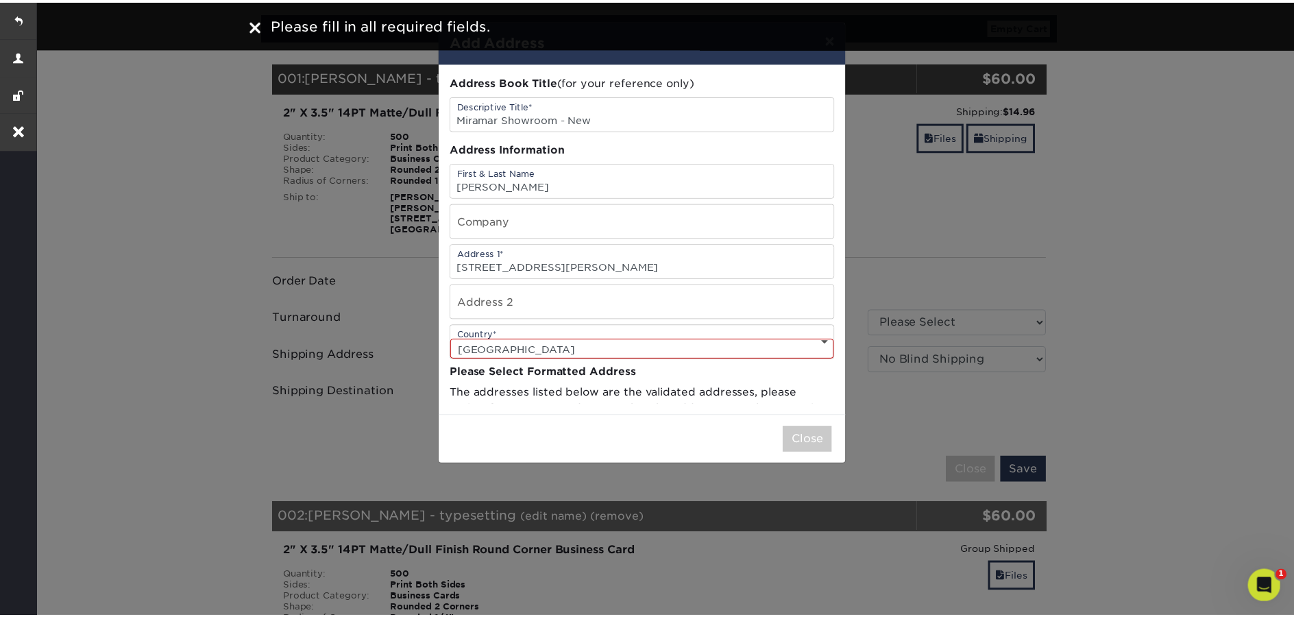
scroll to position [0, 0]
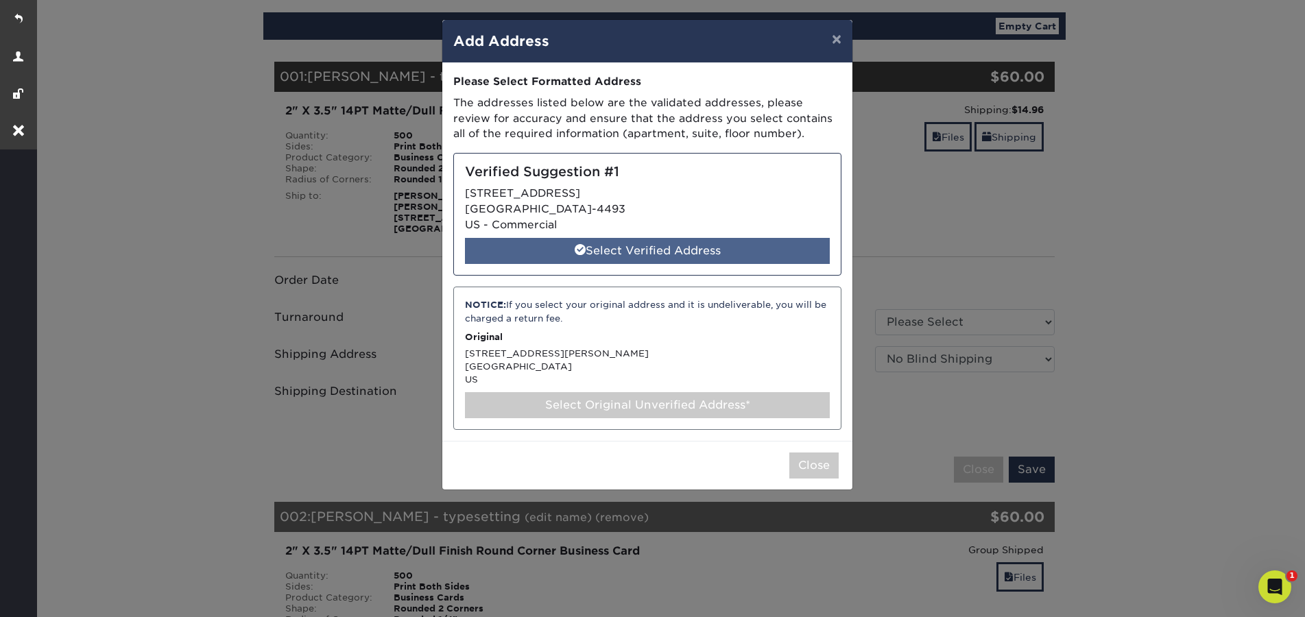
click at [615, 248] on div "Select Verified Address" at bounding box center [647, 251] width 365 height 26
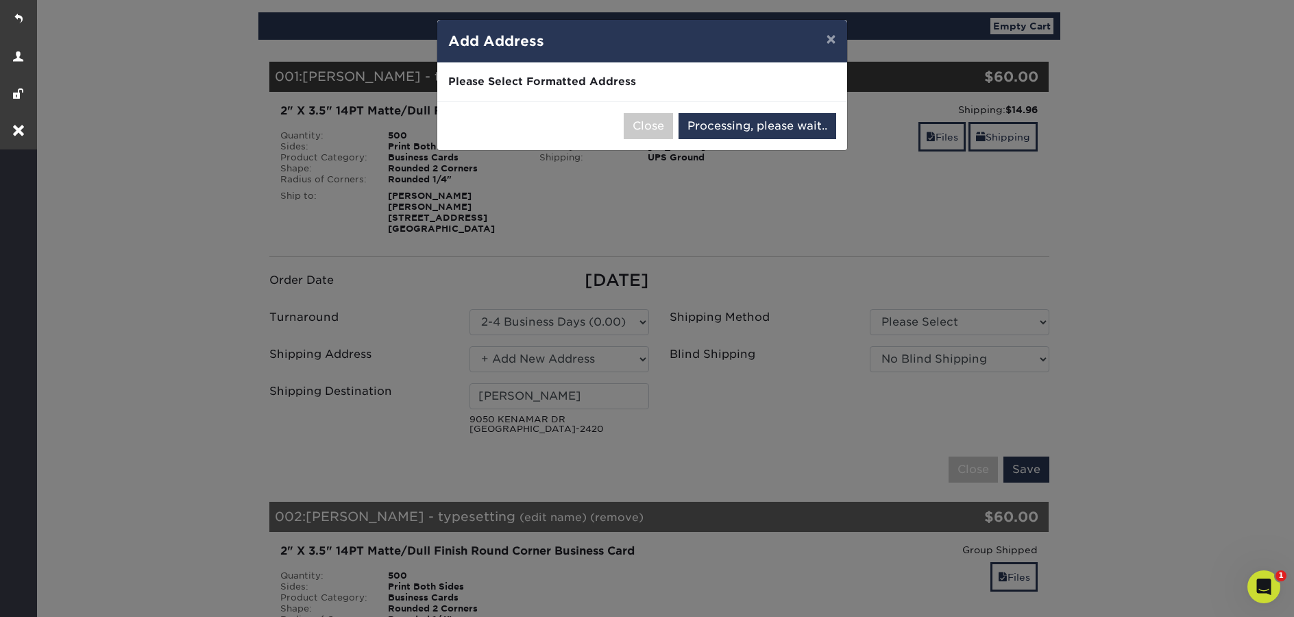
select select "286332"
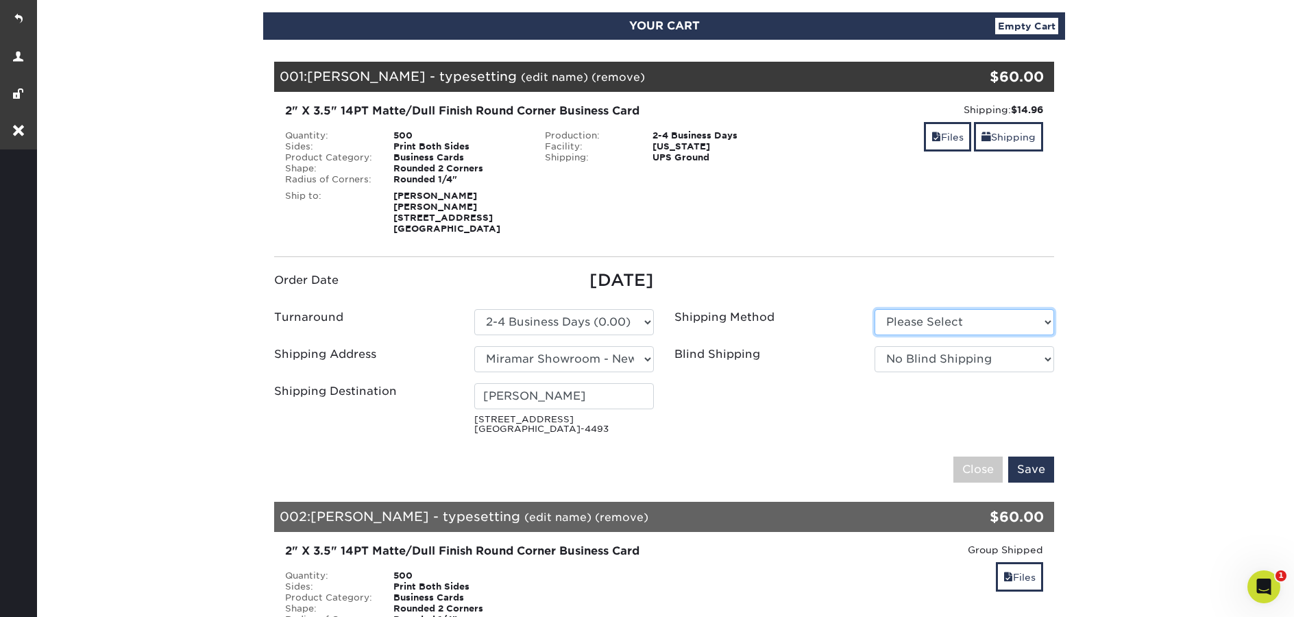
click at [949, 319] on select "Please Select Ground Shipping (+$8.96) 3 Day Shipping Service (+$15.34)" at bounding box center [965, 322] width 180 height 26
select select "03"
click at [875, 309] on select "Please Select Ground Shipping (+$8.96) 3 Day Shipping Service (+$15.34)" at bounding box center [965, 322] width 180 height 26
click at [941, 357] on select "No Blind Shipping Miramar Showroom + Add New Address" at bounding box center [965, 359] width 180 height 26
click at [1039, 467] on input "Save" at bounding box center [1032, 470] width 46 height 26
